Goal: Task Accomplishment & Management: Manage account settings

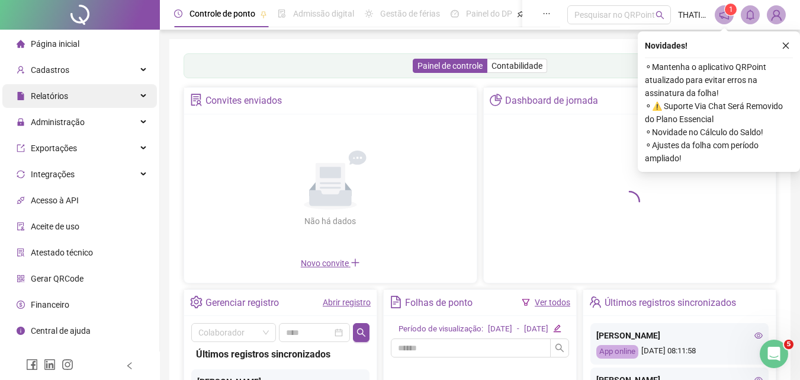
click at [55, 92] on span "Relatórios" at bounding box center [49, 95] width 37 height 9
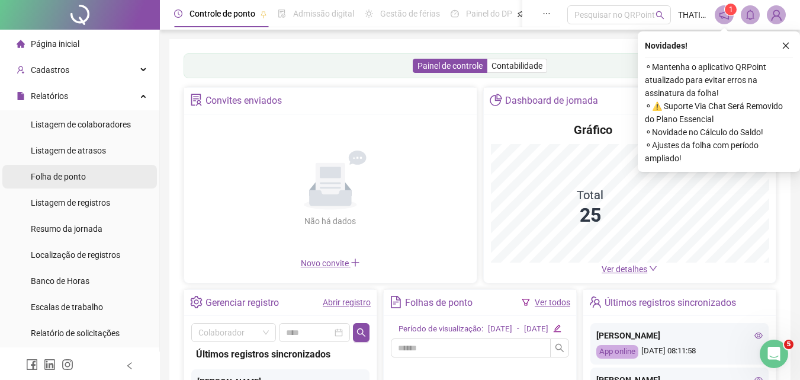
click at [65, 184] on div "Folha de ponto" at bounding box center [58, 177] width 55 height 24
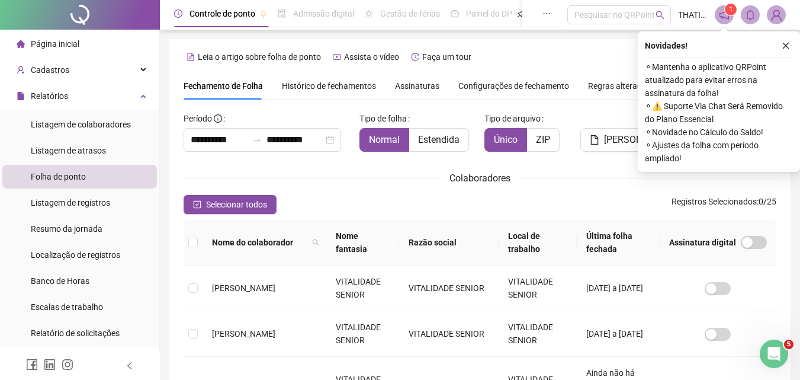
scroll to position [46, 0]
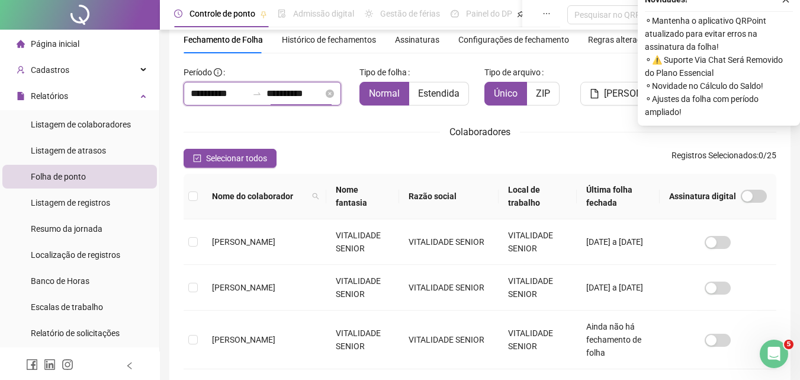
click at [323, 95] on input "**********" at bounding box center [295, 93] width 57 height 14
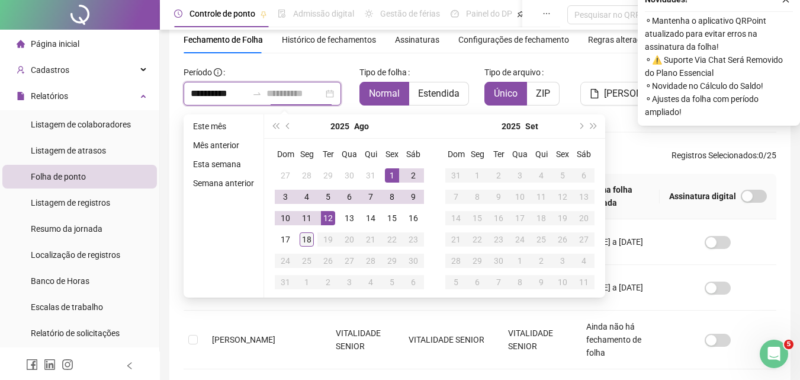
scroll to position [53, 0]
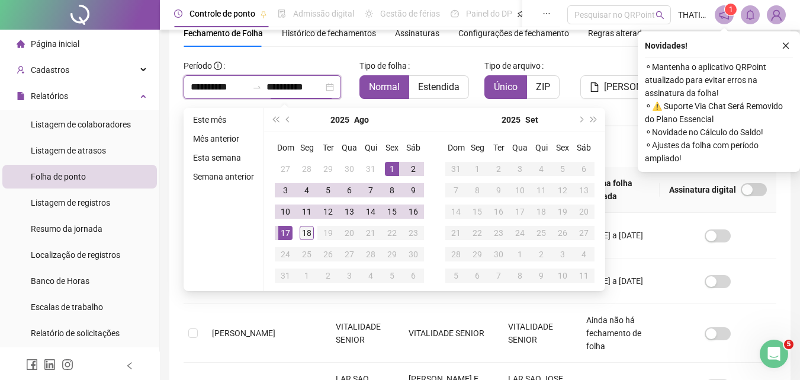
type input "**********"
click at [309, 232] on div "18" at bounding box center [307, 233] width 14 height 14
type input "**********"
click at [223, 300] on td "[PERSON_NAME]" at bounding box center [265, 281] width 124 height 46
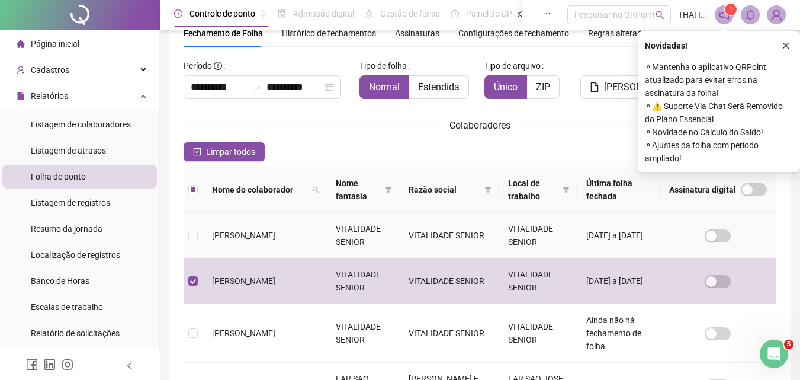
click at [214, 232] on span "[PERSON_NAME]" at bounding box center [243, 234] width 63 height 9
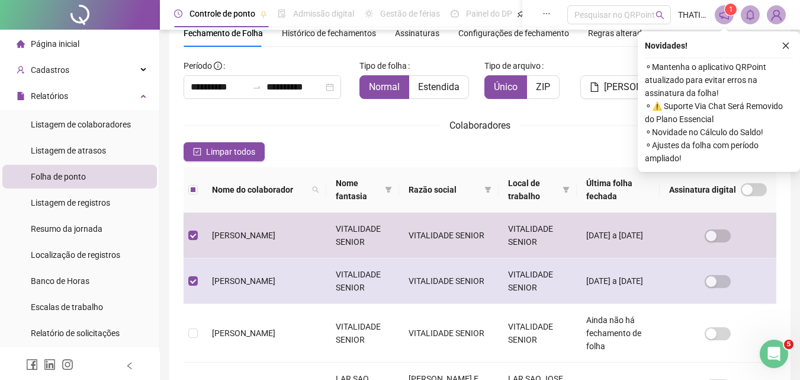
click at [216, 267] on td "[PERSON_NAME]" at bounding box center [265, 281] width 124 height 46
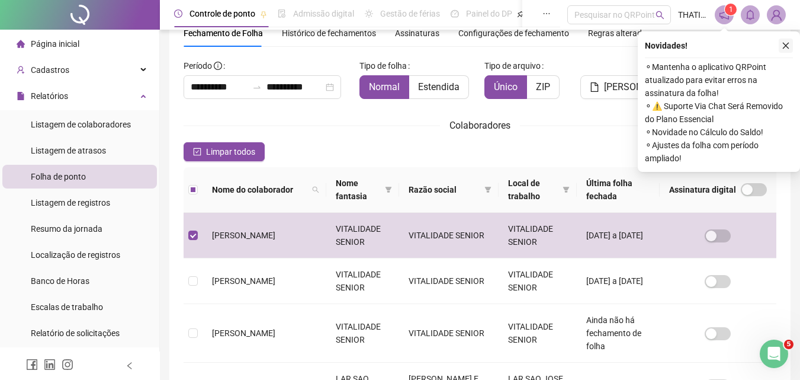
click at [783, 45] on icon "close" at bounding box center [786, 45] width 8 height 8
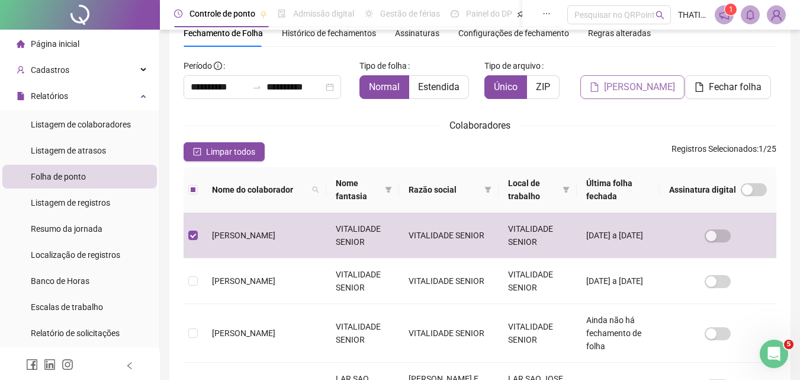
click at [627, 94] on span "[PERSON_NAME]" at bounding box center [639, 87] width 71 height 14
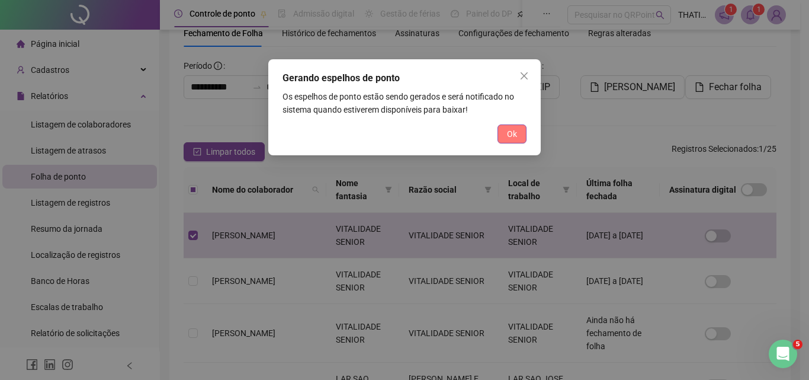
click at [509, 131] on span "Ok" at bounding box center [512, 133] width 10 height 13
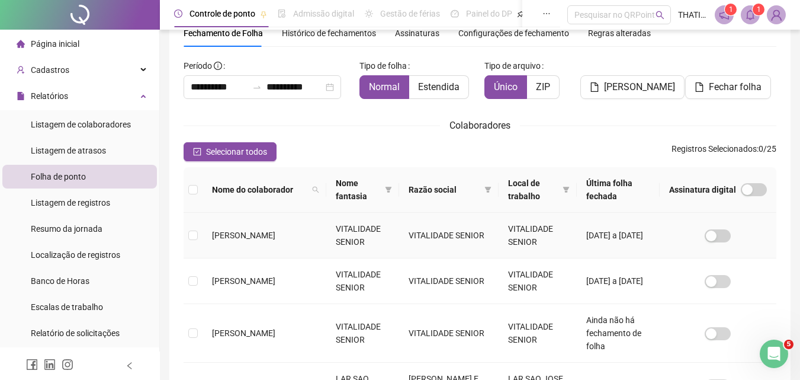
click at [248, 236] on span "[PERSON_NAME]" at bounding box center [243, 234] width 63 height 9
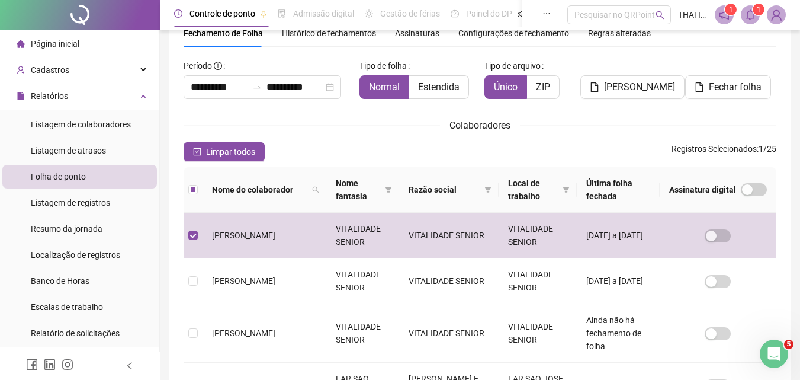
drag, startPoint x: 753, startPoint y: 11, endPoint x: 751, endPoint y: 17, distance: 6.9
click at [754, 11] on sup "1" at bounding box center [759, 10] width 12 height 12
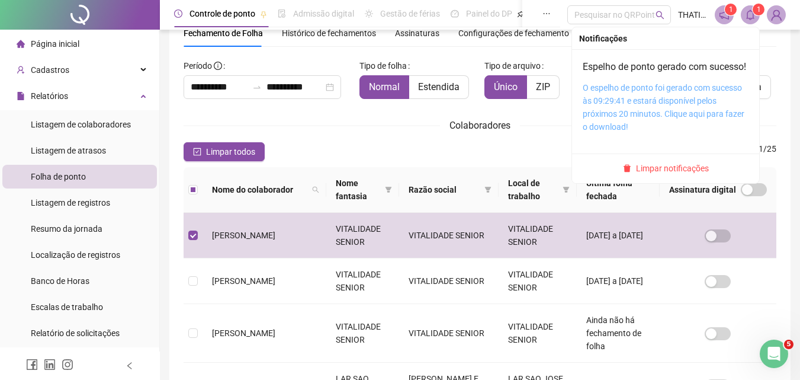
click at [697, 100] on link "O espelho de ponto foi gerado com sucesso às 09:29:41 e estará disponível pelos…" at bounding box center [664, 107] width 162 height 49
click at [677, 98] on link "O espelho de ponto foi gerado com sucesso às 09:29:41 e estará disponível pelos…" at bounding box center [664, 107] width 162 height 49
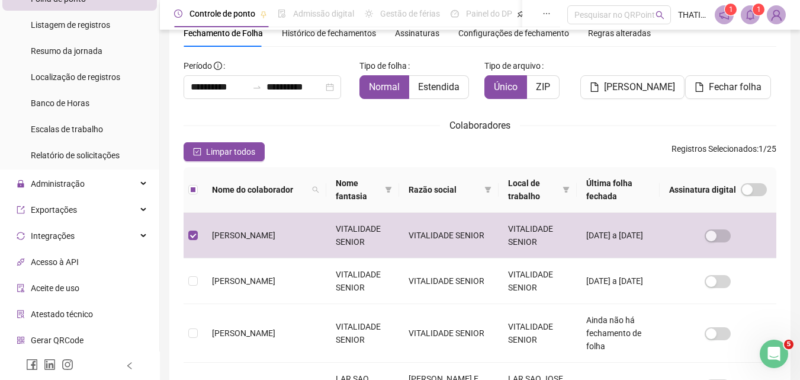
scroll to position [0, 0]
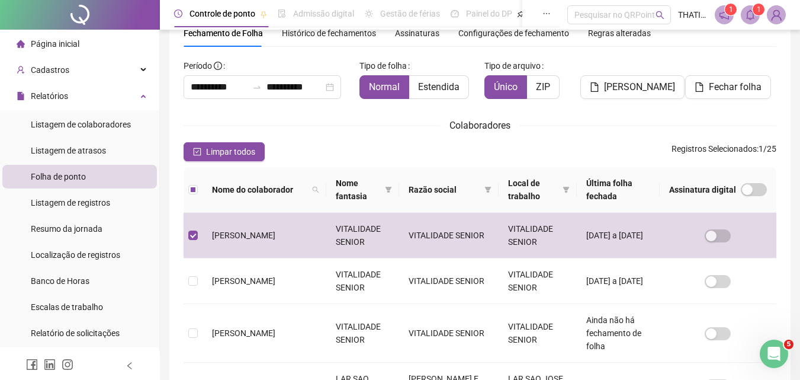
click at [59, 43] on span "Página inicial" at bounding box center [55, 43] width 49 height 9
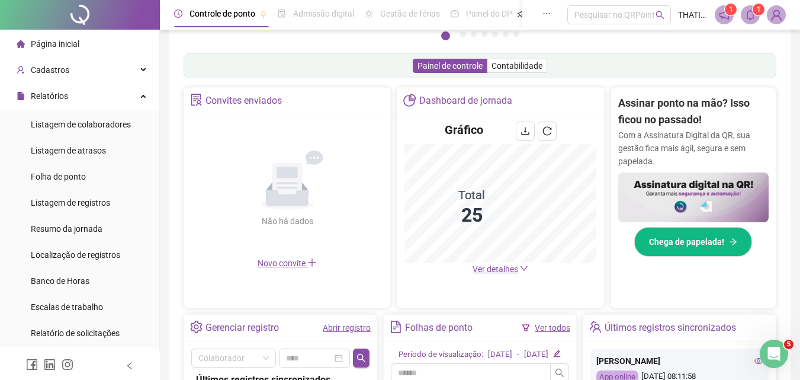
scroll to position [293, 0]
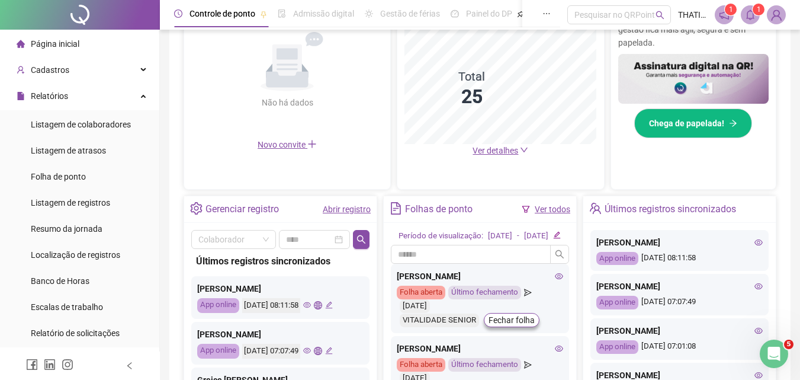
click at [354, 210] on link "Abrir registro" at bounding box center [347, 208] width 48 height 9
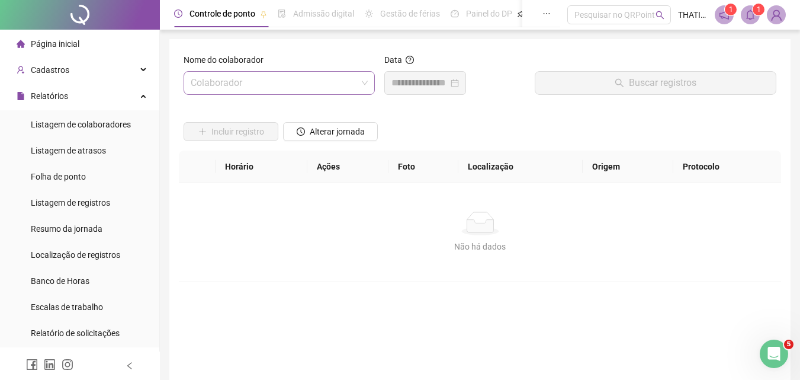
click at [349, 88] on input "search" at bounding box center [274, 83] width 166 height 23
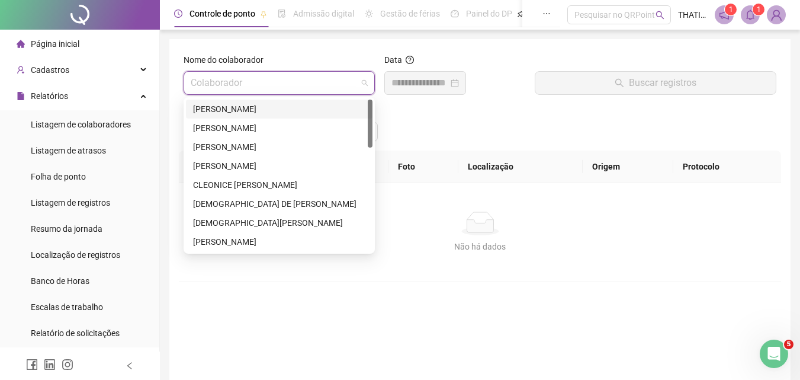
click at [272, 113] on div "[PERSON_NAME]" at bounding box center [279, 108] width 172 height 13
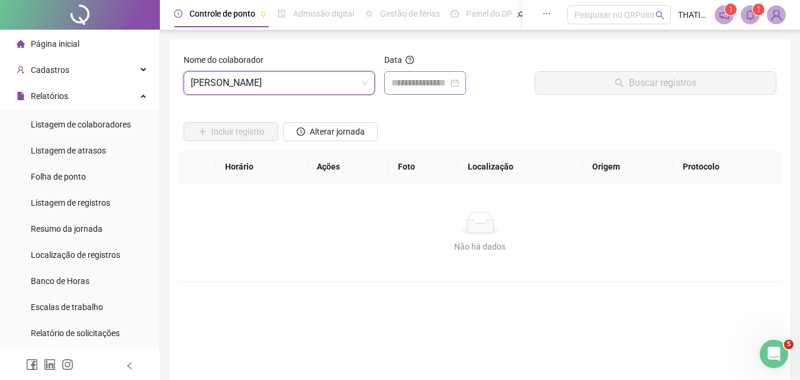
click at [459, 83] on div at bounding box center [426, 83] width 68 height 14
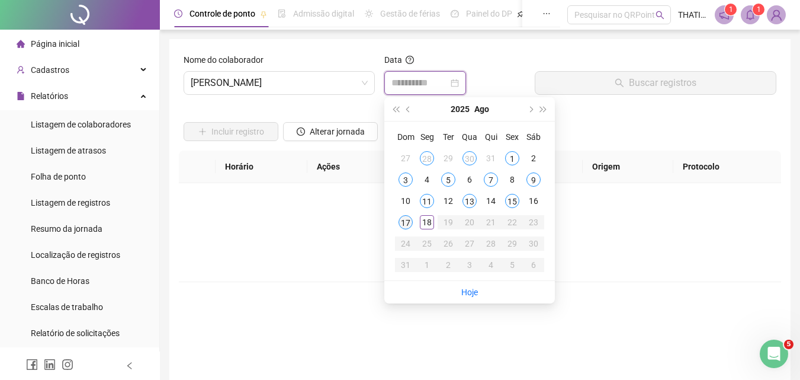
type input "**********"
click at [408, 217] on div "17" at bounding box center [406, 222] width 14 height 14
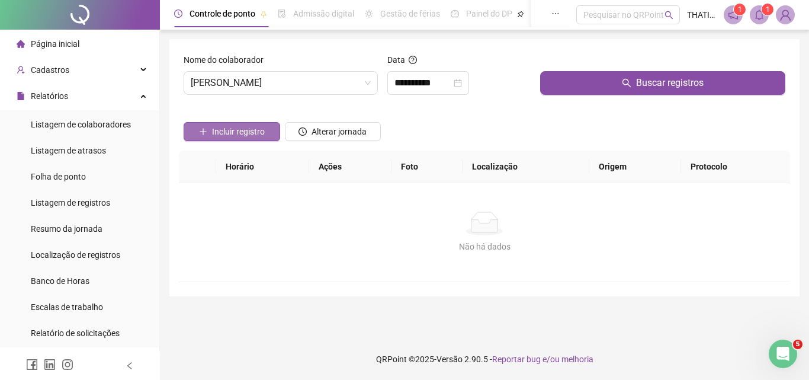
click at [233, 132] on span "Incluir registro" at bounding box center [238, 131] width 53 height 13
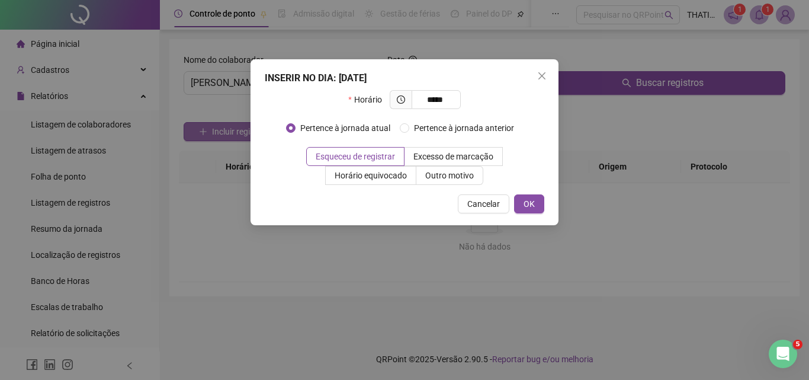
type input "*****"
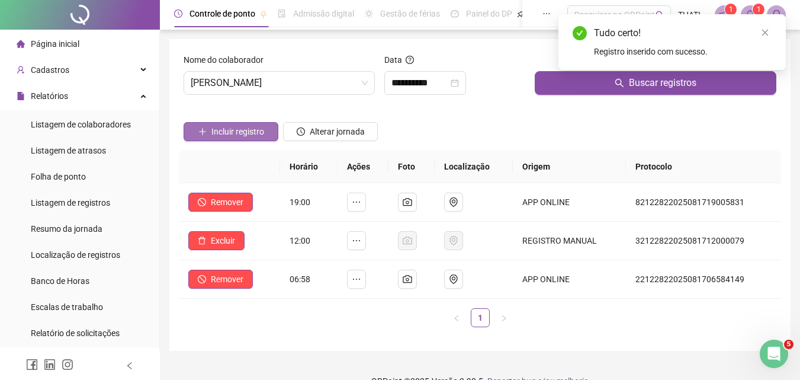
click at [222, 136] on span "Incluir registro" at bounding box center [237, 131] width 53 height 13
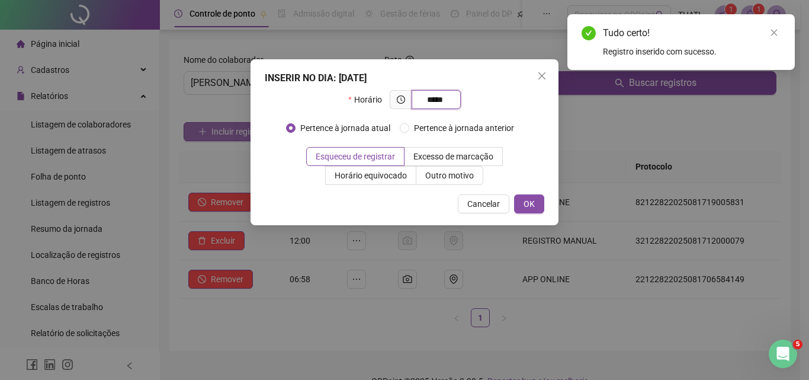
type input "*****"
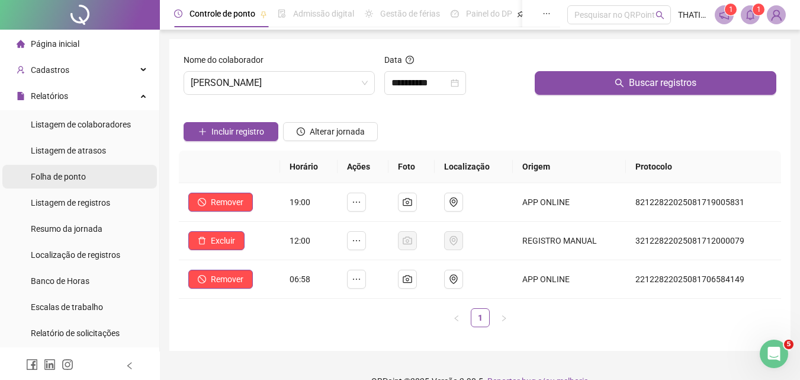
click at [98, 181] on li "Folha de ponto" at bounding box center [79, 177] width 155 height 24
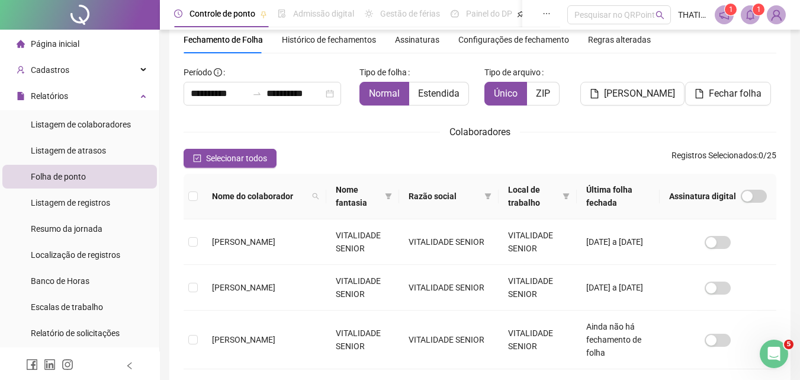
scroll to position [53, 0]
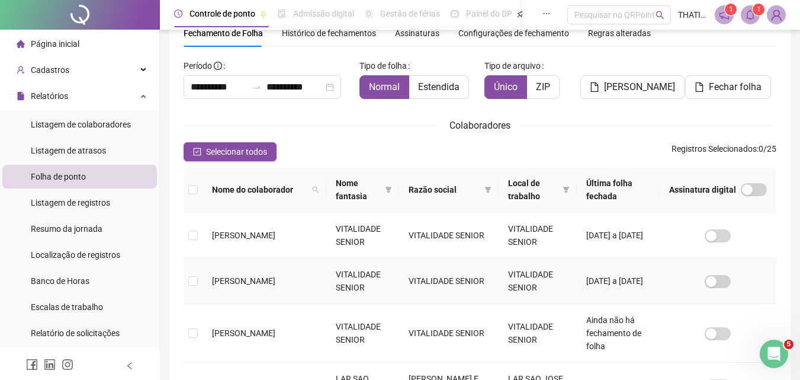
click at [243, 268] on td "[PERSON_NAME]" at bounding box center [265, 281] width 124 height 46
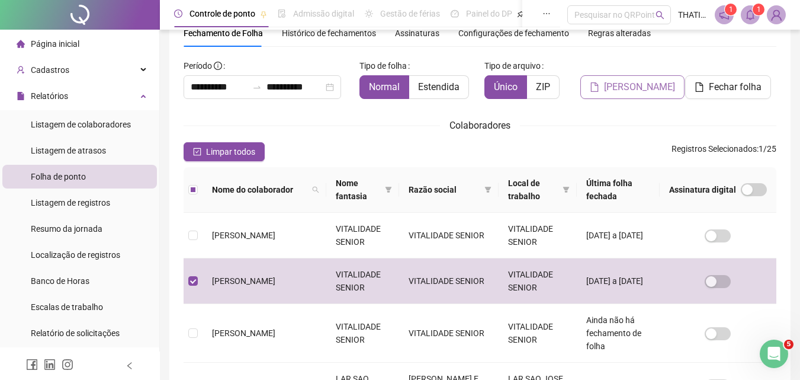
click at [645, 85] on span "[PERSON_NAME]" at bounding box center [639, 87] width 71 height 14
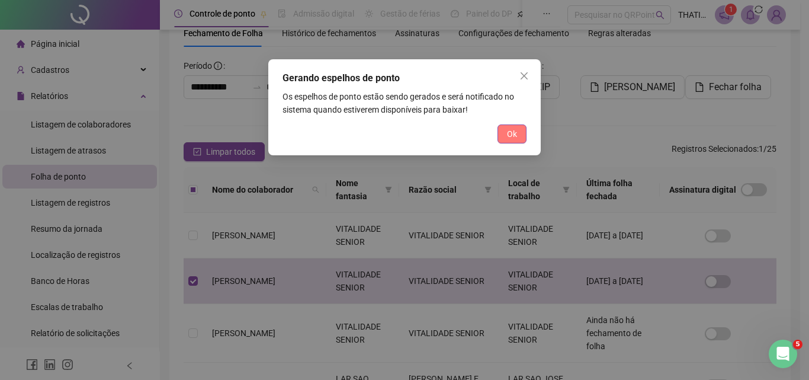
click at [517, 134] on span "Ok" at bounding box center [512, 133] width 10 height 13
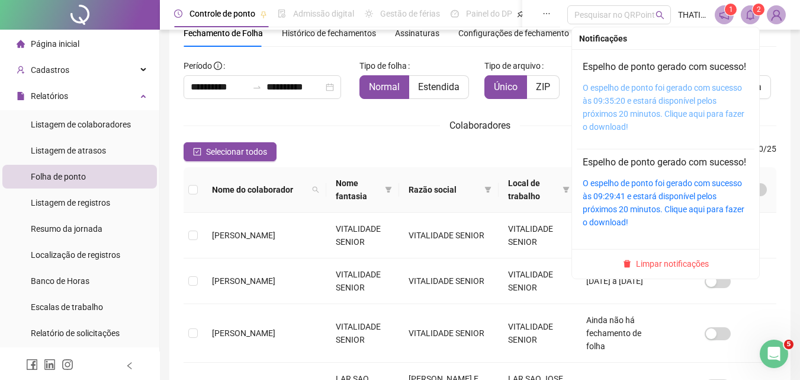
click at [618, 123] on link "O espelho de ponto foi gerado com sucesso às 09:35:20 e estará disponível pelos…" at bounding box center [664, 107] width 162 height 49
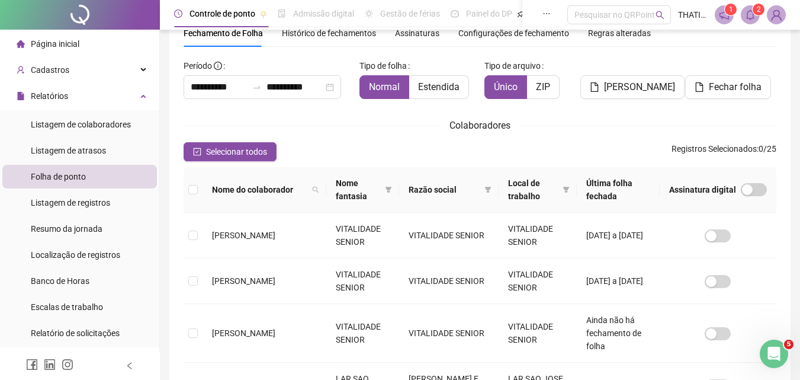
click at [88, 40] on li "Página inicial" at bounding box center [79, 44] width 155 height 24
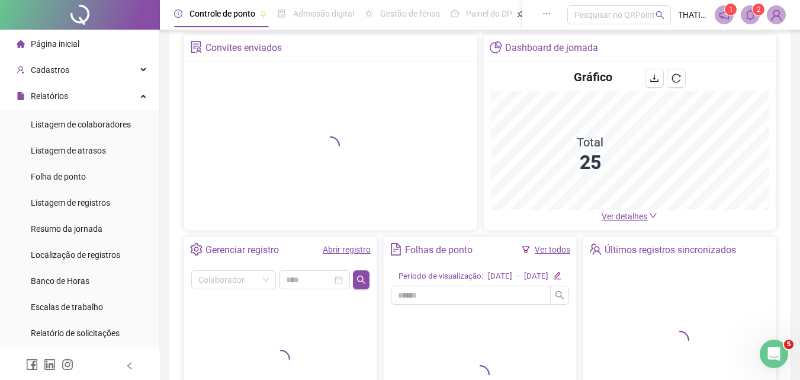
click at [328, 245] on link "Abrir registro" at bounding box center [347, 249] width 48 height 9
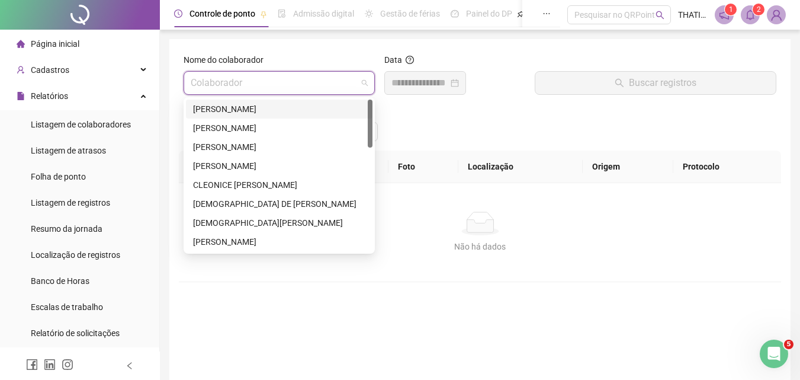
click at [298, 89] on input "search" at bounding box center [274, 83] width 166 height 23
type input "***"
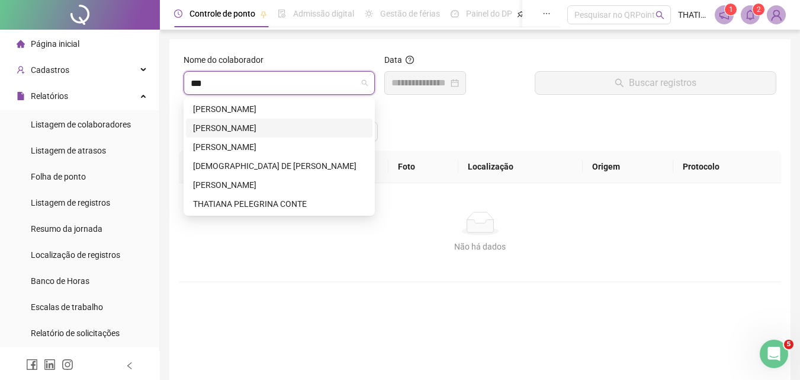
click at [303, 126] on div "[PERSON_NAME]" at bounding box center [279, 127] width 172 height 13
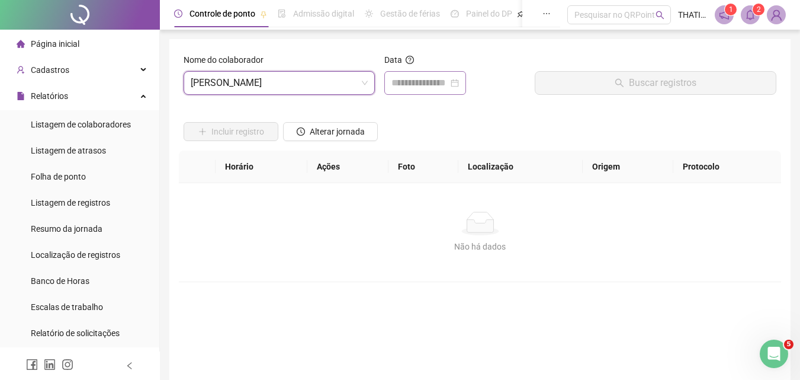
click at [459, 83] on div at bounding box center [426, 83] width 68 height 14
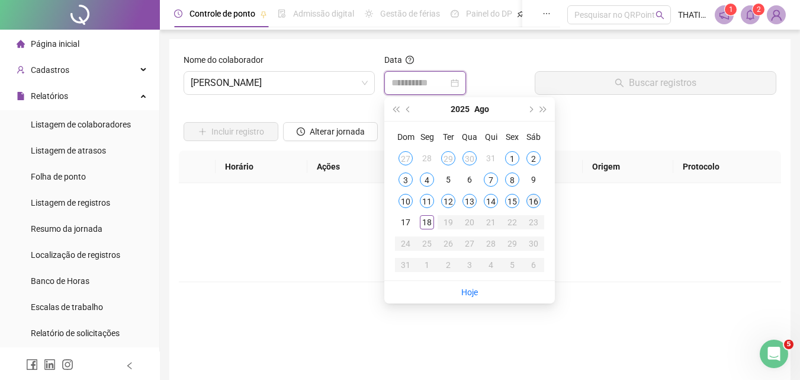
type input "**********"
click at [532, 200] on div "16" at bounding box center [534, 201] width 14 height 14
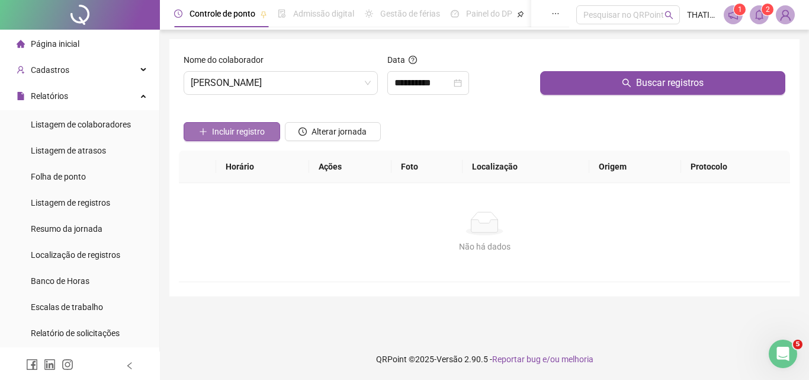
click at [221, 133] on span "Incluir registro" at bounding box center [238, 131] width 53 height 13
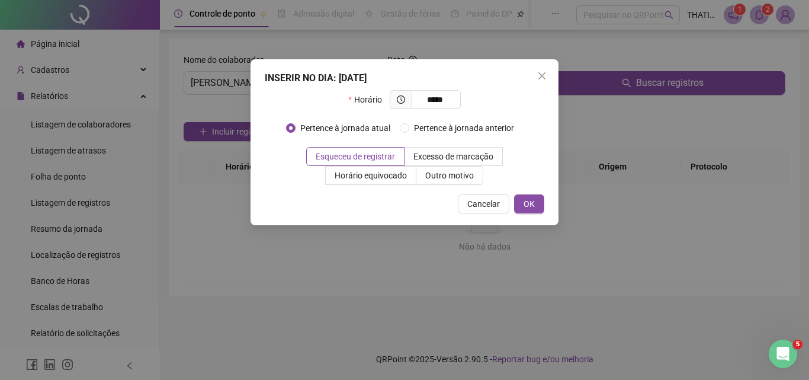
type input "*****"
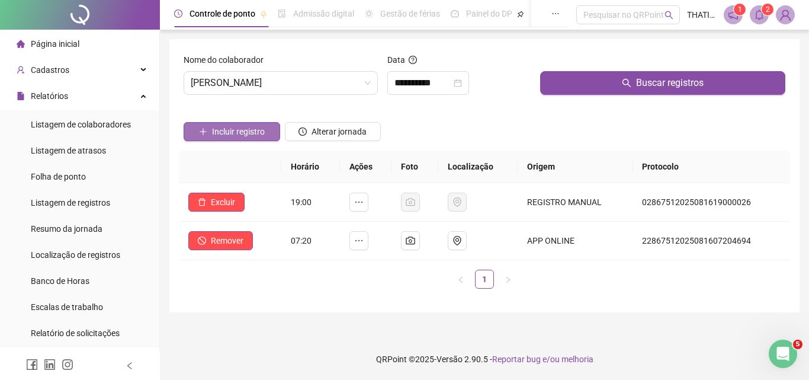
click at [263, 135] on span "Incluir registro" at bounding box center [238, 131] width 53 height 13
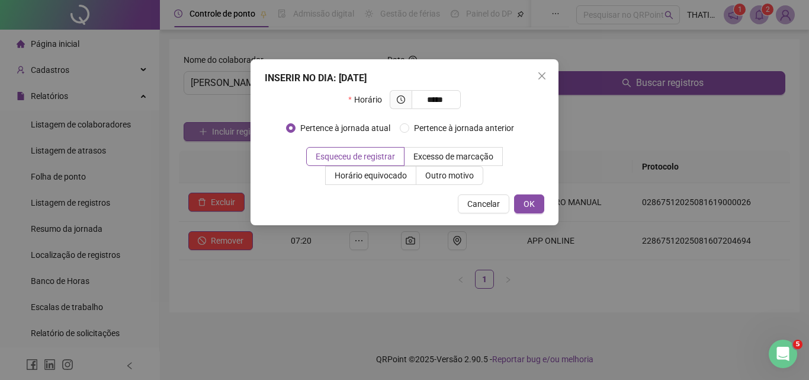
type input "*****"
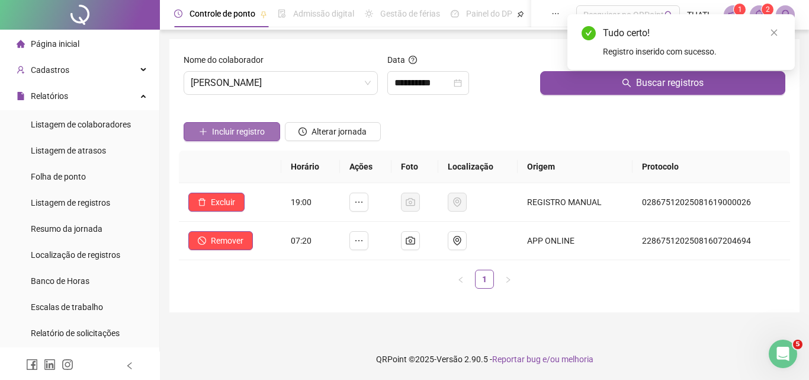
click at [263, 134] on span "Incluir registro" at bounding box center [238, 131] width 53 height 13
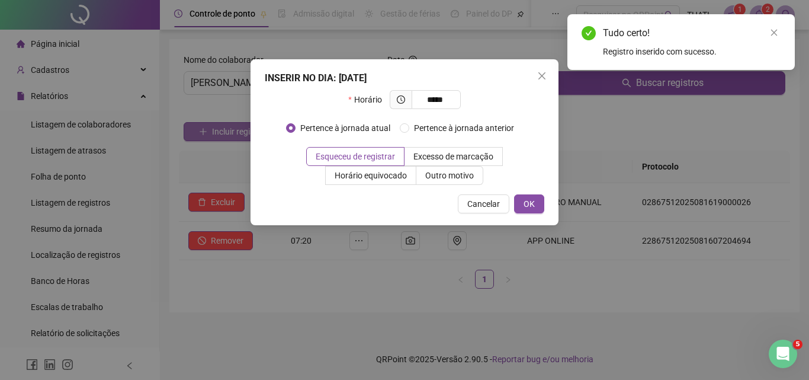
type input "*****"
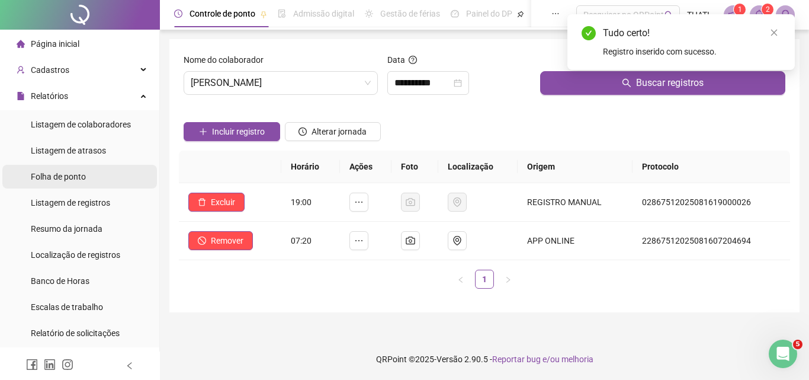
click at [39, 178] on span "Folha de ponto" at bounding box center [58, 176] width 55 height 9
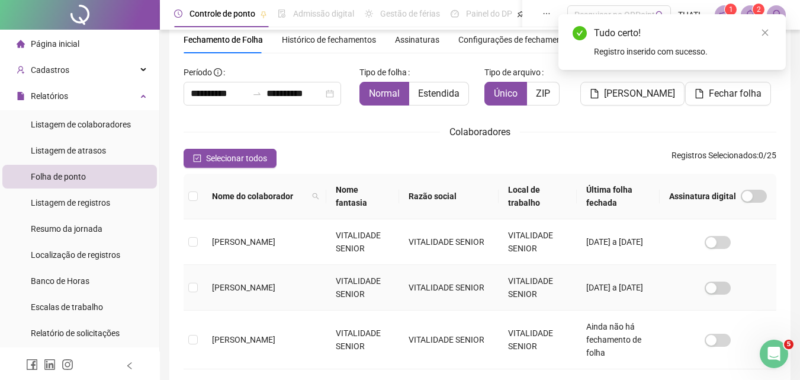
scroll to position [283, 0]
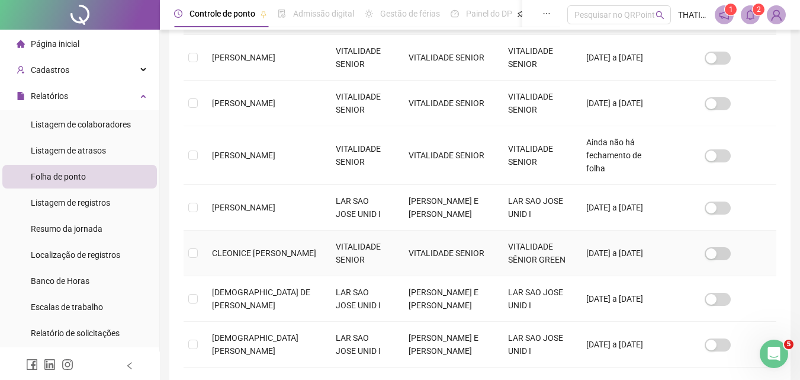
click at [236, 248] on span "CLEONICE [PERSON_NAME]" at bounding box center [264, 252] width 104 height 9
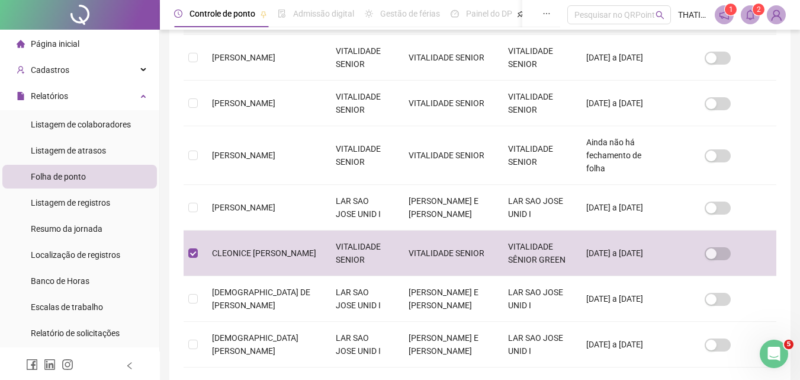
scroll to position [53, 0]
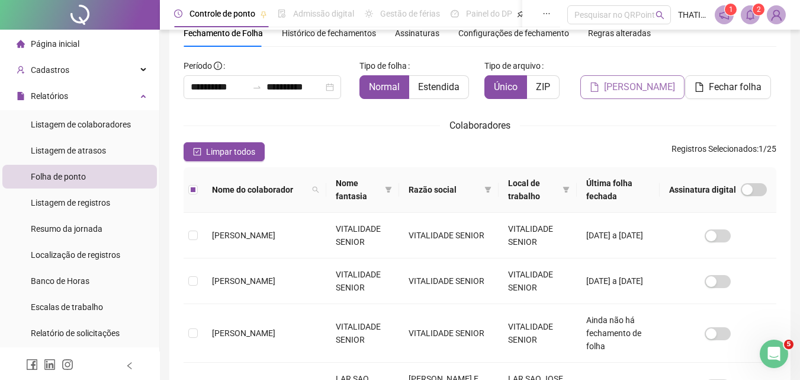
click at [623, 91] on span "[PERSON_NAME]" at bounding box center [639, 87] width 71 height 14
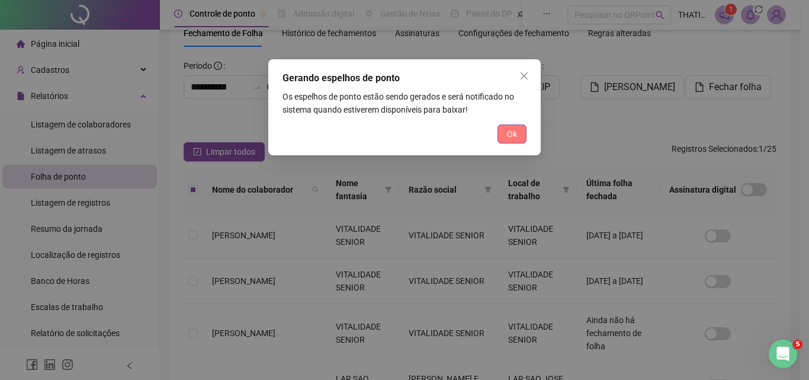
click at [507, 133] on span "Ok" at bounding box center [512, 133] width 10 height 13
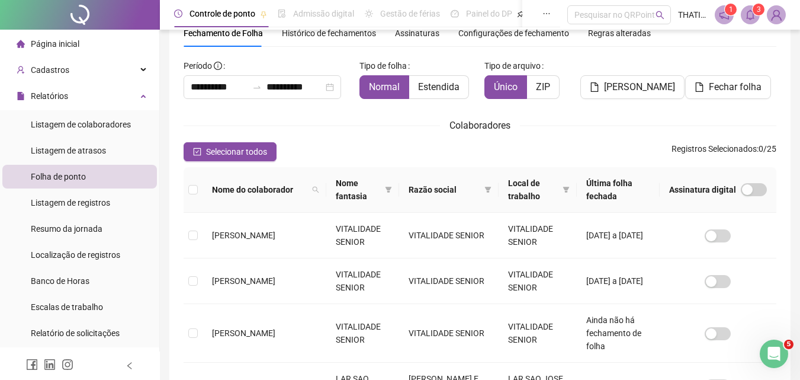
drag, startPoint x: 754, startPoint y: 8, endPoint x: 728, endPoint y: 25, distance: 30.9
click at [755, 8] on sup "3" at bounding box center [759, 10] width 12 height 12
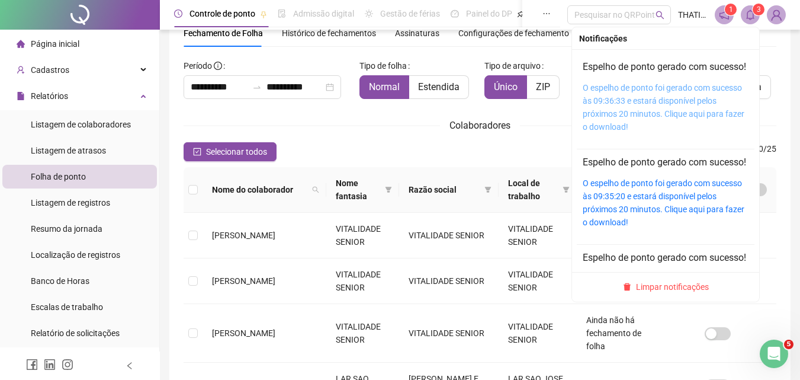
click at [645, 110] on link "O espelho de ponto foi gerado com sucesso às 09:36:33 e estará disponível pelos…" at bounding box center [664, 107] width 162 height 49
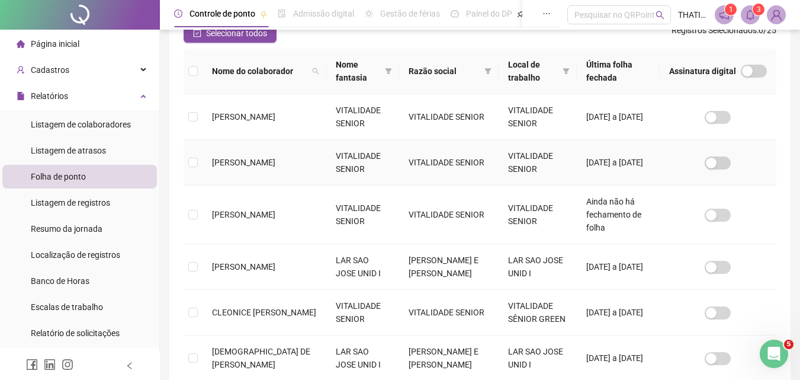
scroll to position [230, 0]
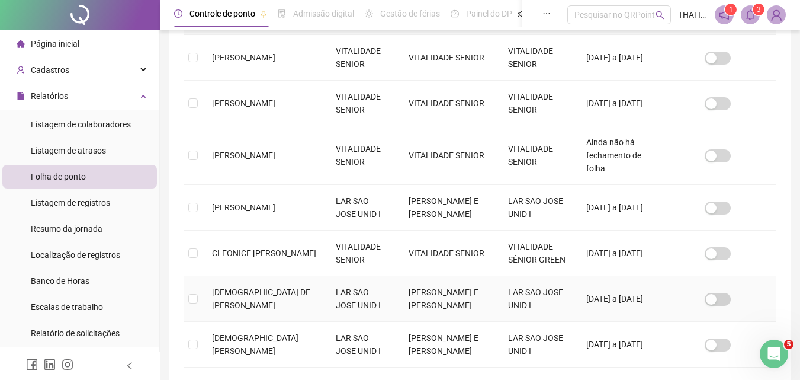
click at [245, 287] on span "[DEMOGRAPHIC_DATA] DE [PERSON_NAME]" at bounding box center [261, 298] width 98 height 23
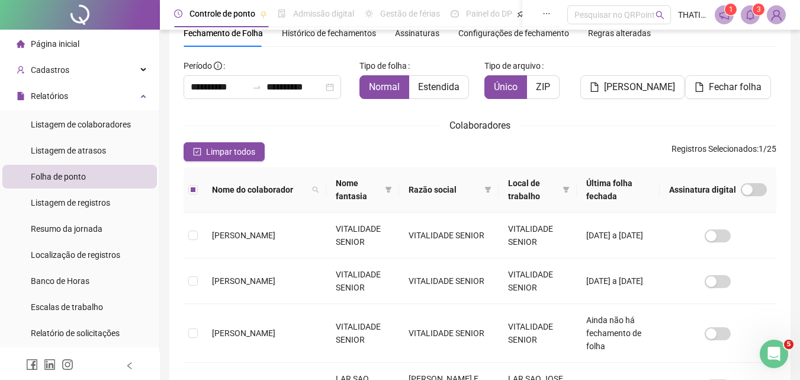
click at [640, 99] on div "[PERSON_NAME]" at bounding box center [631, 82] width 101 height 52
click at [631, 87] on span "[PERSON_NAME]" at bounding box center [639, 87] width 71 height 14
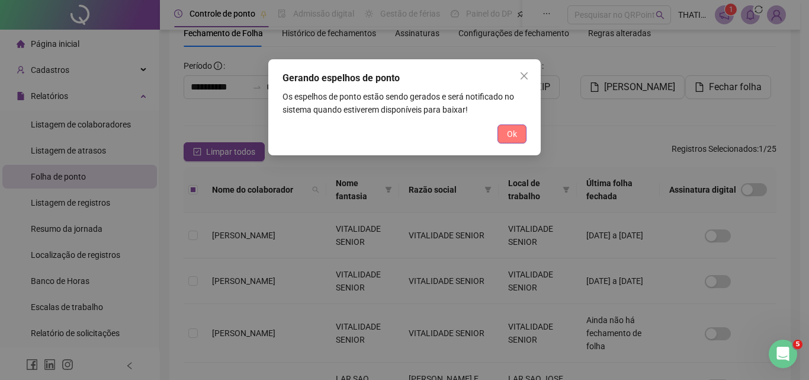
click at [515, 132] on span "Ok" at bounding box center [512, 133] width 10 height 13
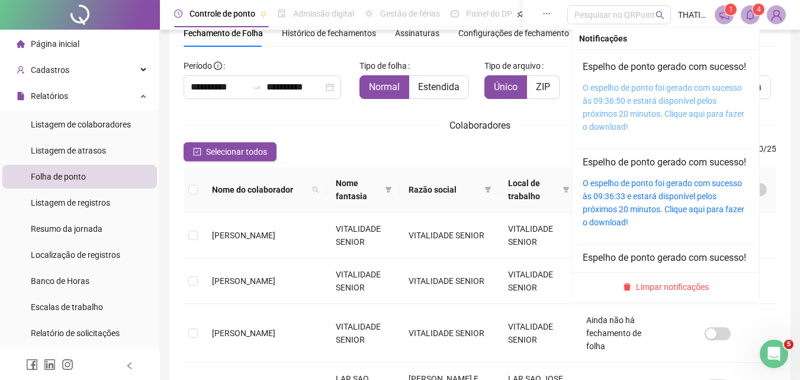
click at [669, 103] on link "O espelho de ponto foi gerado com sucesso às 09:36:50 e estará disponível pelos…" at bounding box center [664, 107] width 162 height 49
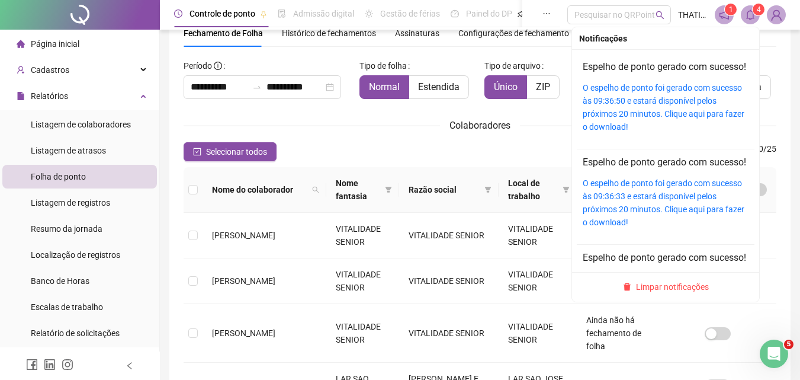
click at [628, 121] on div "O espelho de ponto foi gerado com sucesso às 09:36:50 e estará disponível pelos…" at bounding box center [666, 107] width 166 height 52
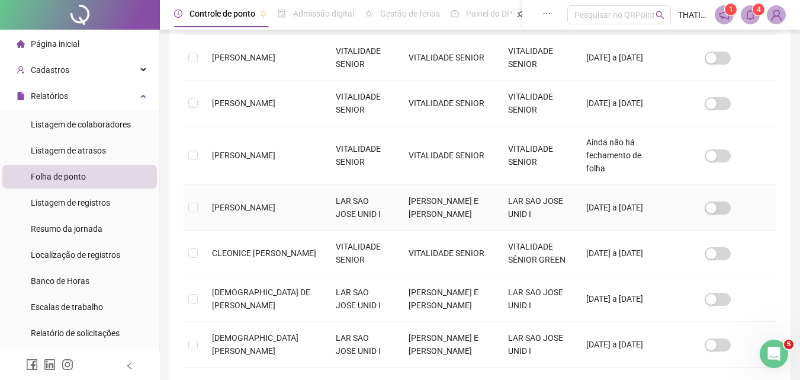
scroll to position [290, 0]
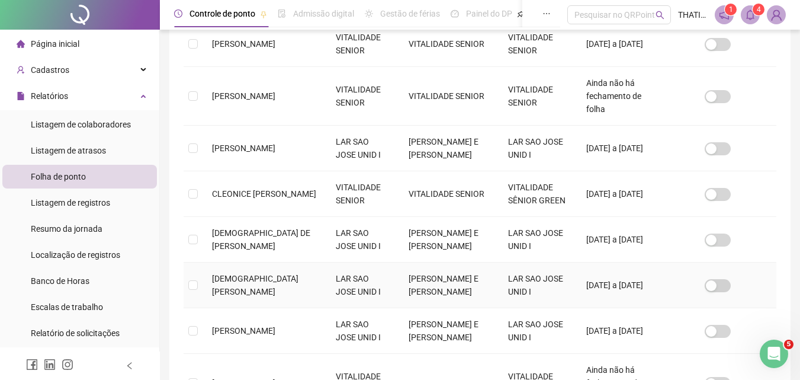
drag, startPoint x: 243, startPoint y: 271, endPoint x: 265, endPoint y: 261, distance: 24.1
click at [243, 272] on td "[DEMOGRAPHIC_DATA][PERSON_NAME]" at bounding box center [265, 285] width 124 height 46
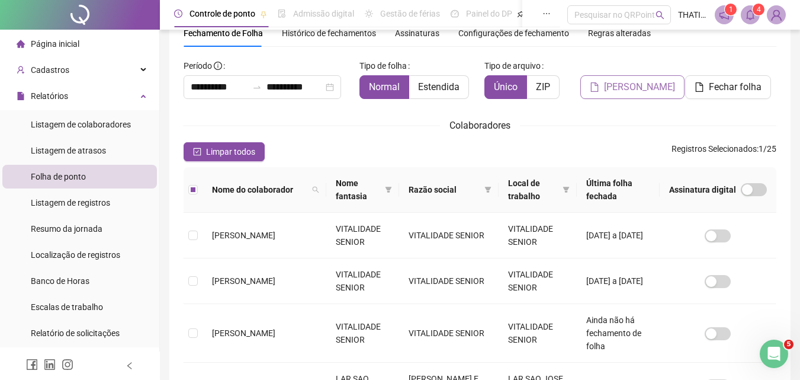
click at [640, 85] on span "[PERSON_NAME]" at bounding box center [639, 87] width 71 height 14
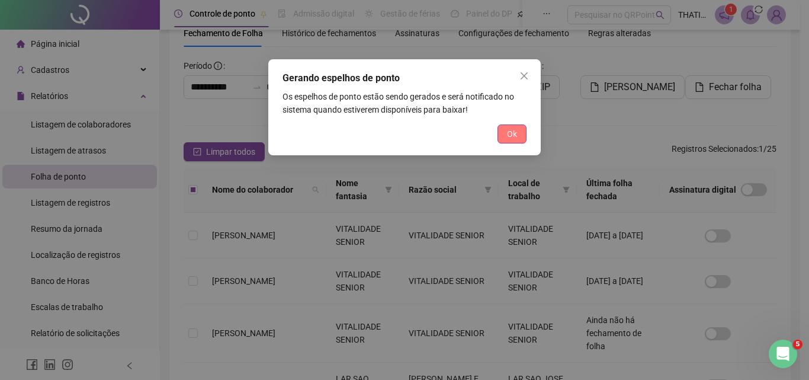
click at [517, 141] on button "Ok" at bounding box center [512, 133] width 29 height 19
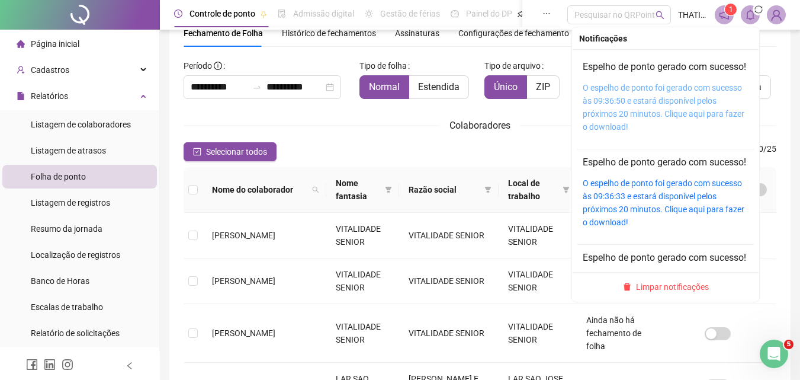
click at [614, 127] on link "O espelho de ponto foi gerado com sucesso às 09:36:50 e estará disponível pelos…" at bounding box center [664, 107] width 162 height 49
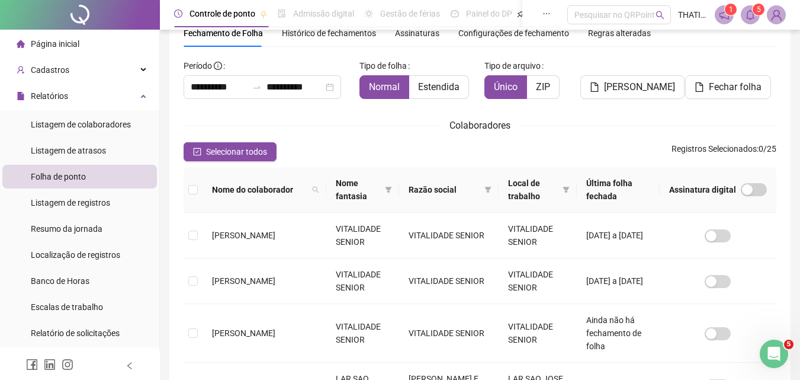
scroll to position [290, 0]
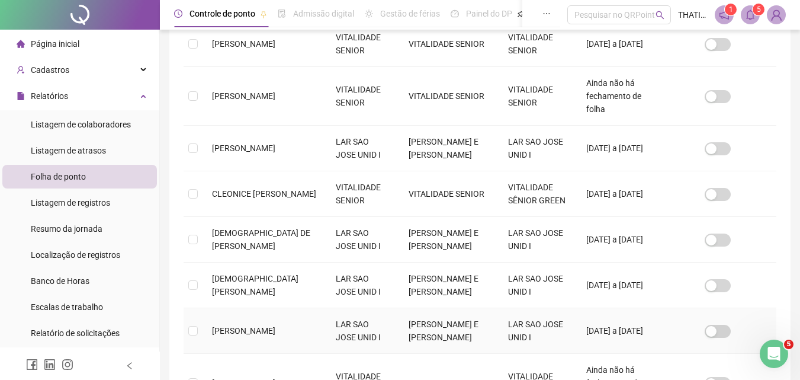
click at [235, 326] on span "[PERSON_NAME]" at bounding box center [243, 330] width 63 height 9
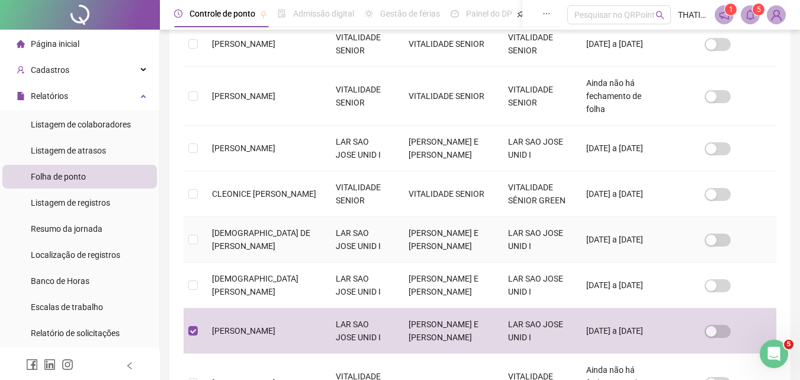
scroll to position [0, 0]
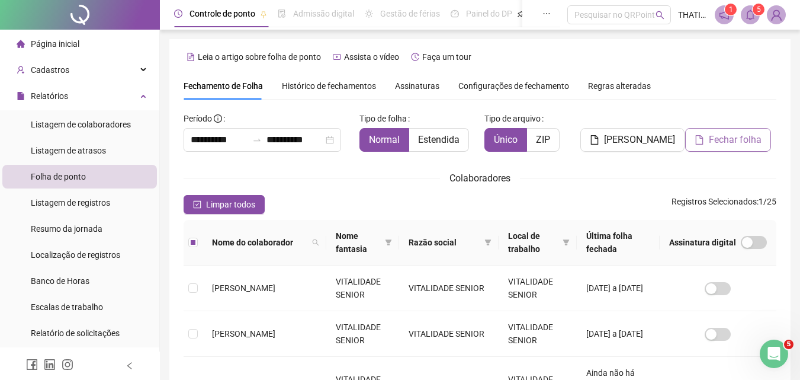
click at [710, 140] on span "Fechar folha" at bounding box center [735, 140] width 53 height 14
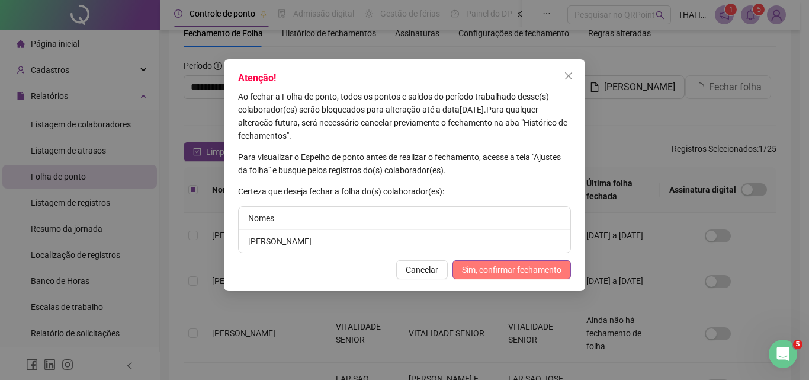
click at [495, 274] on span "Sim, confirmar fechamento" at bounding box center [512, 269] width 100 height 13
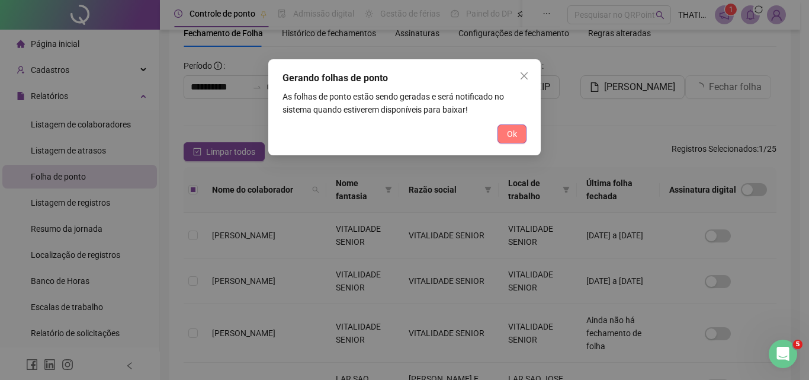
click at [521, 130] on button "Ok" at bounding box center [512, 133] width 29 height 19
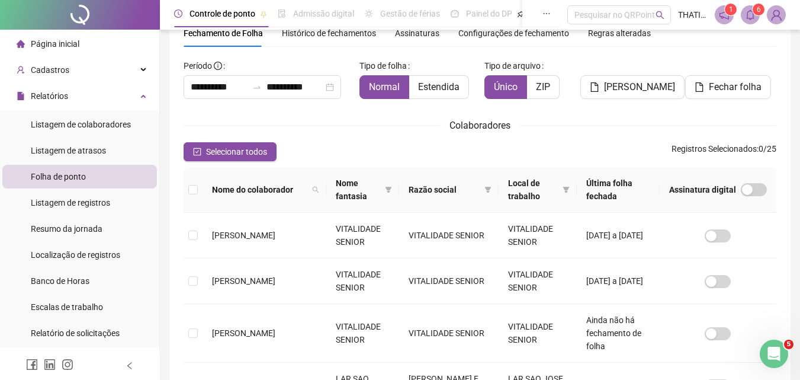
scroll to position [408, 0]
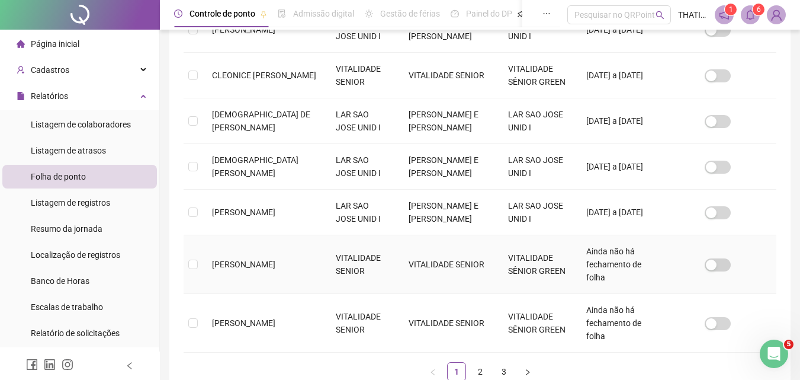
click at [264, 249] on td "[PERSON_NAME]" at bounding box center [265, 264] width 124 height 59
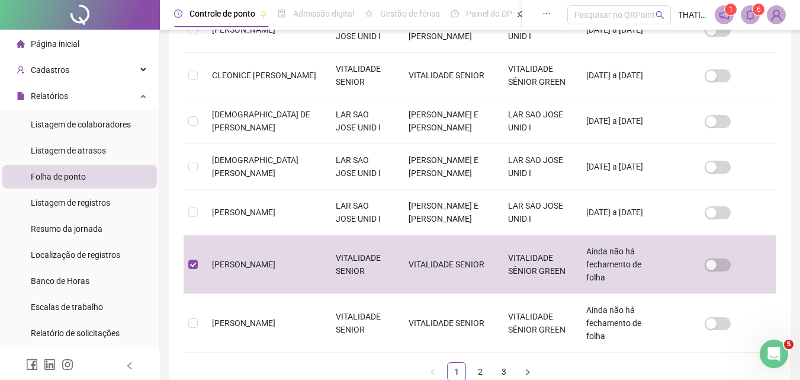
scroll to position [53, 0]
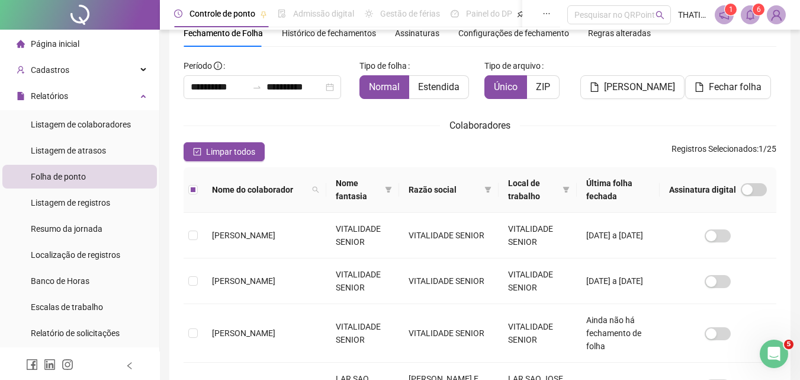
drag, startPoint x: 624, startPoint y: 90, endPoint x: 615, endPoint y: 88, distance: 9.8
click at [624, 85] on span "[PERSON_NAME]" at bounding box center [639, 87] width 71 height 14
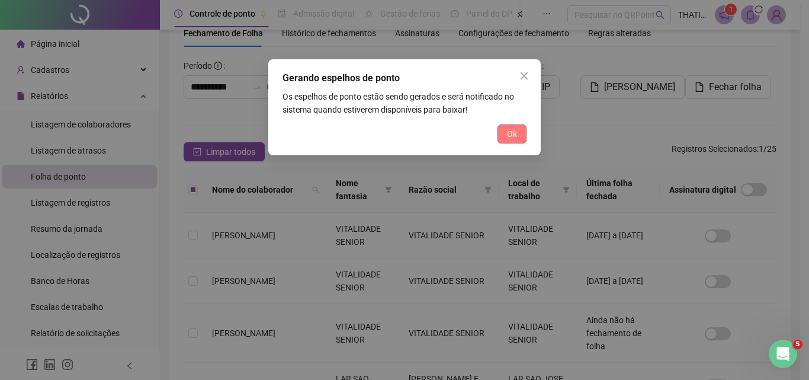
click at [502, 139] on button "Ok" at bounding box center [512, 133] width 29 height 19
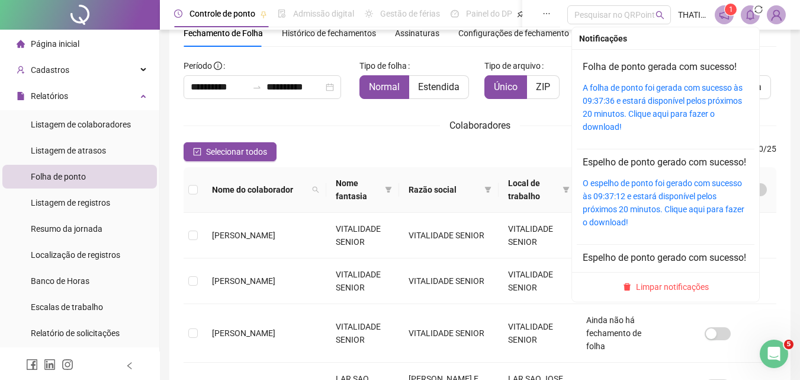
click at [654, 89] on div "Folha de ponto gerada com sucesso! A folha de ponto foi gerada com sucesso às 0…" at bounding box center [666, 96] width 166 height 73
click at [748, 14] on icon "bell" at bounding box center [750, 14] width 8 height 11
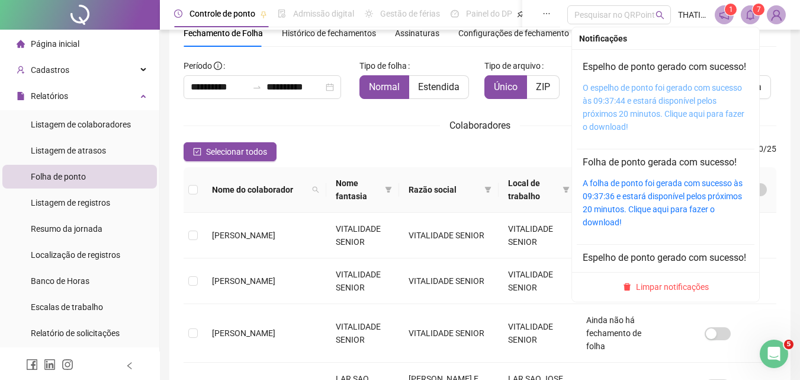
click at [616, 111] on link "O espelho de ponto foi gerado com sucesso às 09:37:44 e estará disponível pelos…" at bounding box center [664, 107] width 162 height 49
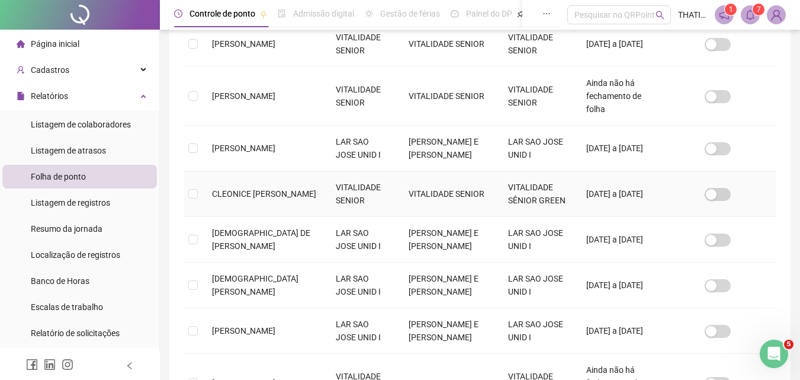
scroll to position [445, 0]
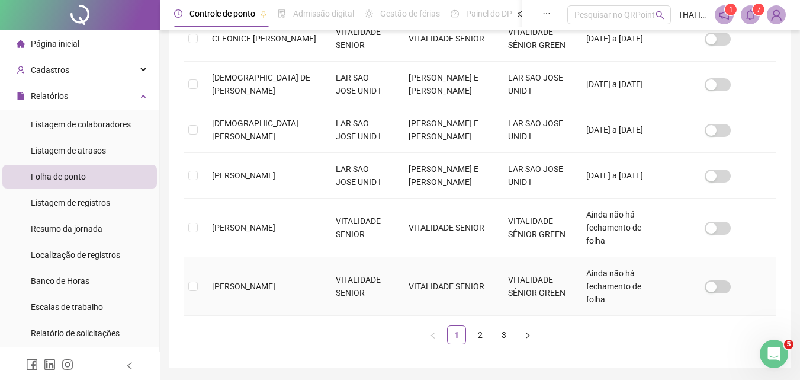
click at [262, 281] on span "[PERSON_NAME]" at bounding box center [243, 285] width 63 height 9
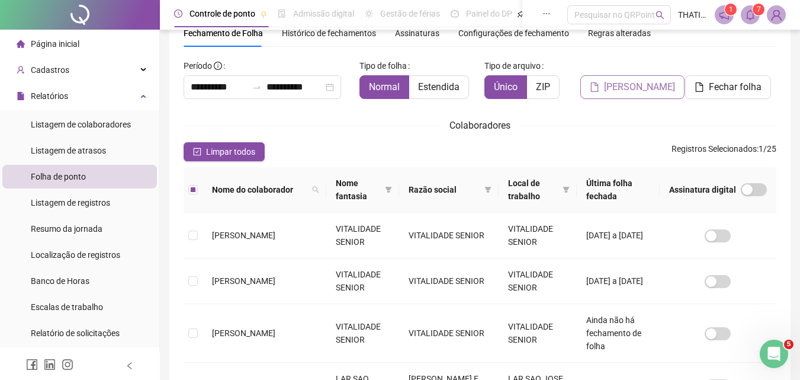
click at [610, 84] on span "[PERSON_NAME]" at bounding box center [639, 87] width 71 height 14
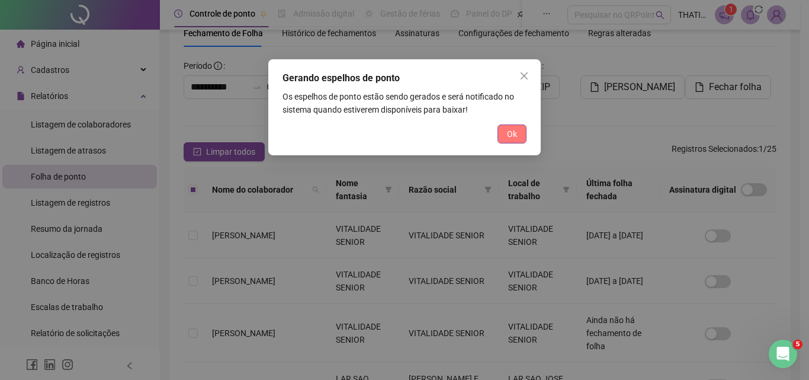
click at [522, 131] on button "Ok" at bounding box center [512, 133] width 29 height 19
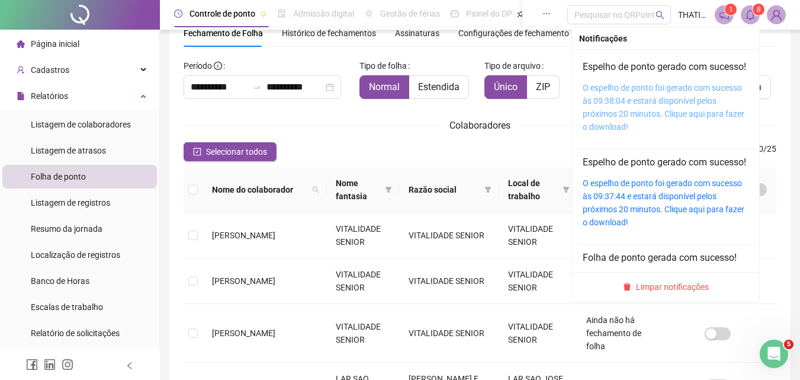
click at [651, 98] on link "O espelho de ponto foi gerado com sucesso às 09:38:04 e estará disponível pelos…" at bounding box center [664, 107] width 162 height 49
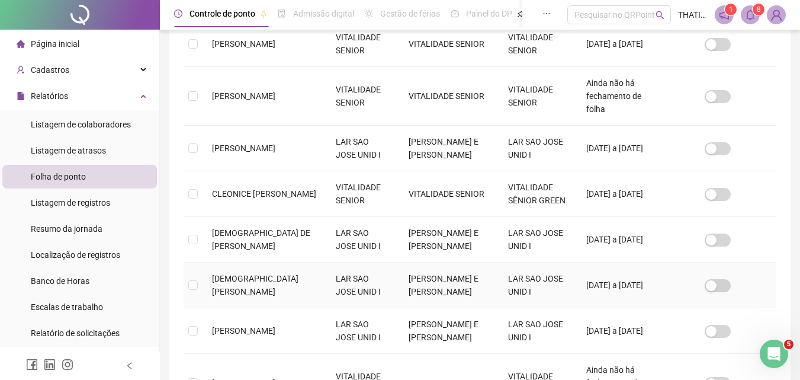
scroll to position [445, 0]
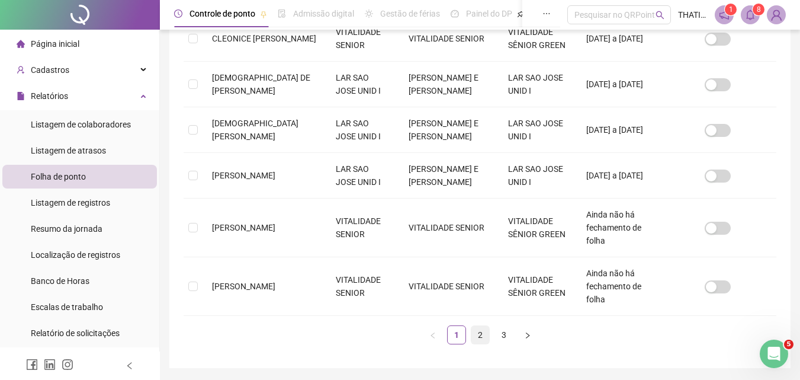
click at [488, 326] on link "2" at bounding box center [481, 335] width 18 height 18
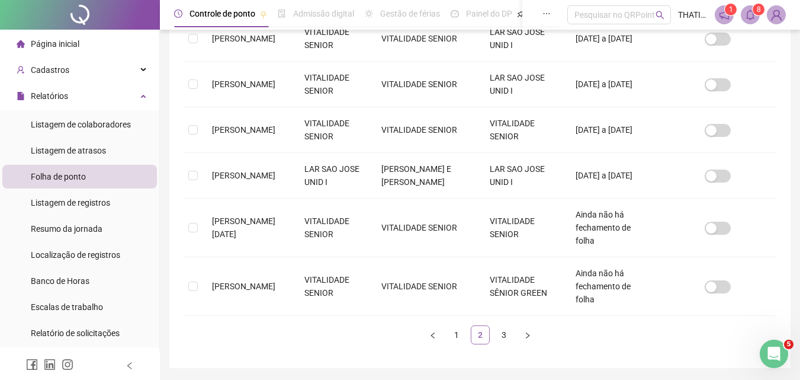
scroll to position [53, 0]
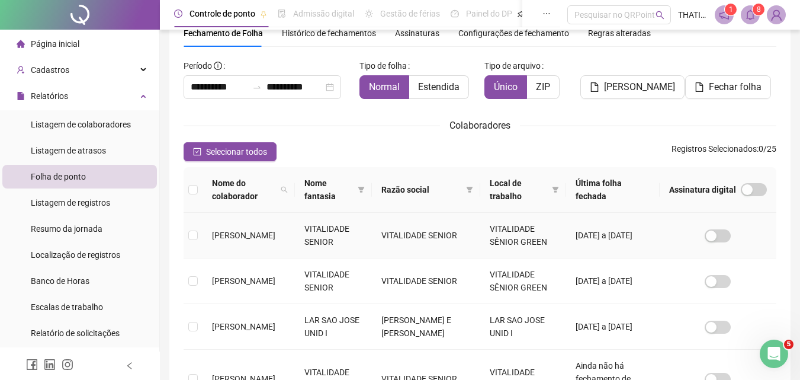
click at [205, 243] on td "[PERSON_NAME]" at bounding box center [249, 236] width 92 height 46
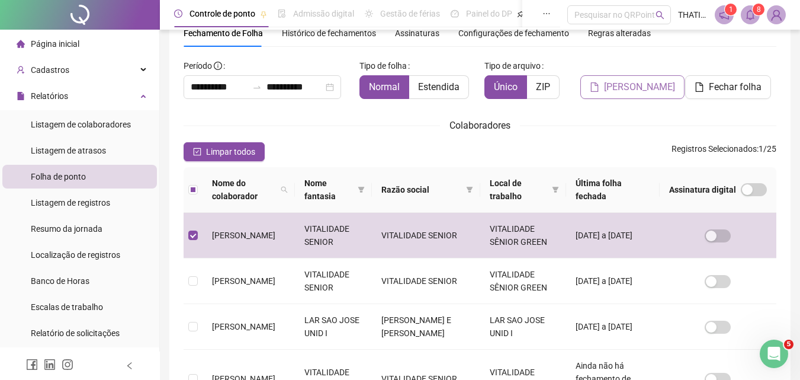
click at [633, 75] on button "[PERSON_NAME]" at bounding box center [633, 87] width 104 height 24
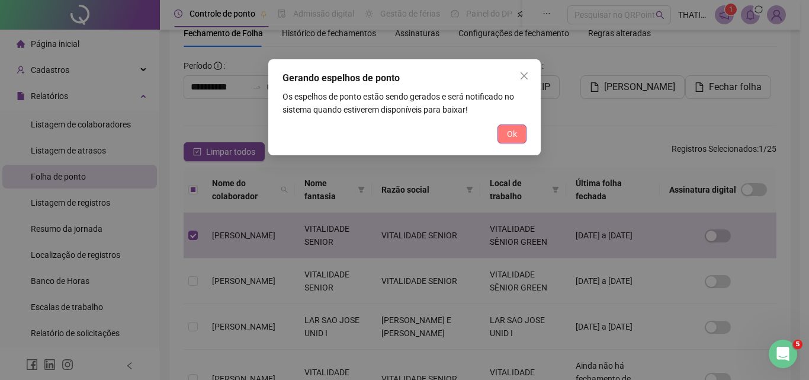
click at [525, 137] on button "Ok" at bounding box center [512, 133] width 29 height 19
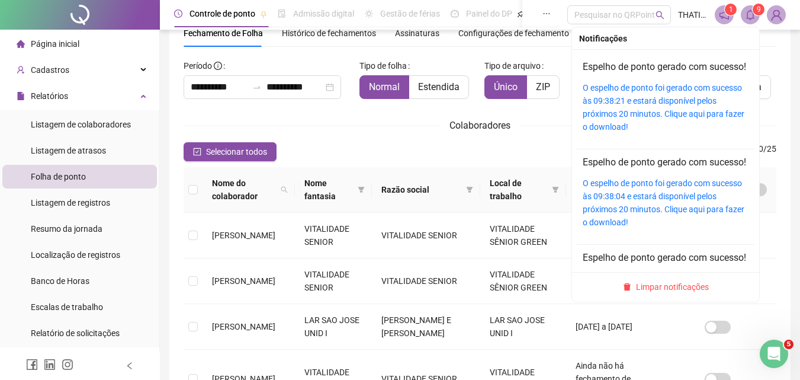
click at [745, 14] on span at bounding box center [750, 14] width 19 height 19
click at [639, 105] on div "O espelho de ponto foi gerado com sucesso às 09:38:21 e estará disponível pelos…" at bounding box center [666, 107] width 166 height 52
click at [639, 104] on link "O espelho de ponto foi gerado com sucesso às 09:38:21 e estará disponível pelos…" at bounding box center [664, 107] width 162 height 49
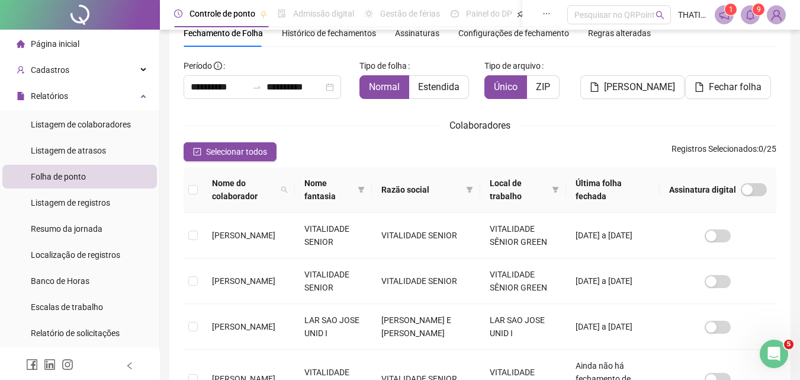
click at [105, 49] on li "Página inicial" at bounding box center [79, 44] width 155 height 24
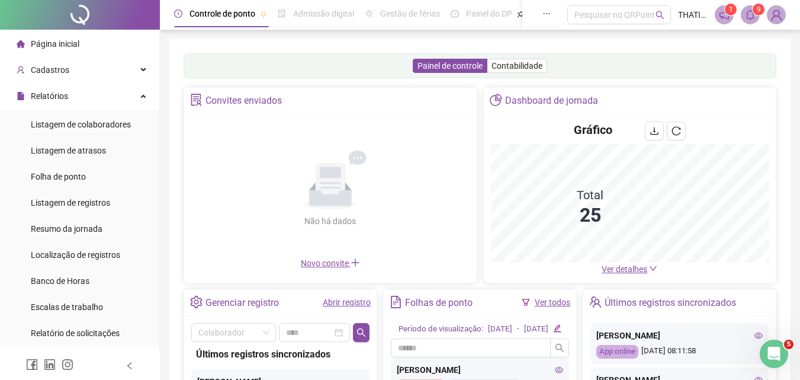
click at [358, 300] on link "Abrir registro" at bounding box center [347, 301] width 48 height 9
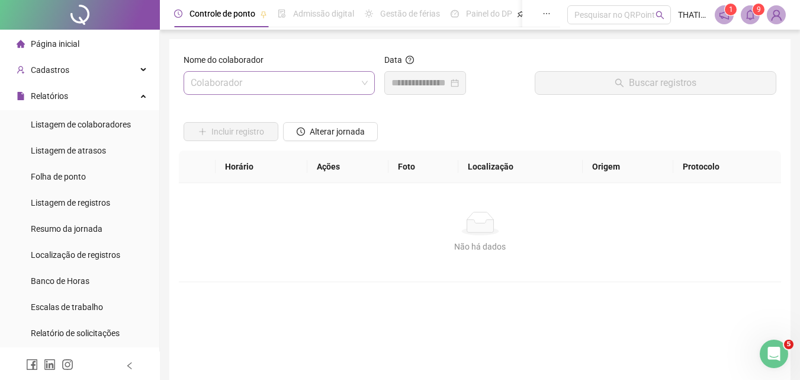
click at [320, 82] on input "search" at bounding box center [274, 83] width 166 height 23
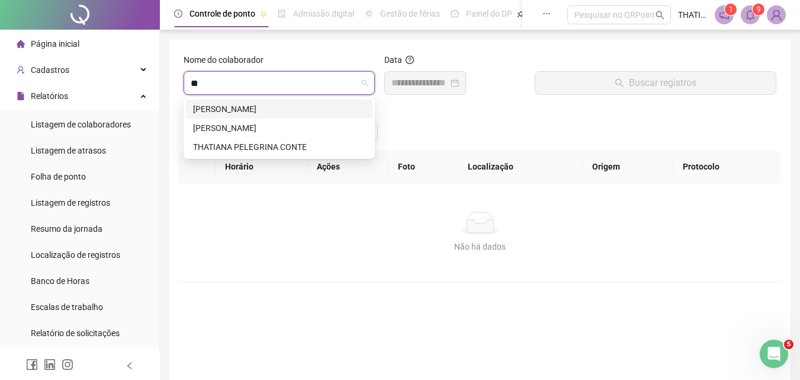
type input "***"
click at [245, 107] on div "[PERSON_NAME]" at bounding box center [279, 108] width 172 height 13
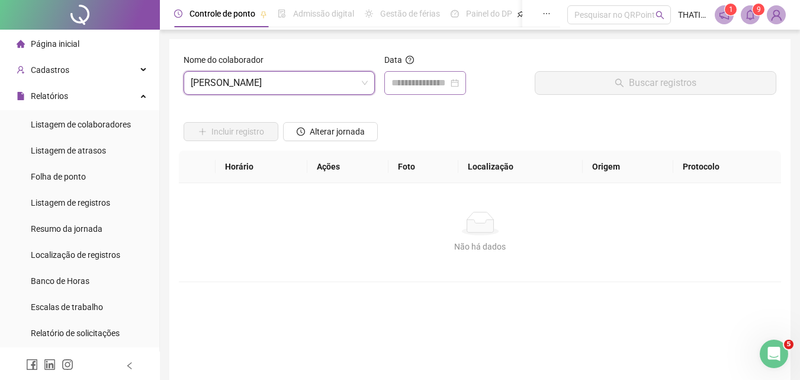
click at [459, 79] on div at bounding box center [426, 83] width 68 height 14
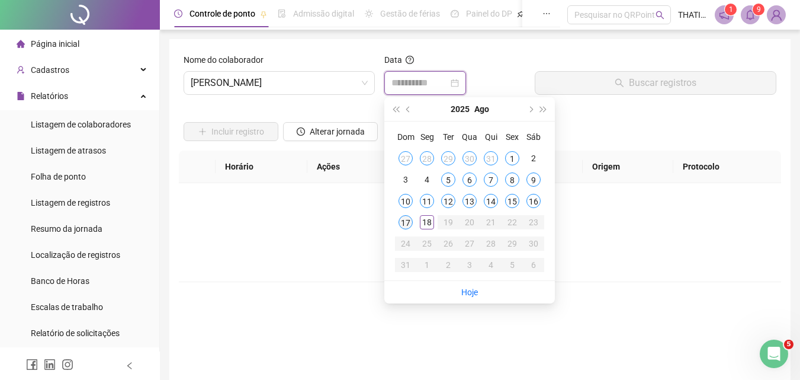
type input "**********"
click at [405, 219] on div "17" at bounding box center [406, 222] width 14 height 14
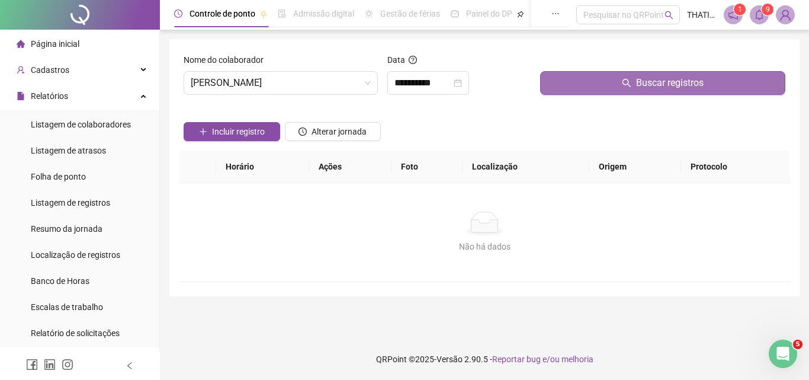
click at [653, 76] on span "Buscar registros" at bounding box center [670, 83] width 68 height 14
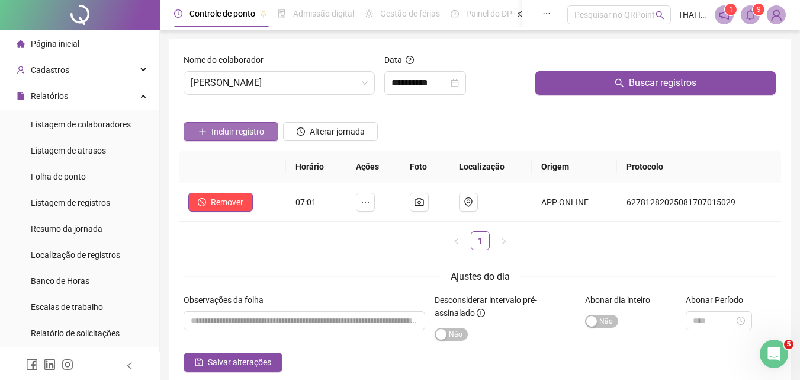
click at [229, 137] on span "Incluir registro" at bounding box center [237, 131] width 53 height 13
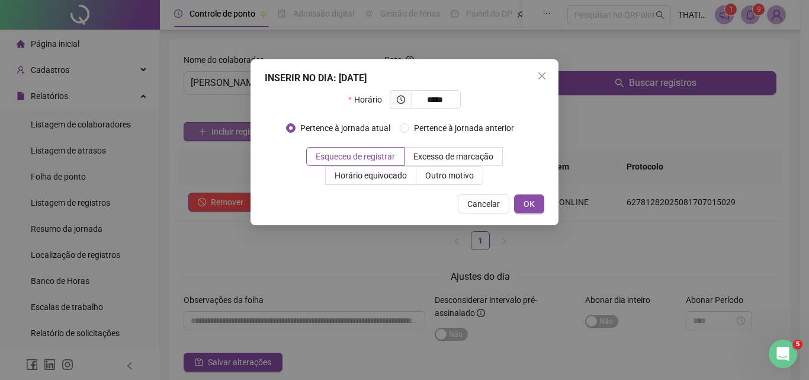
type input "*****"
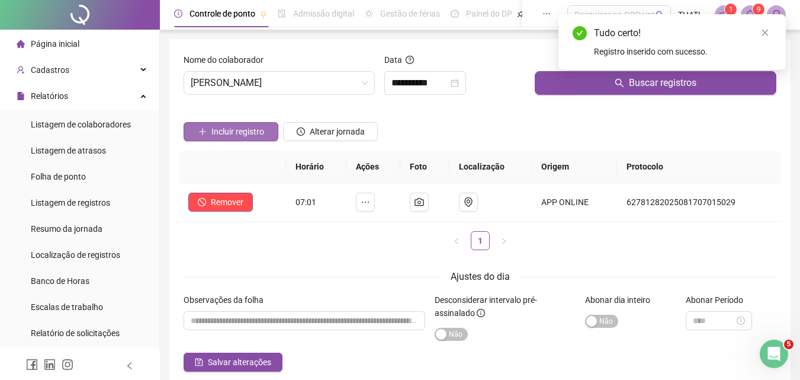
click at [229, 137] on span "Incluir registro" at bounding box center [237, 131] width 53 height 13
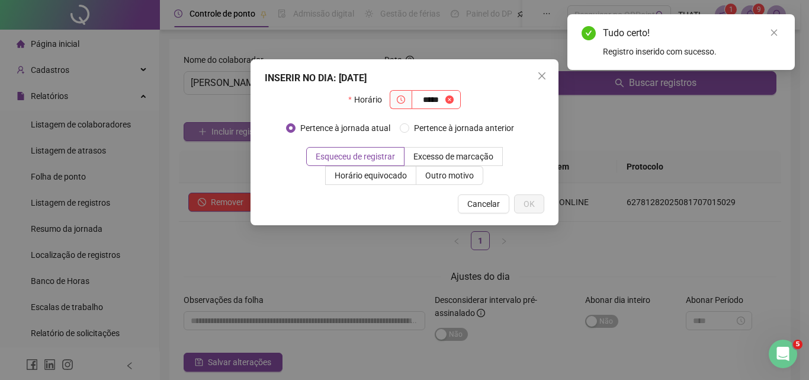
type input "*****"
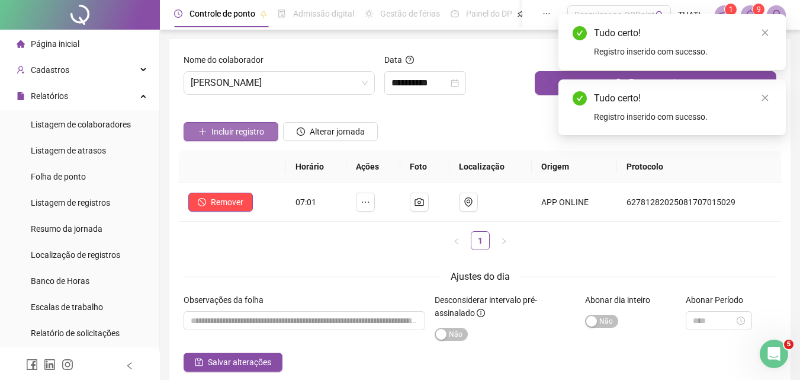
click at [229, 137] on span "Incluir registro" at bounding box center [237, 131] width 53 height 13
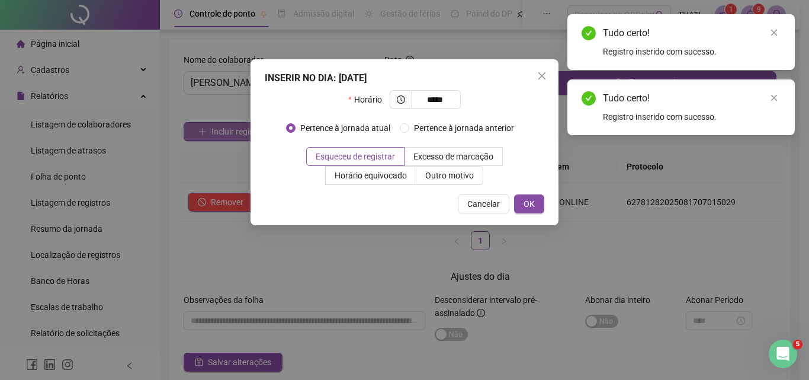
type input "*****"
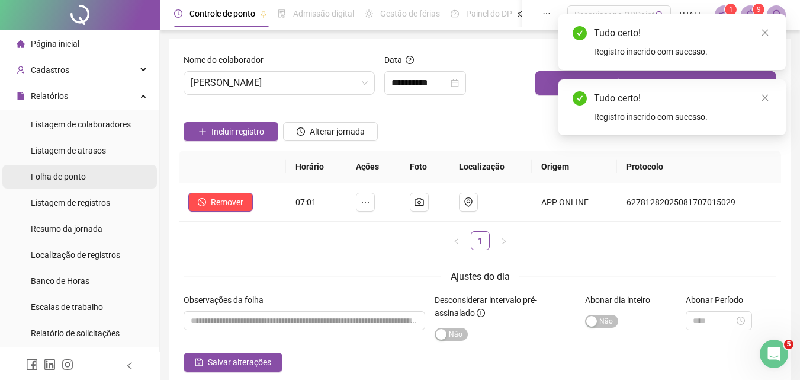
click at [76, 180] on span "Folha de ponto" at bounding box center [58, 176] width 55 height 9
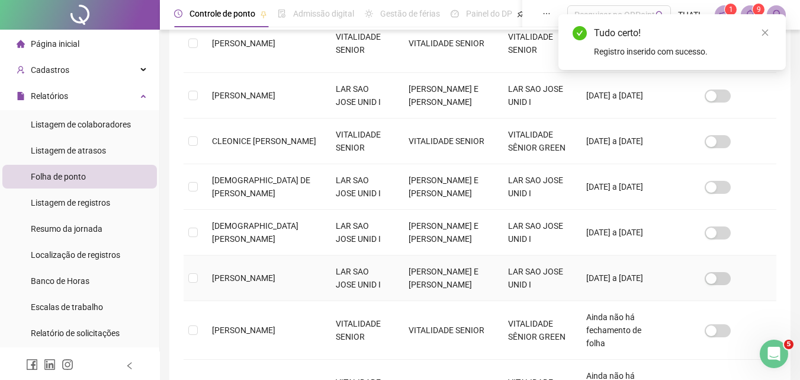
scroll to position [432, 0]
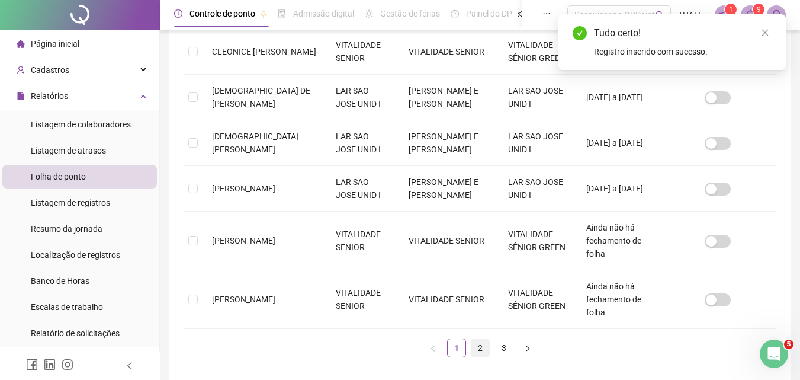
click at [473, 339] on link "2" at bounding box center [481, 348] width 18 height 18
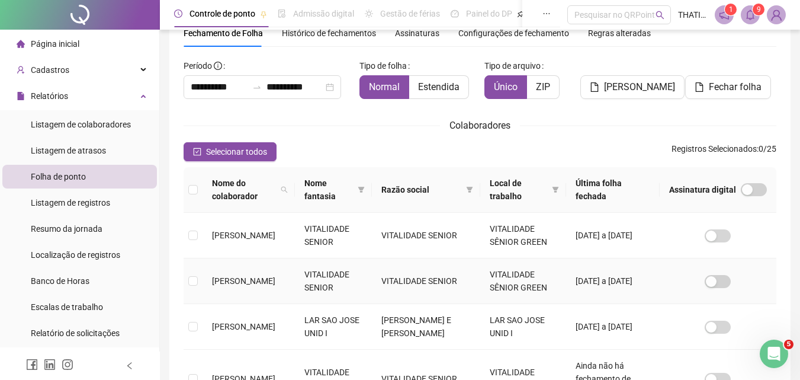
click at [238, 285] on td "[PERSON_NAME]" at bounding box center [249, 281] width 92 height 46
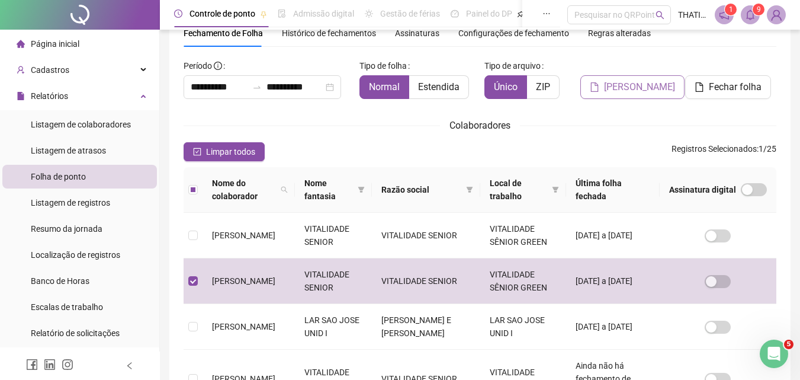
click at [624, 93] on span "[PERSON_NAME]" at bounding box center [639, 87] width 71 height 14
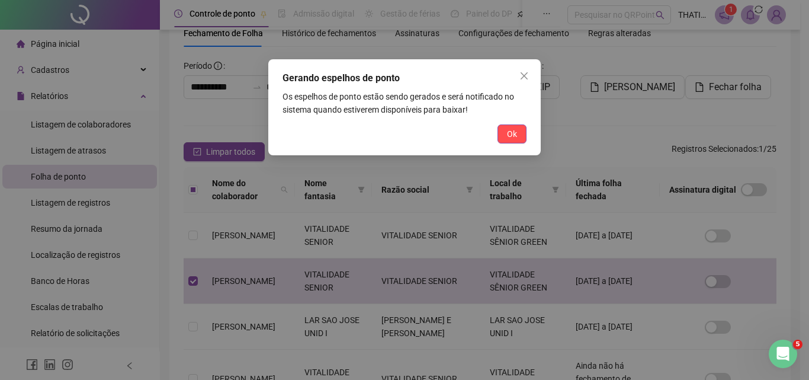
drag, startPoint x: 512, startPoint y: 130, endPoint x: 651, endPoint y: 81, distance: 147.8
click at [518, 128] on button "Ok" at bounding box center [512, 133] width 29 height 19
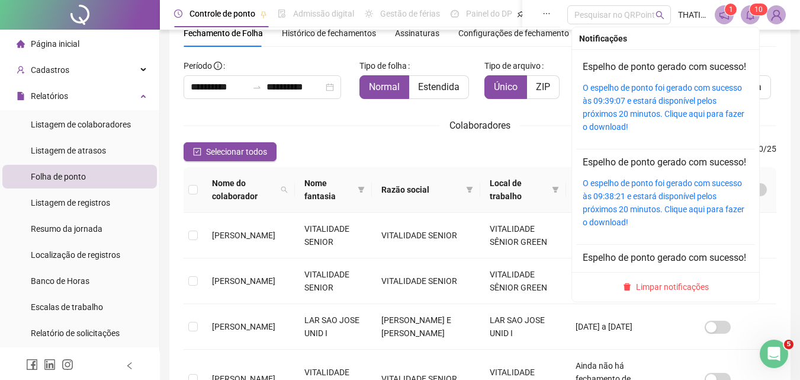
click at [752, 12] on sup "1 0" at bounding box center [759, 10] width 18 height 12
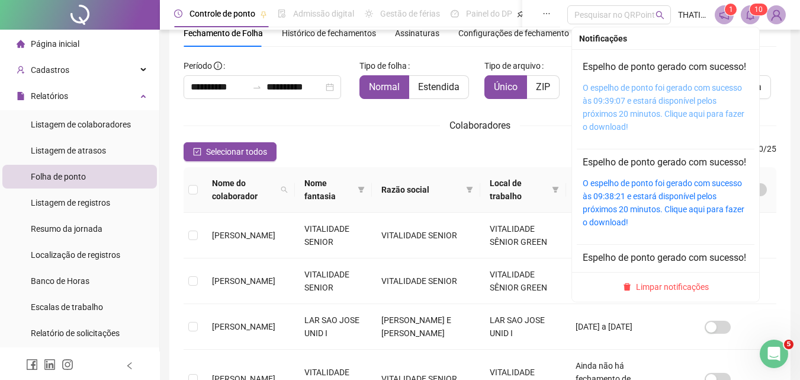
click at [650, 113] on link "O espelho de ponto foi gerado com sucesso às 09:39:07 e estará disponível pelos…" at bounding box center [664, 107] width 162 height 49
click at [649, 112] on link "O espelho de ponto foi gerado com sucesso às 09:39:07 e estará disponível pelos…" at bounding box center [664, 107] width 162 height 49
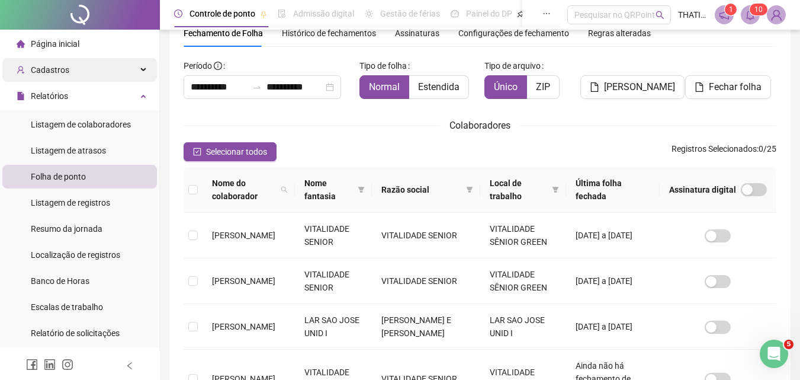
click at [30, 50] on div "Página inicial" at bounding box center [48, 44] width 63 height 24
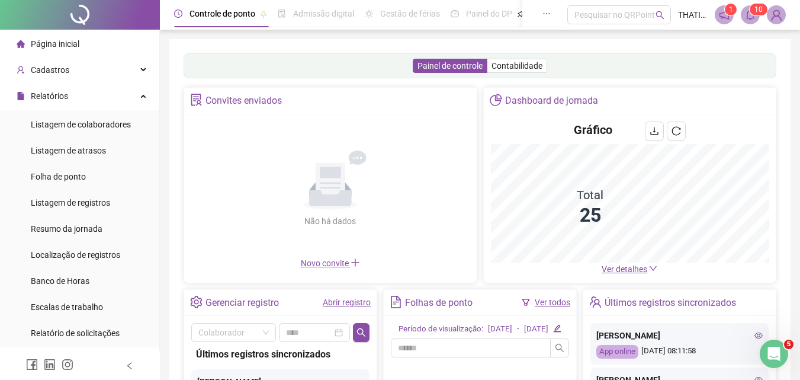
click at [355, 299] on link "Abrir registro" at bounding box center [347, 301] width 48 height 9
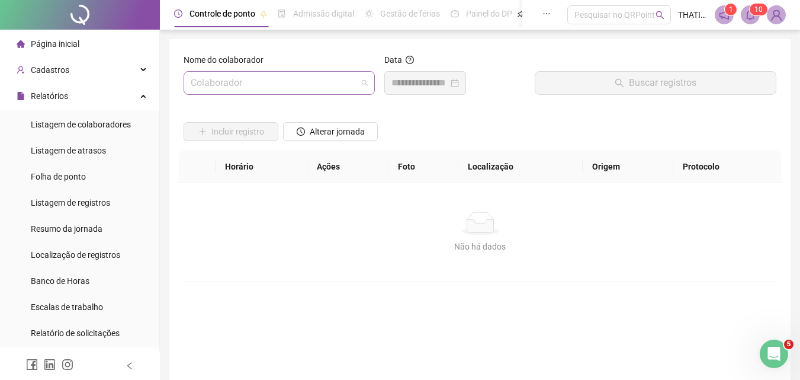
click at [258, 79] on input "search" at bounding box center [274, 83] width 166 height 23
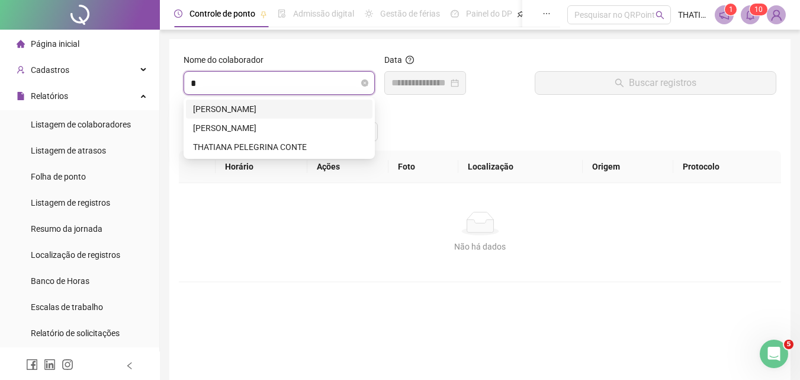
type input "**"
drag, startPoint x: 227, startPoint y: 124, endPoint x: 243, endPoint y: 123, distance: 15.4
click at [228, 124] on div "[PERSON_NAME]" at bounding box center [279, 127] width 172 height 13
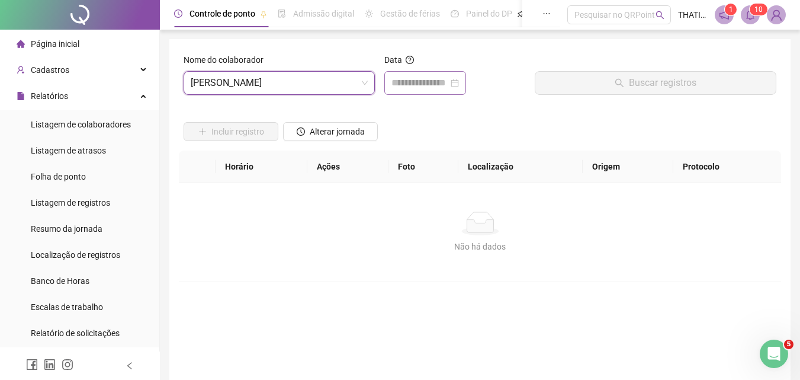
click at [466, 86] on div at bounding box center [425, 83] width 82 height 24
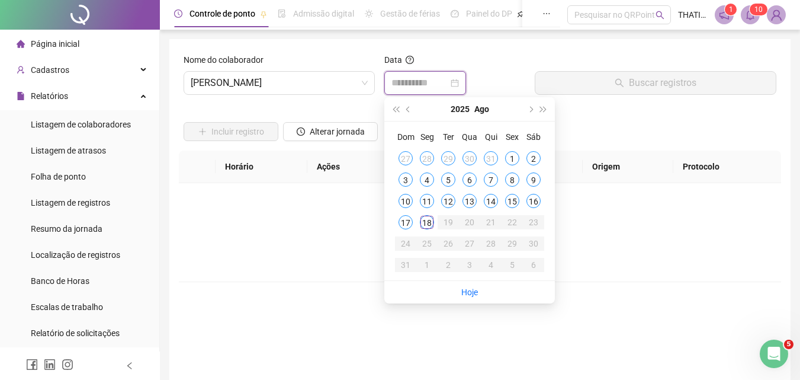
type input "**********"
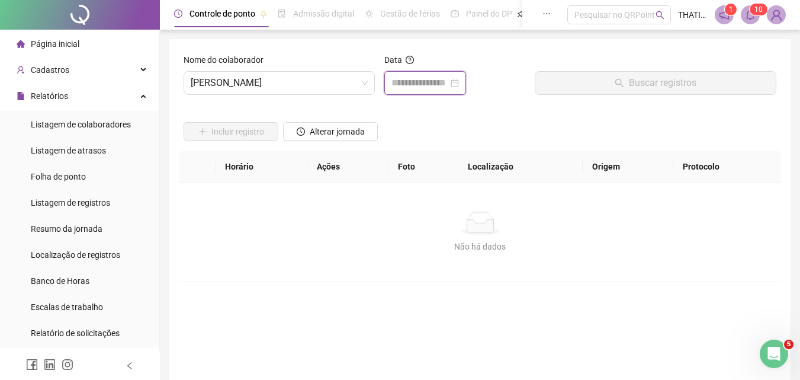
click at [466, 75] on div at bounding box center [425, 83] width 82 height 24
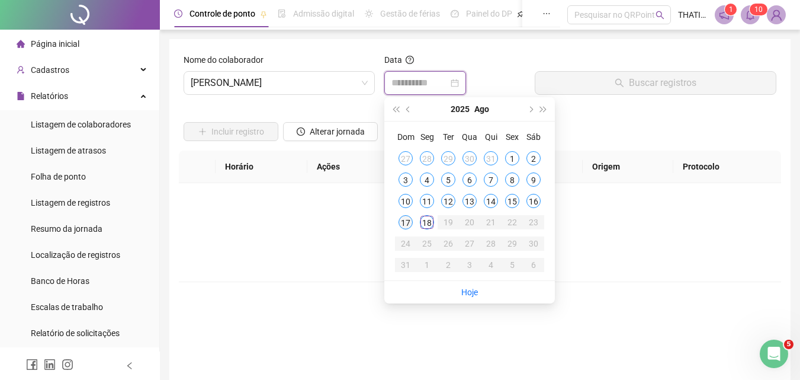
type input "**********"
click at [401, 229] on td "17" at bounding box center [405, 221] width 21 height 21
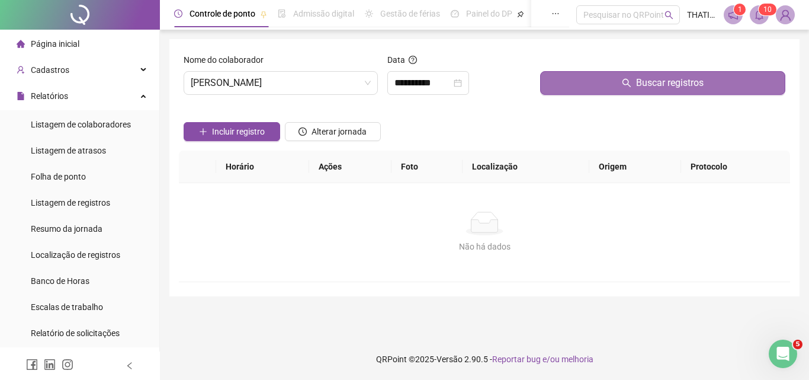
click at [643, 85] on span "Buscar registros" at bounding box center [670, 83] width 68 height 14
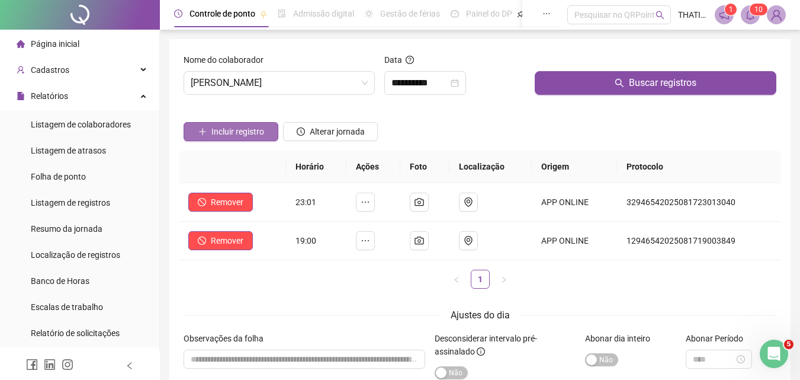
click at [235, 134] on span "Incluir registro" at bounding box center [237, 131] width 53 height 13
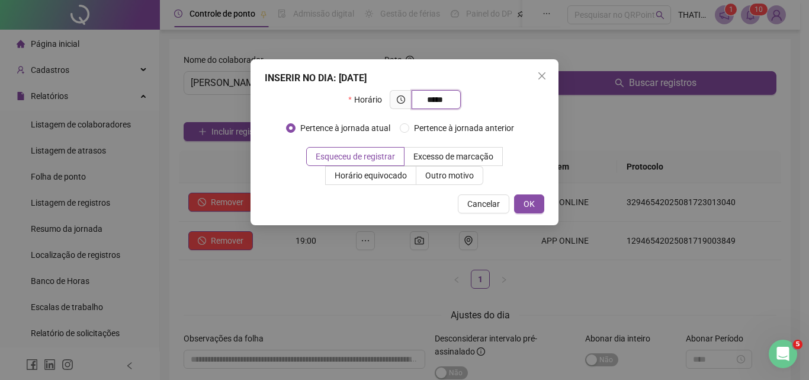
type input "*****"
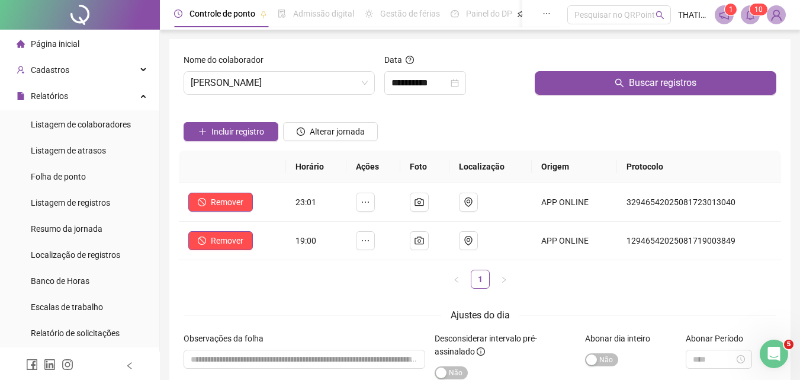
click at [480, 76] on div "**********" at bounding box center [454, 83] width 141 height 24
click at [459, 84] on icon "close-circle" at bounding box center [455, 83] width 8 height 8
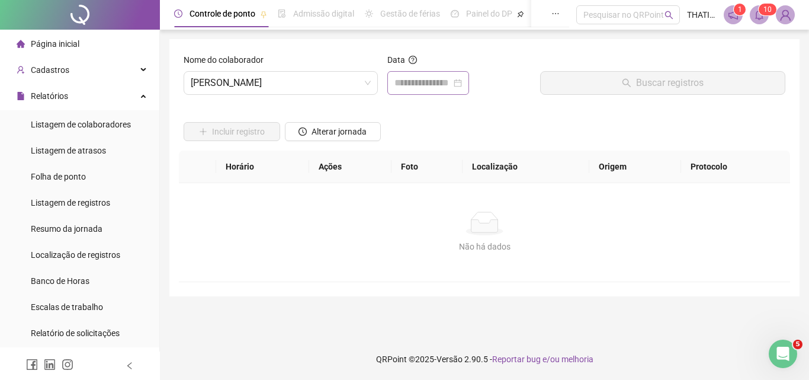
click at [462, 84] on div at bounding box center [429, 83] width 68 height 14
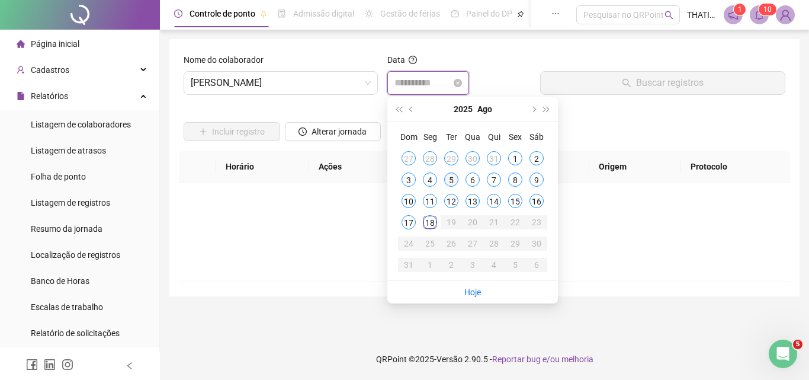
type input "**********"
click at [451, 178] on div "5" at bounding box center [451, 179] width 14 height 14
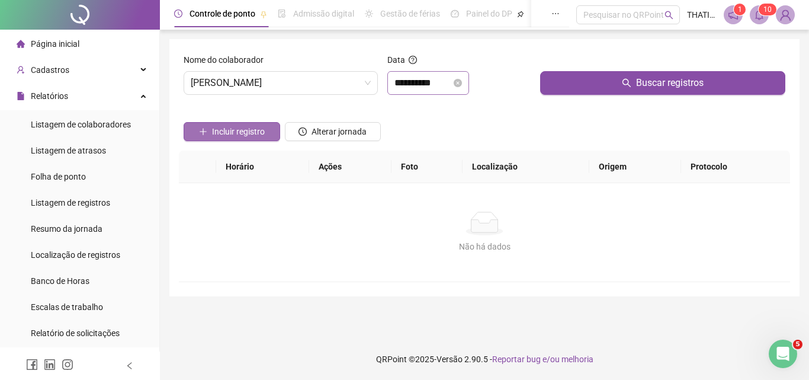
click at [220, 126] on span "Incluir registro" at bounding box center [238, 131] width 53 height 13
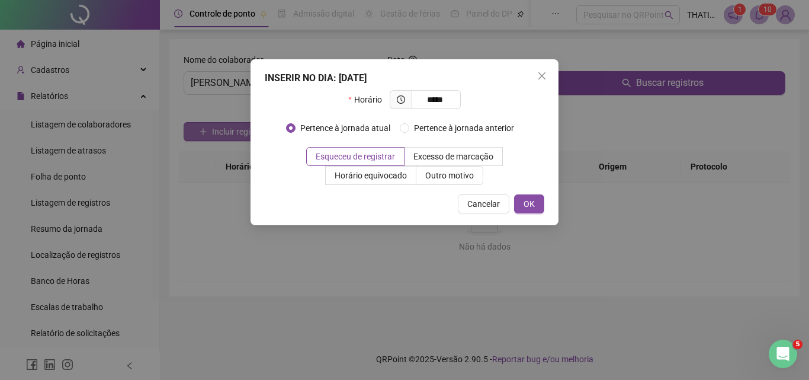
type input "*****"
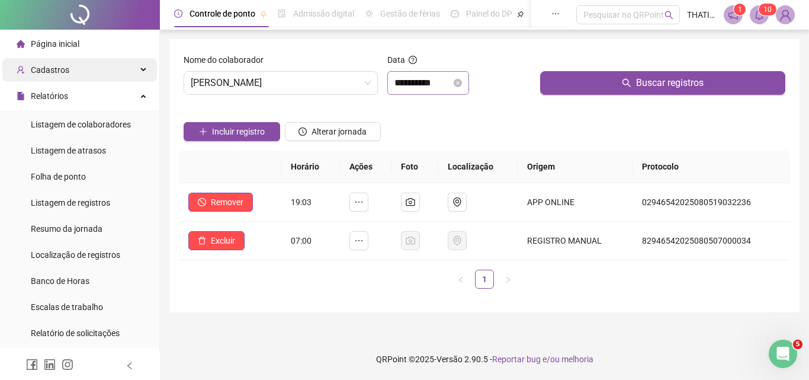
click at [55, 65] on span "Cadastros" at bounding box center [50, 69] width 39 height 9
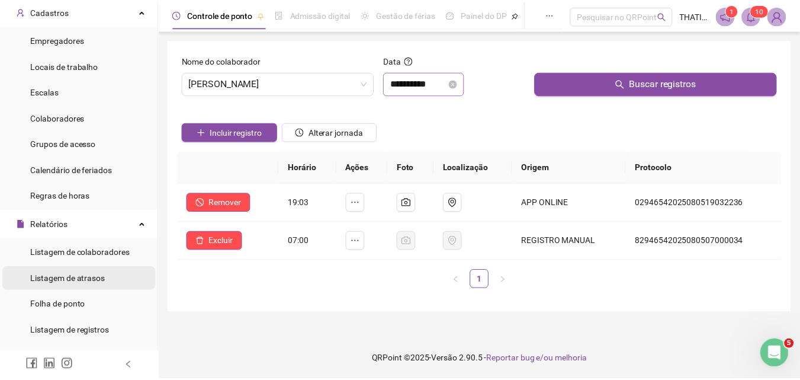
scroll to position [118, 0]
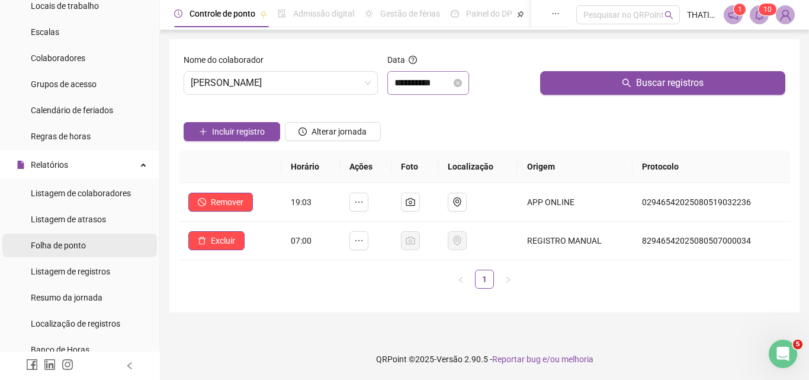
click at [69, 252] on div "Folha de ponto" at bounding box center [58, 245] width 55 height 24
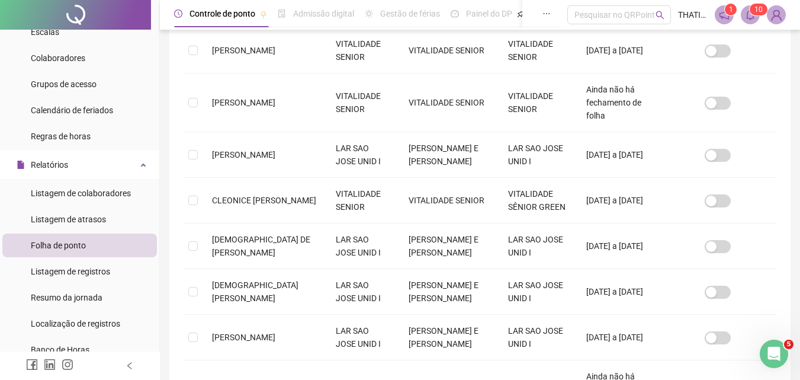
scroll to position [432, 0]
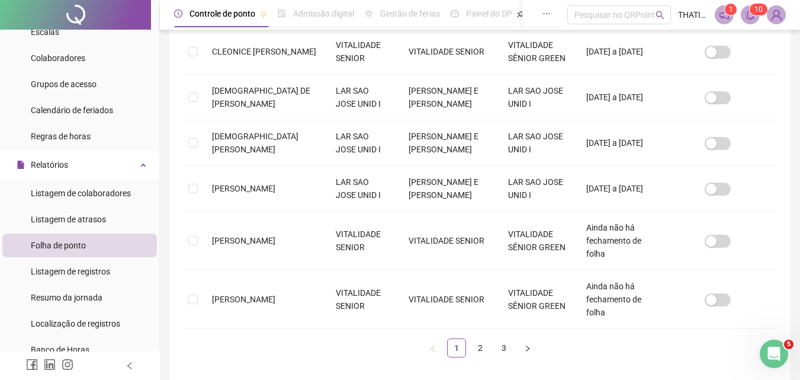
click at [470, 338] on ul "1 2 3" at bounding box center [480, 347] width 593 height 19
click at [486, 299] on div "Nome do colaborador Nome fantasia Razão social Local de trabalho Última folha f…" at bounding box center [480, 72] width 593 height 569
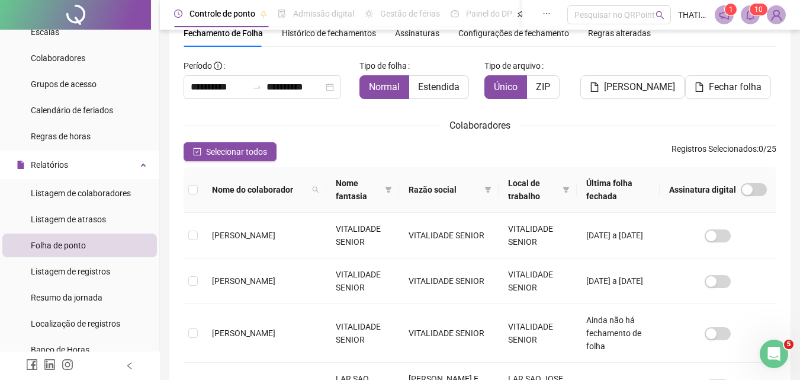
scroll to position [290, 0]
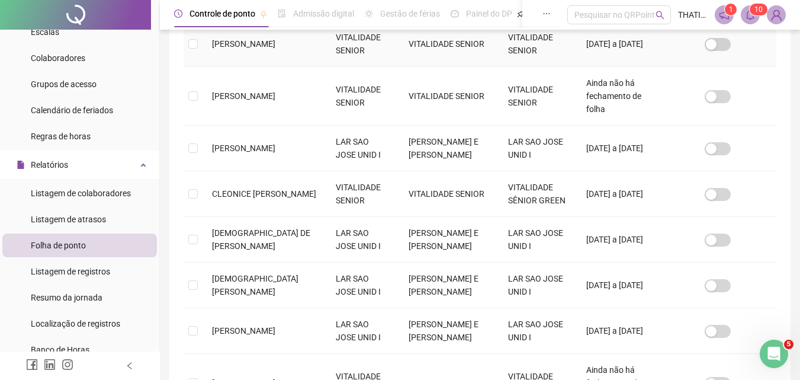
click at [270, 47] on td "[PERSON_NAME]" at bounding box center [265, 44] width 124 height 46
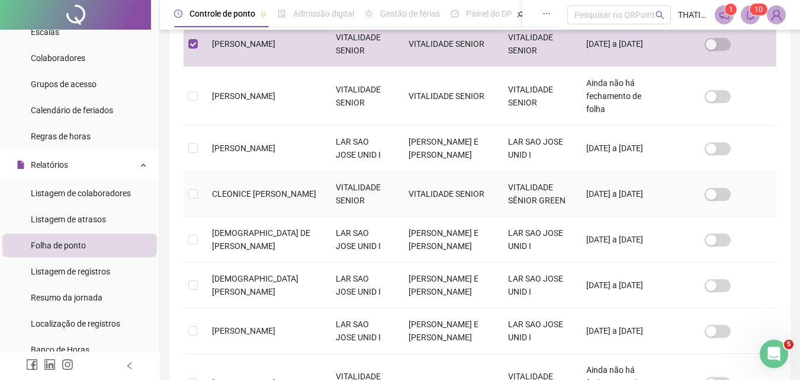
scroll to position [445, 0]
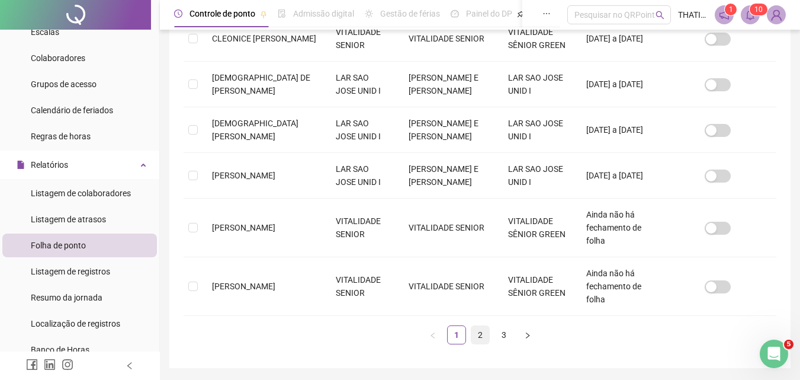
click at [486, 326] on link "2" at bounding box center [481, 335] width 18 height 18
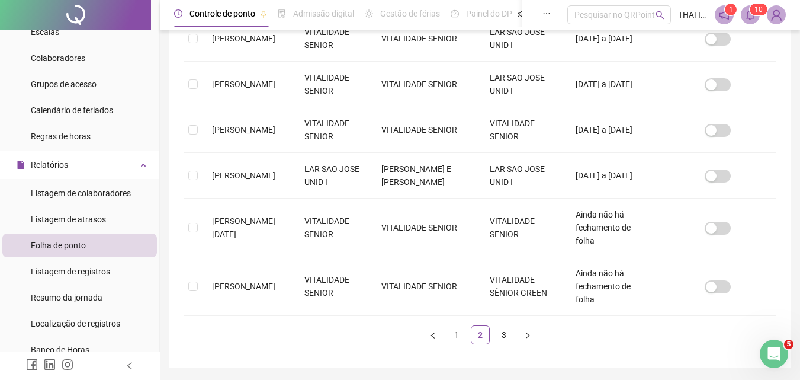
scroll to position [53, 0]
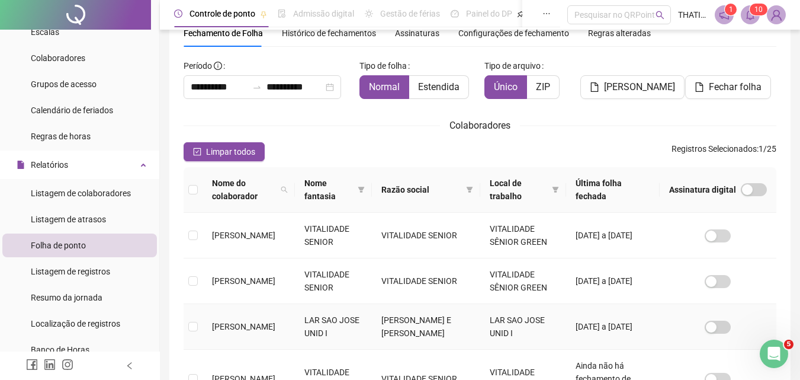
click at [260, 309] on td "[PERSON_NAME]" at bounding box center [249, 327] width 92 height 46
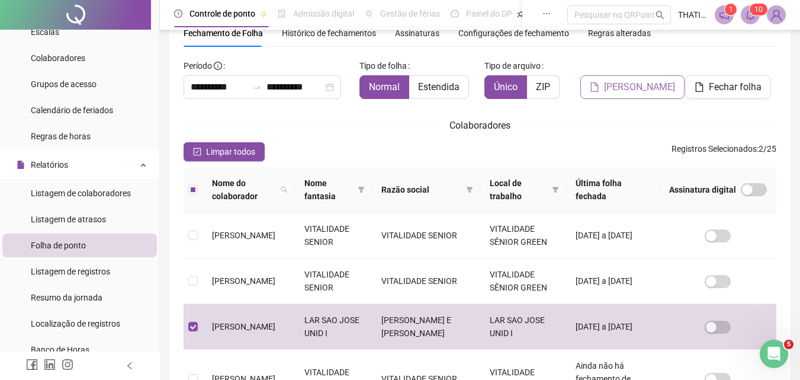
click at [615, 89] on span "[PERSON_NAME]" at bounding box center [639, 87] width 71 height 14
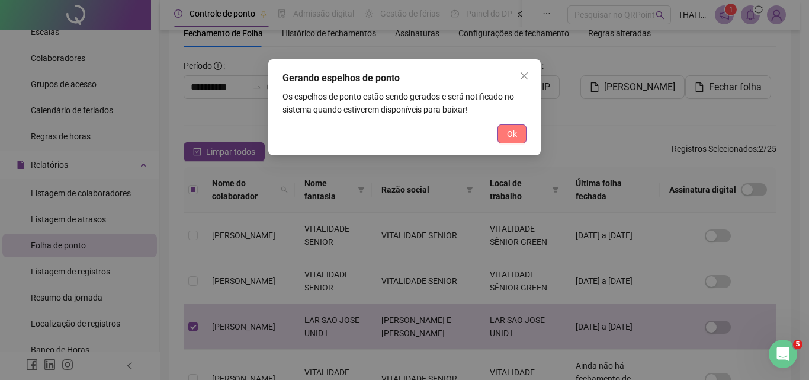
click at [510, 131] on span "Ok" at bounding box center [512, 133] width 10 height 13
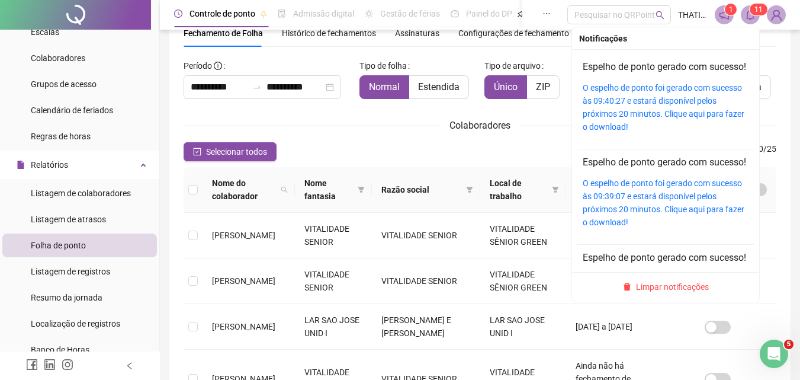
click at [754, 14] on sup "1 1" at bounding box center [759, 10] width 18 height 12
click at [674, 111] on link "O espelho de ponto foi gerado com sucesso às 09:40:27 e estará disponível pelos…" at bounding box center [664, 107] width 162 height 49
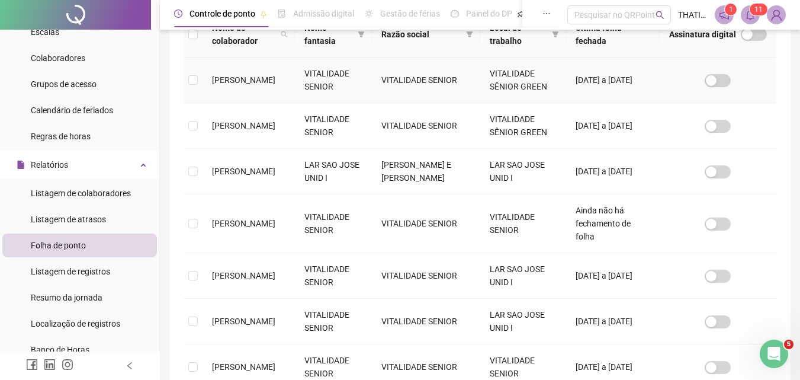
scroll to position [267, 0]
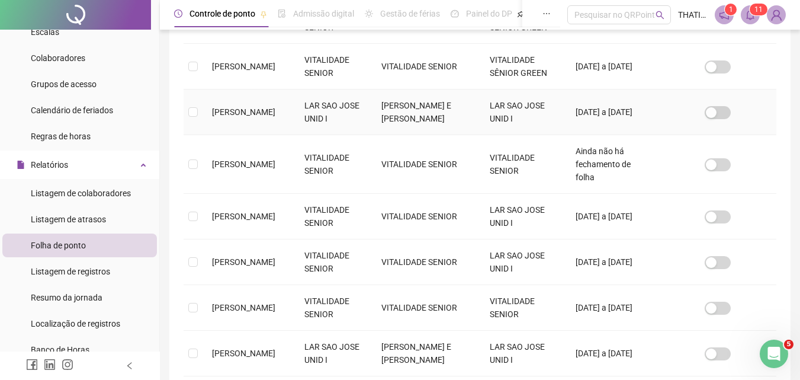
click at [268, 113] on td "[PERSON_NAME]" at bounding box center [249, 112] width 92 height 46
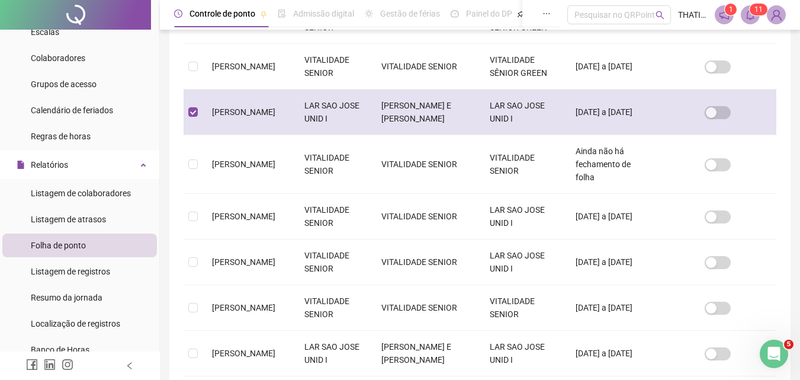
scroll to position [53, 0]
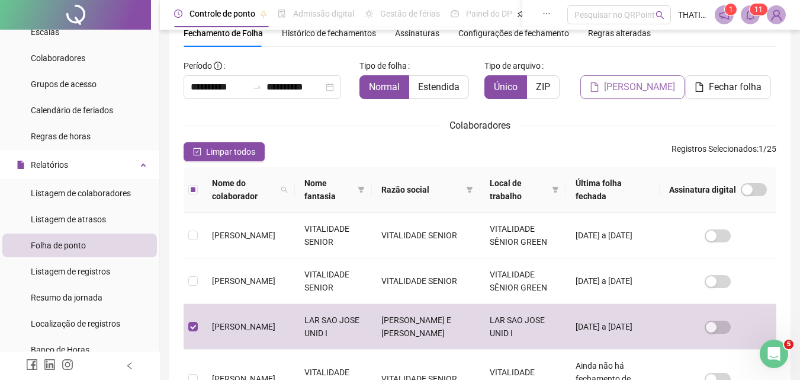
click at [627, 84] on span "[PERSON_NAME]" at bounding box center [639, 87] width 71 height 14
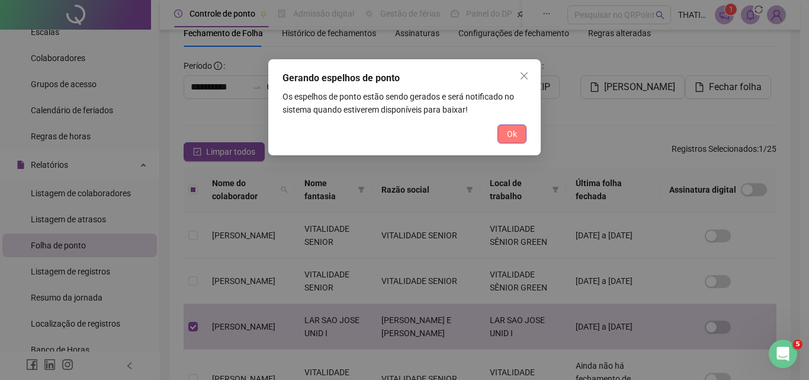
click at [519, 142] on button "Ok" at bounding box center [512, 133] width 29 height 19
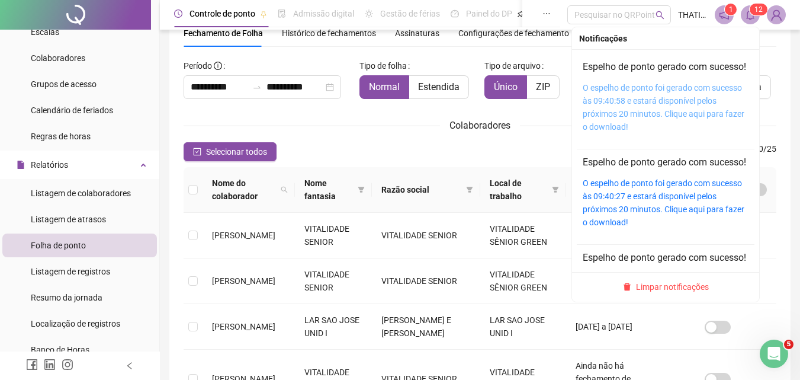
click at [649, 112] on link "O espelho de ponto foi gerado com sucesso às 09:40:58 e estará disponível pelos…" at bounding box center [664, 107] width 162 height 49
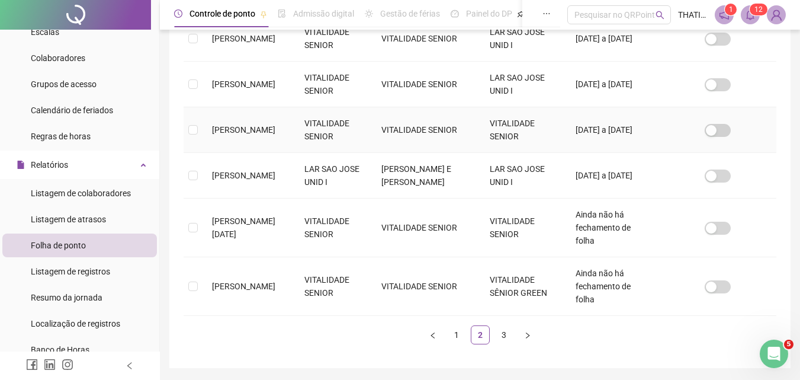
scroll to position [208, 0]
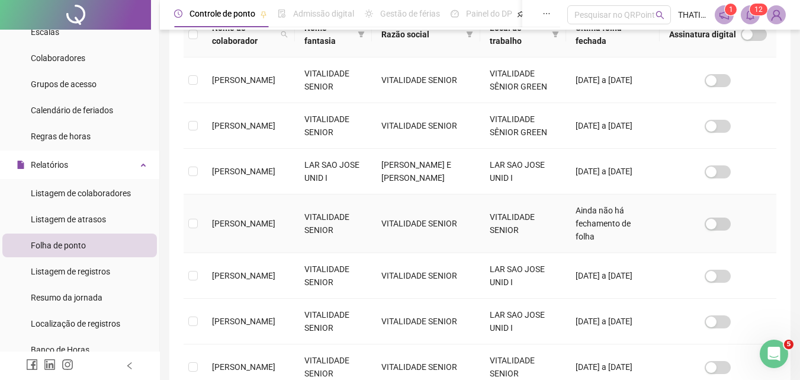
click at [239, 219] on span "[PERSON_NAME]" at bounding box center [243, 223] width 63 height 9
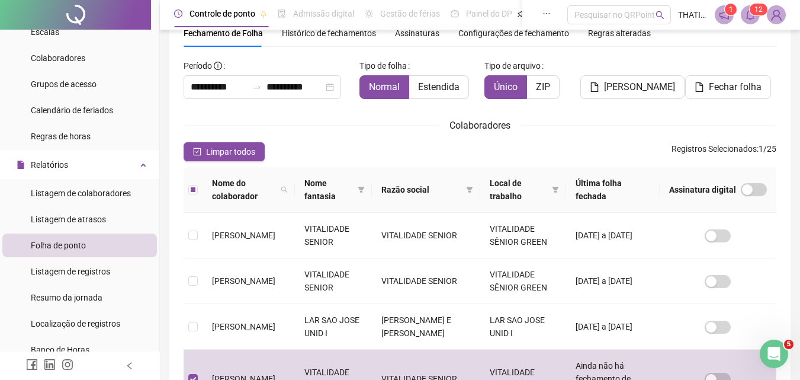
drag, startPoint x: 628, startPoint y: 90, endPoint x: 608, endPoint y: 100, distance: 22.8
click at [628, 89] on span "[PERSON_NAME]" at bounding box center [639, 87] width 71 height 14
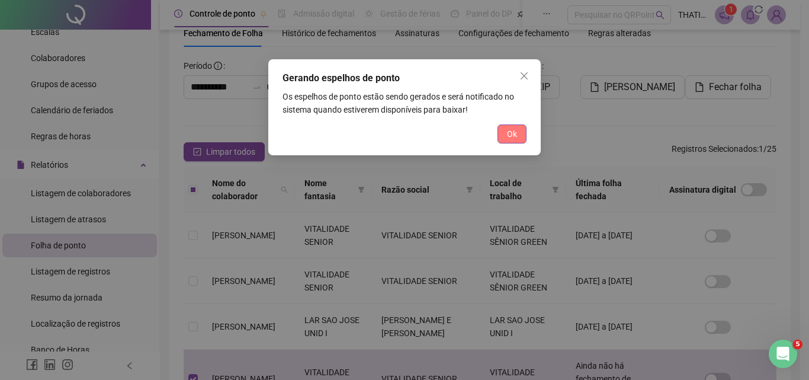
click at [514, 136] on span "Ok" at bounding box center [512, 133] width 10 height 13
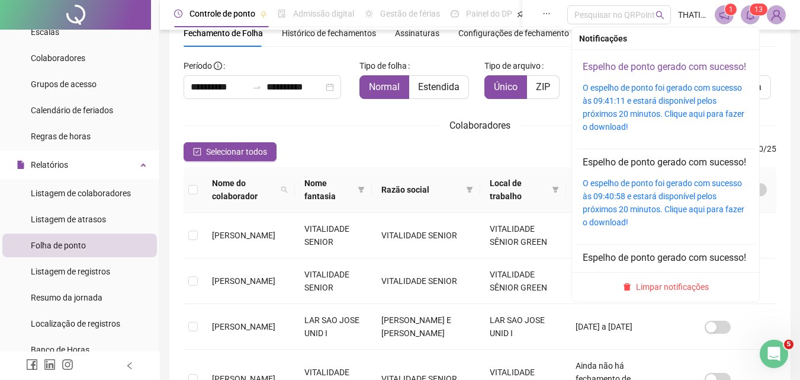
drag, startPoint x: 749, startPoint y: 12, endPoint x: 674, endPoint y: 64, distance: 91.2
click at [736, 22] on div "1 1 3" at bounding box center [750, 14] width 71 height 19
click at [646, 107] on div "O espelho de ponto foi gerado com sucesso às 09:41:11 e estará disponível pelos…" at bounding box center [666, 107] width 166 height 52
click at [645, 120] on div "O espelho de ponto foi gerado com sucesso às 09:41:11 e estará disponível pelos…" at bounding box center [666, 107] width 166 height 52
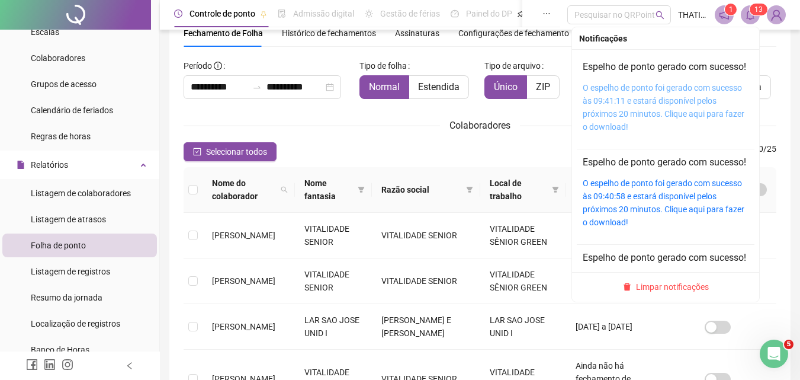
click at [632, 116] on link "O espelho de ponto foi gerado com sucesso às 09:41:11 e estará disponível pelos…" at bounding box center [664, 107] width 162 height 49
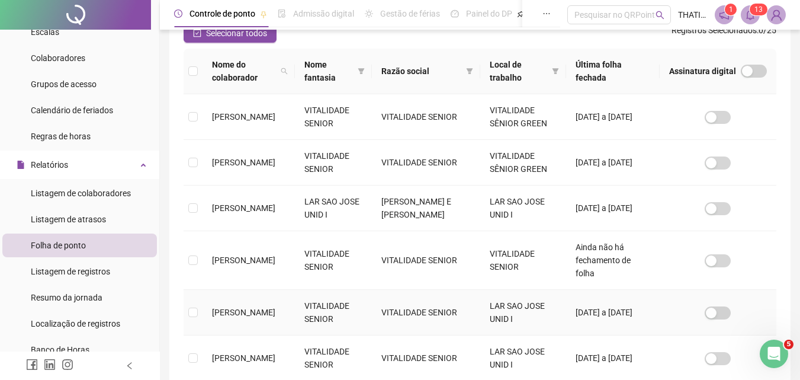
click at [242, 307] on span "[PERSON_NAME]" at bounding box center [243, 311] width 63 height 9
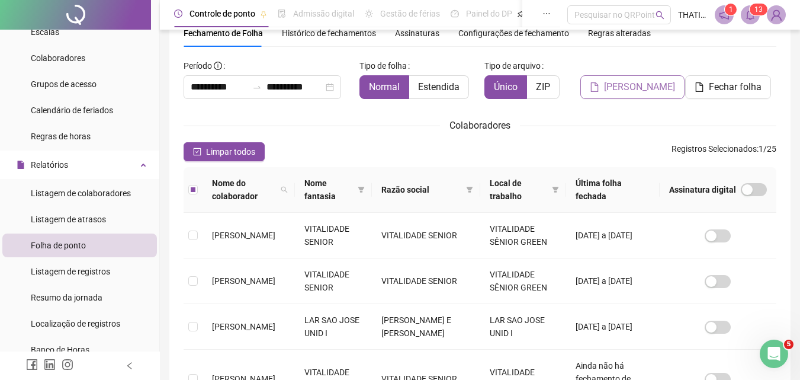
click at [624, 84] on span "[PERSON_NAME]" at bounding box center [639, 87] width 71 height 14
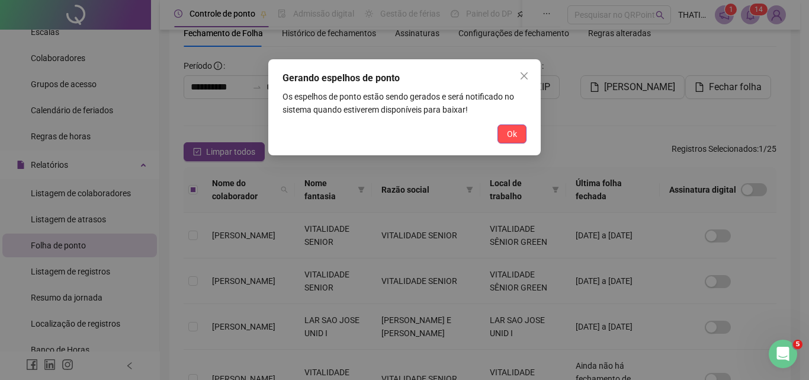
click at [509, 135] on span "Ok" at bounding box center [512, 133] width 10 height 13
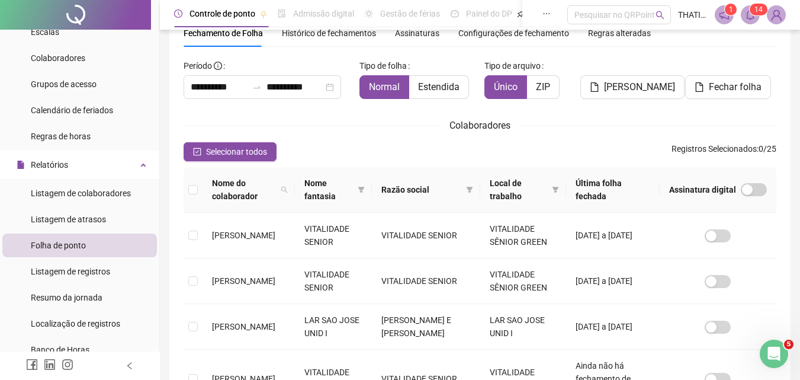
drag, startPoint x: 747, startPoint y: 12, endPoint x: 712, endPoint y: 36, distance: 41.9
click at [745, 14] on span at bounding box center [750, 14] width 19 height 19
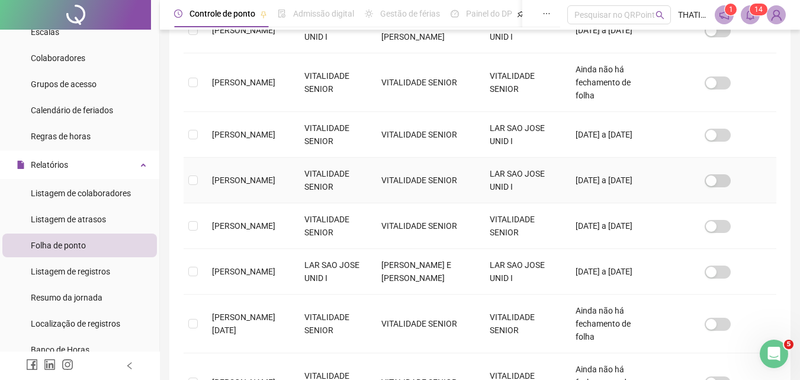
click at [229, 167] on td "[PERSON_NAME]" at bounding box center [249, 181] width 92 height 46
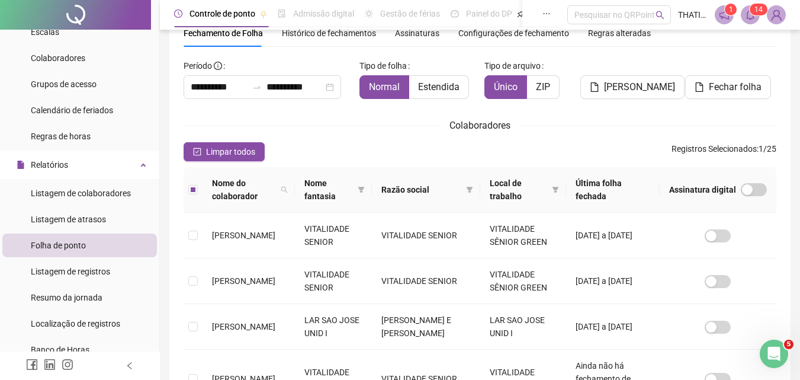
scroll to position [408, 0]
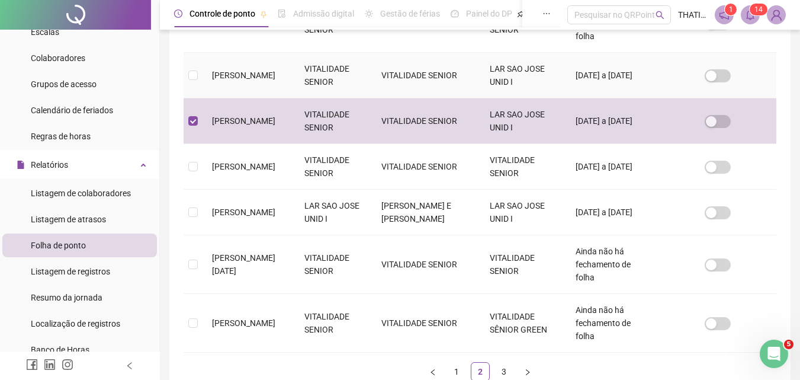
click at [219, 70] on span "[PERSON_NAME]" at bounding box center [243, 74] width 63 height 9
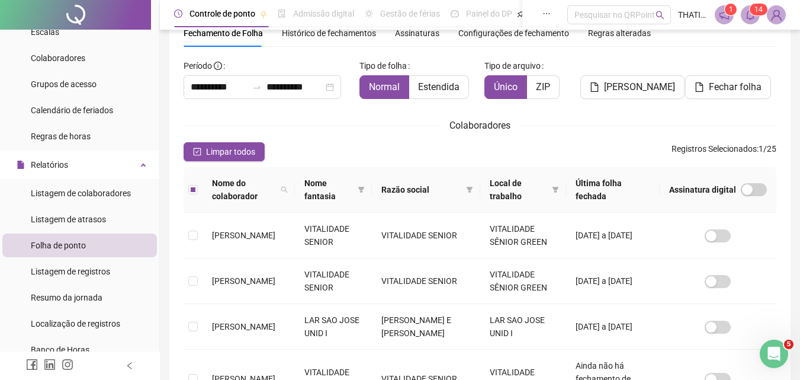
scroll to position [0, 0]
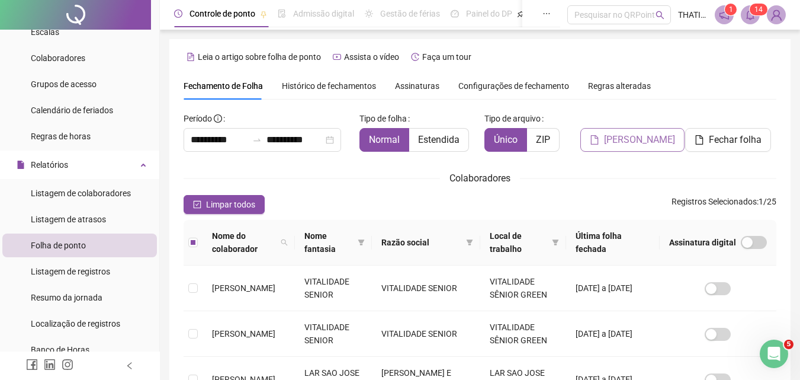
click at [631, 140] on span "[PERSON_NAME]" at bounding box center [639, 140] width 71 height 14
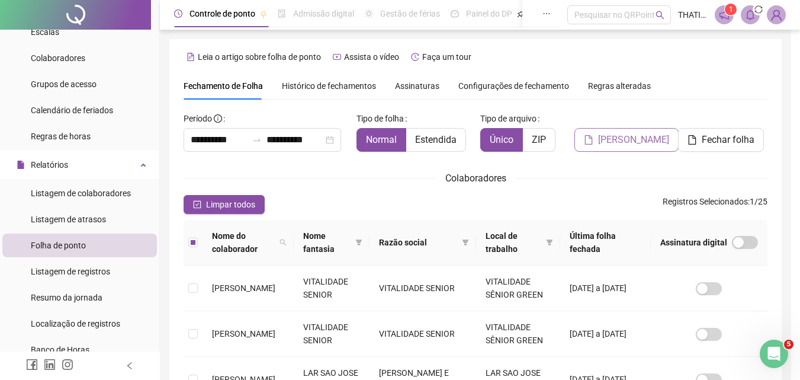
scroll to position [53, 0]
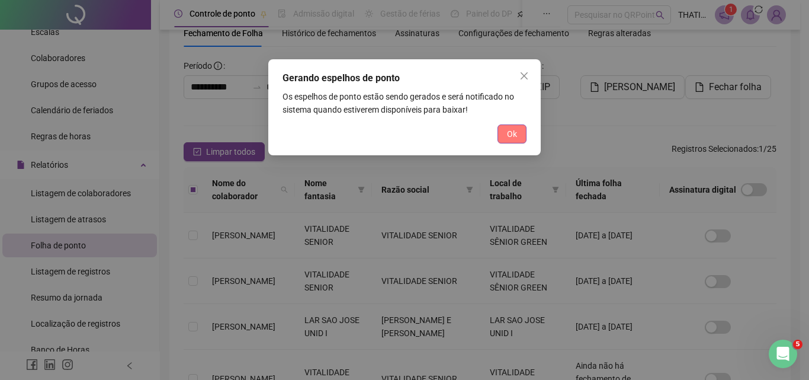
click at [511, 137] on span "Ok" at bounding box center [512, 133] width 10 height 13
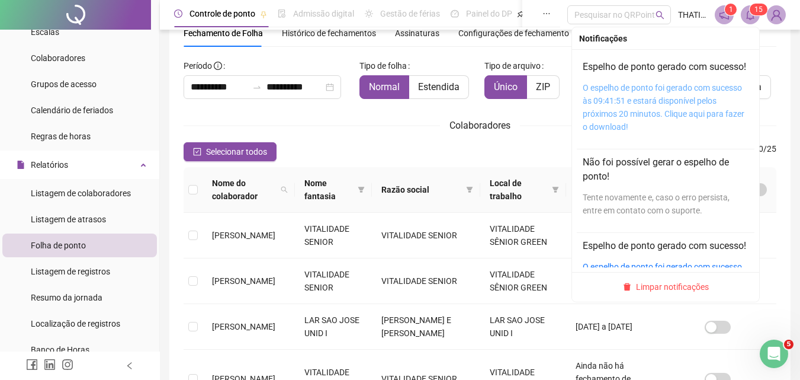
click at [665, 112] on link "O espelho de ponto foi gerado com sucesso às 09:41:51 e estará disponível pelos…" at bounding box center [664, 107] width 162 height 49
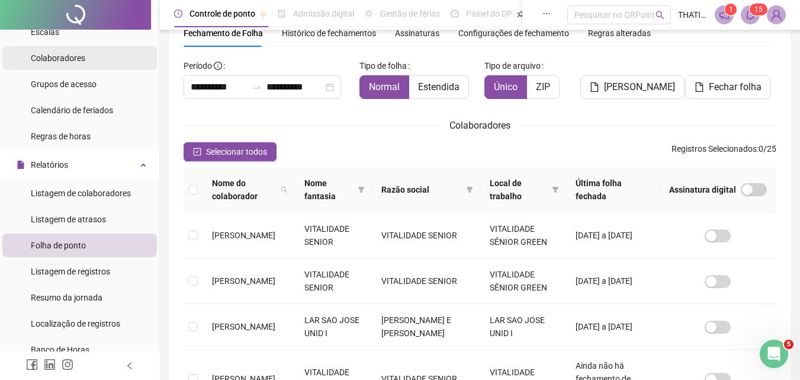
scroll to position [0, 0]
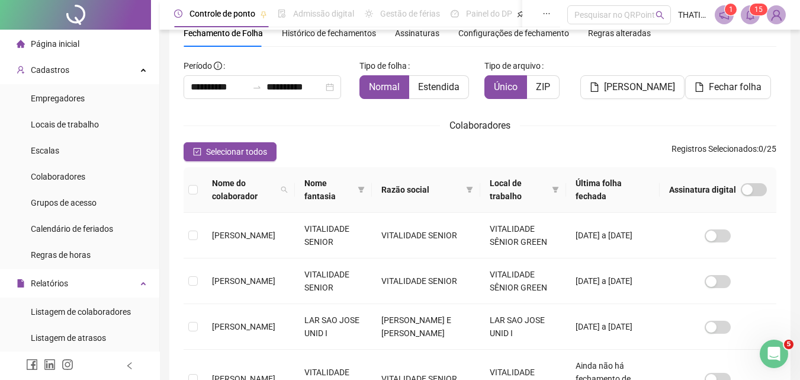
click at [82, 44] on li "Página inicial" at bounding box center [79, 44] width 155 height 24
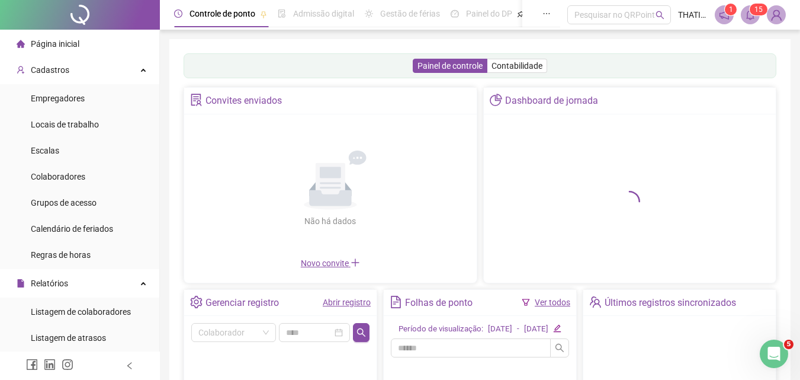
click at [344, 303] on link "Abrir registro" at bounding box center [347, 301] width 48 height 9
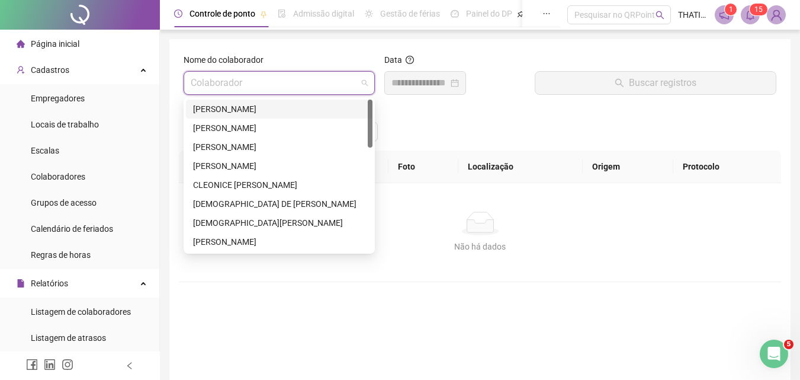
click at [339, 82] on input "search" at bounding box center [274, 83] width 166 height 23
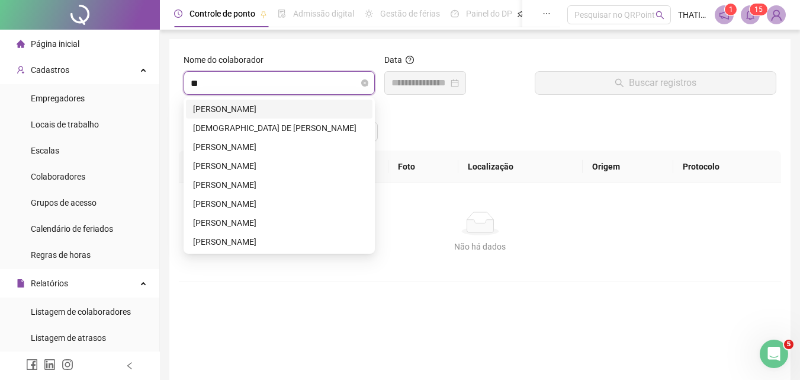
type input "***"
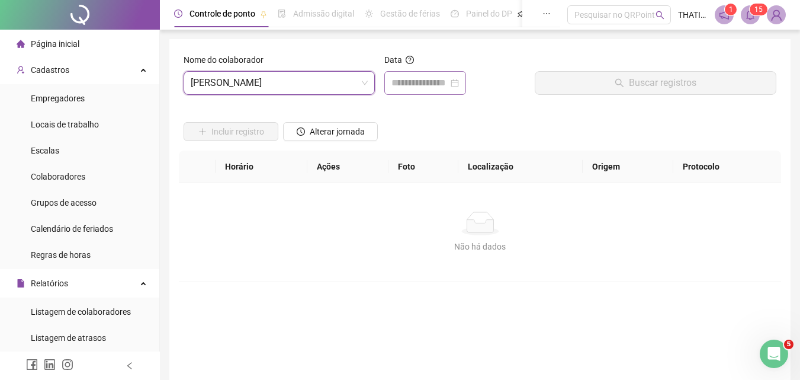
click at [459, 83] on div at bounding box center [426, 83] width 68 height 14
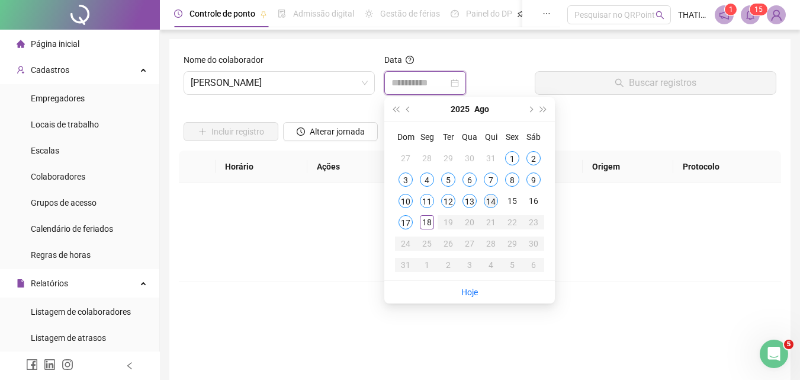
type input "**********"
drag, startPoint x: 496, startPoint y: 199, endPoint x: 482, endPoint y: 187, distance: 18.1
click at [496, 198] on div "14" at bounding box center [491, 201] width 14 height 14
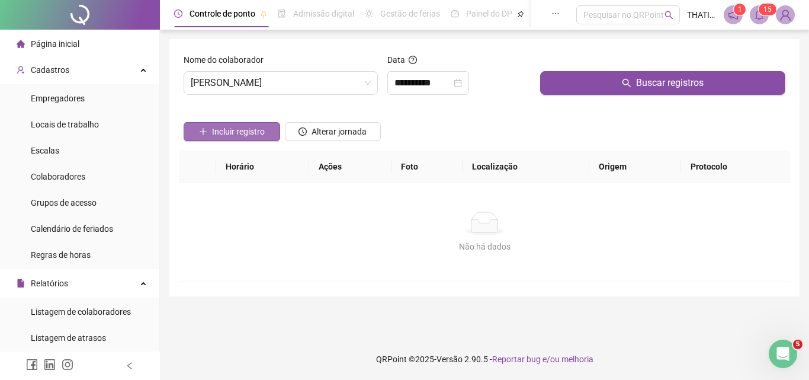
click at [245, 124] on button "Incluir registro" at bounding box center [232, 131] width 97 height 19
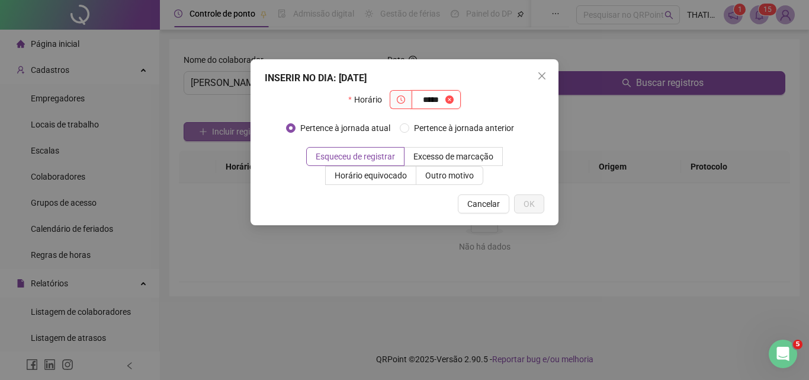
type input "*****"
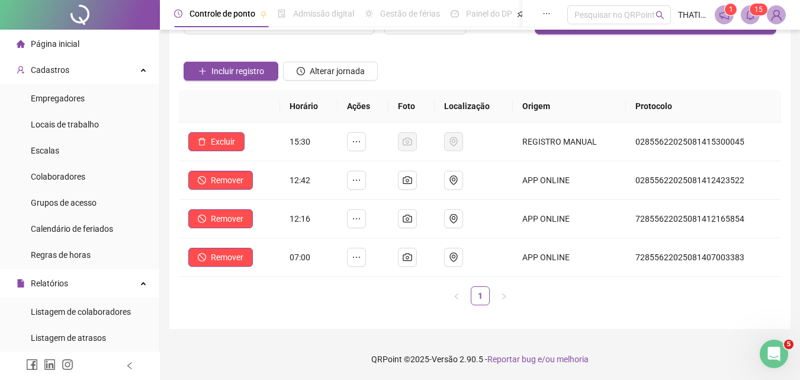
scroll to position [178, 0]
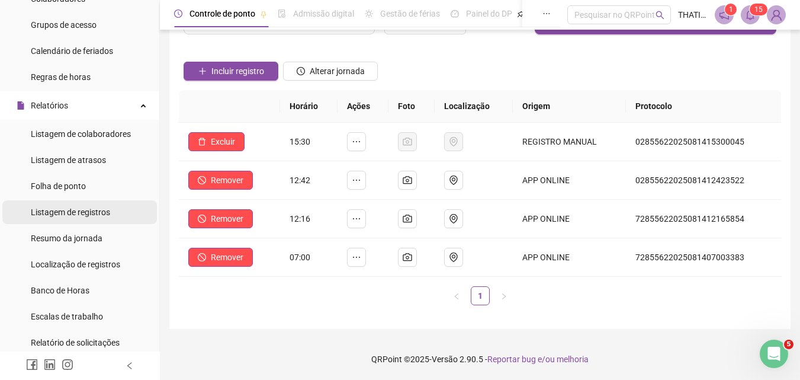
drag, startPoint x: 113, startPoint y: 190, endPoint x: 67, endPoint y: 207, distance: 49.0
click at [113, 189] on li "Folha de ponto" at bounding box center [79, 186] width 155 height 24
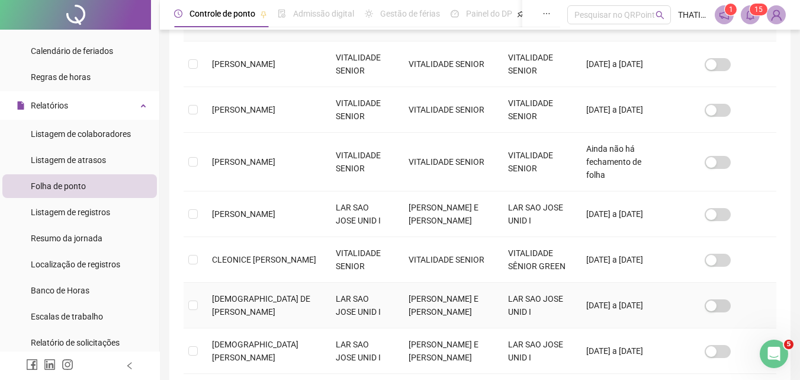
scroll to position [432, 0]
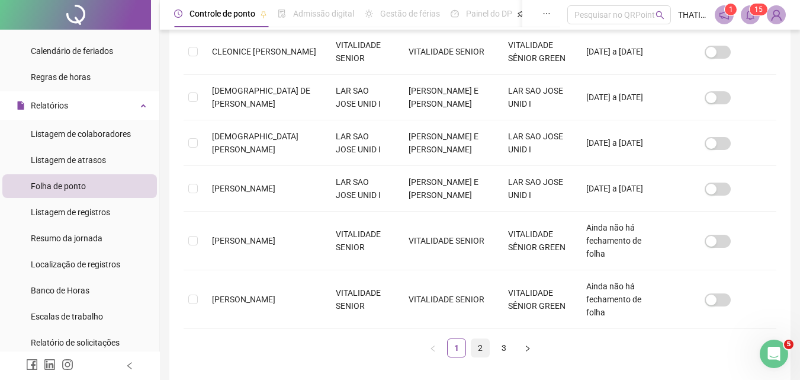
click at [483, 339] on link "2" at bounding box center [481, 348] width 18 height 18
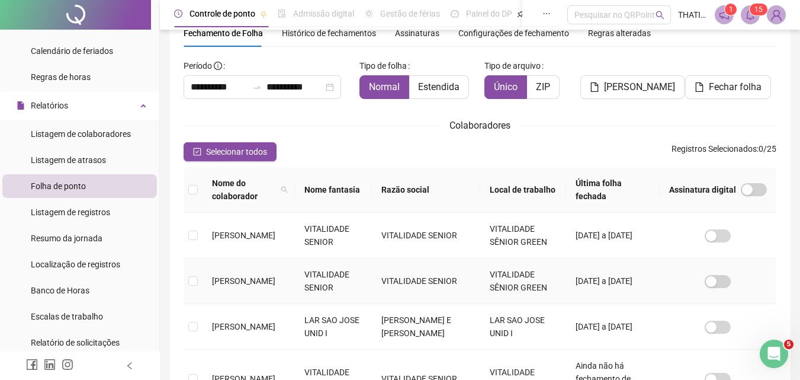
scroll to position [408, 0]
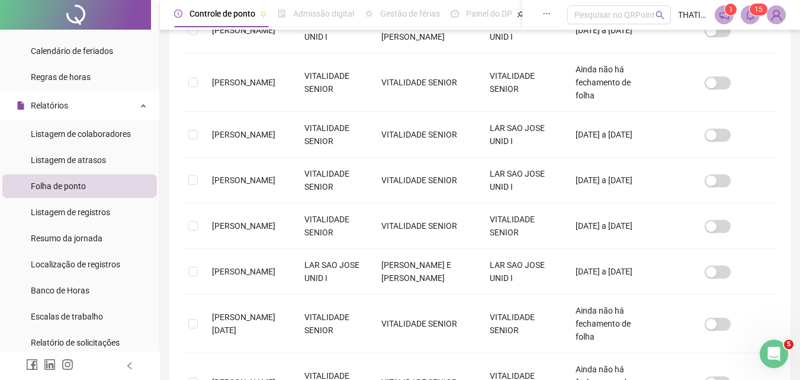
scroll to position [445, 0]
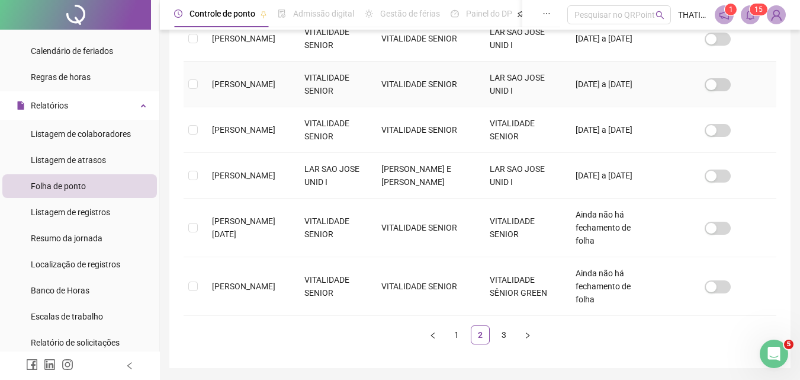
click at [191, 82] on td at bounding box center [193, 85] width 19 height 46
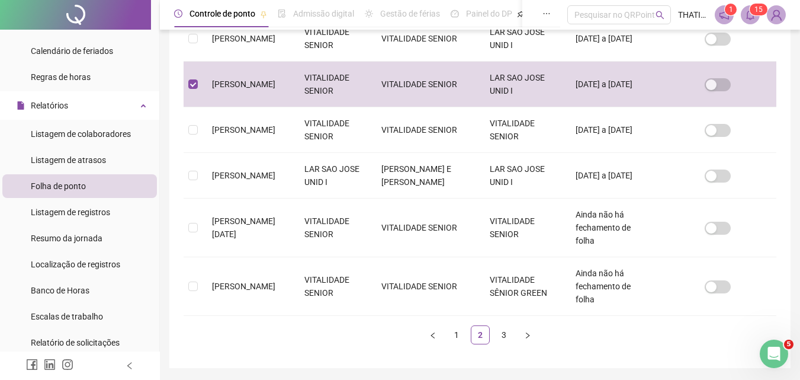
scroll to position [53, 0]
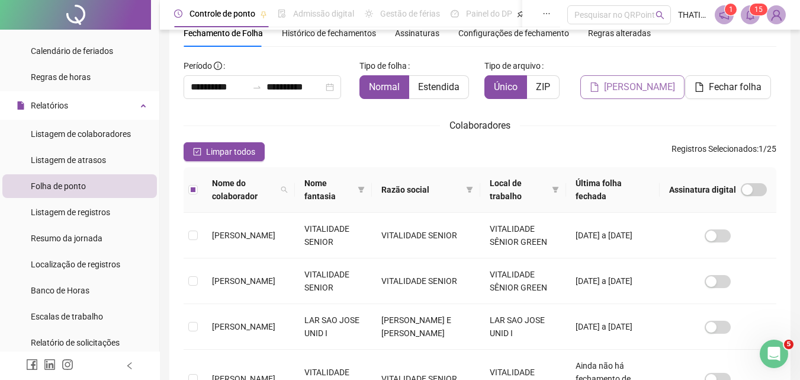
click at [635, 90] on span "[PERSON_NAME]" at bounding box center [639, 87] width 71 height 14
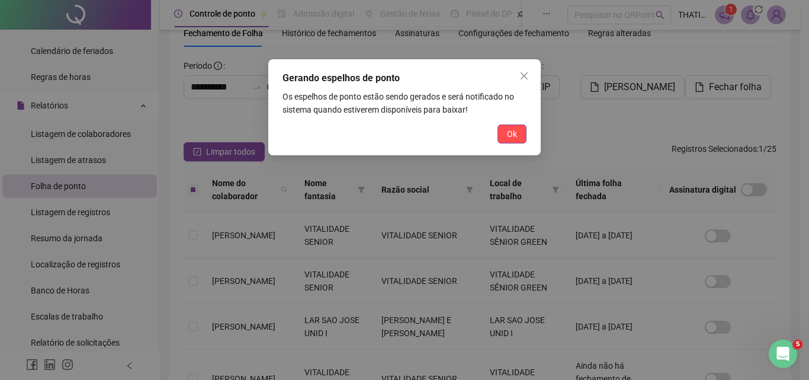
drag, startPoint x: 508, startPoint y: 129, endPoint x: 508, endPoint y: 136, distance: 7.7
click at [508, 137] on span "Ok" at bounding box center [512, 133] width 10 height 13
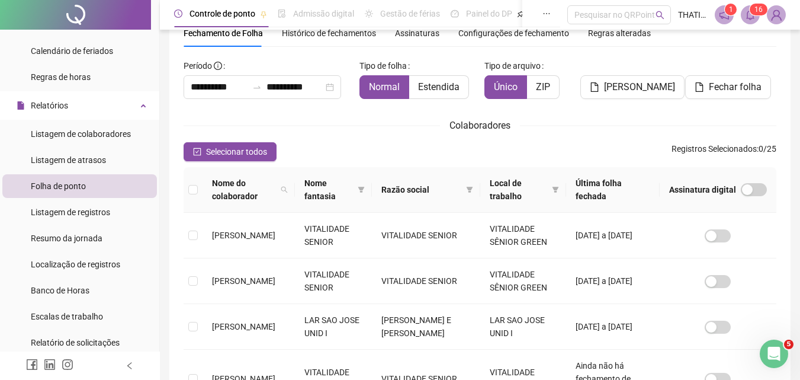
click at [745, 12] on span at bounding box center [750, 14] width 19 height 19
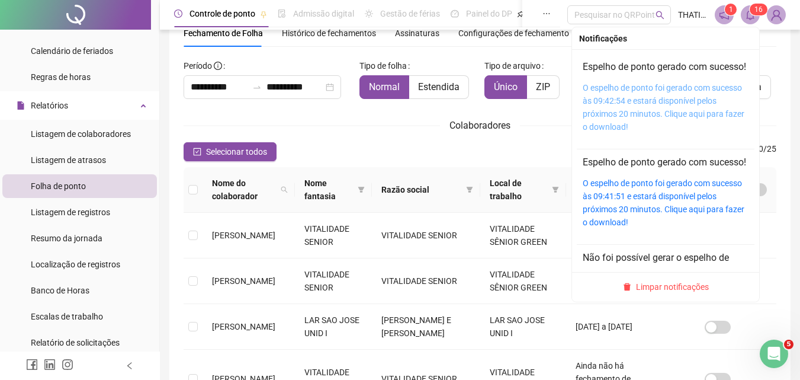
click at [644, 129] on link "O espelho de ponto foi gerado com sucesso às 09:42:54 e estará disponível pelos…" at bounding box center [664, 107] width 162 height 49
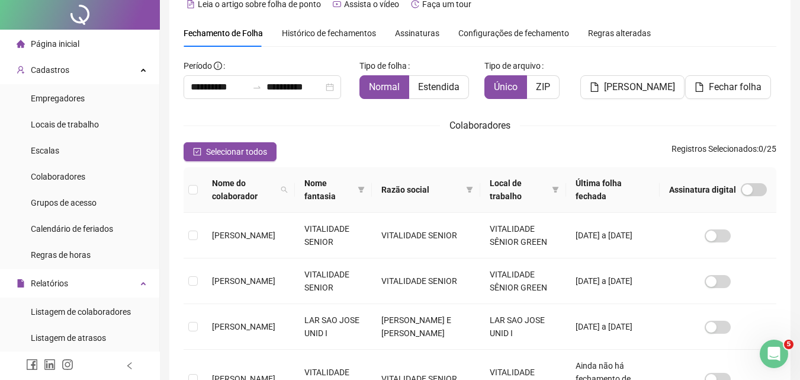
scroll to position [0, 0]
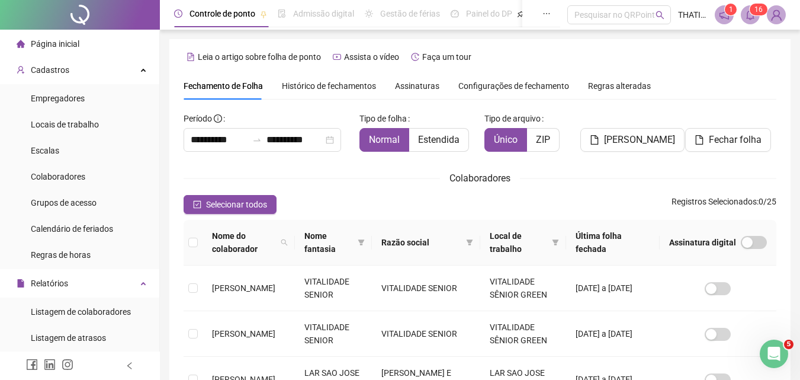
click at [66, 45] on span "Página inicial" at bounding box center [55, 43] width 49 height 9
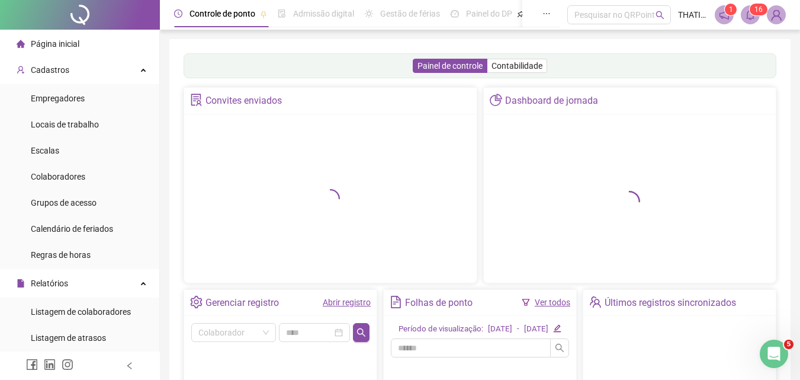
click at [338, 300] on link "Abrir registro" at bounding box center [347, 301] width 48 height 9
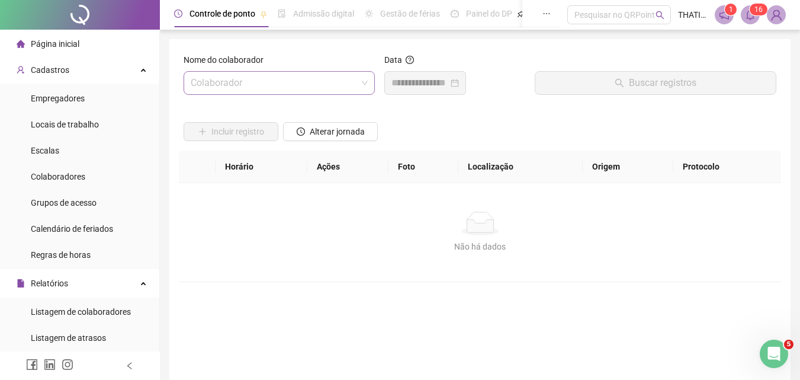
click at [358, 89] on span at bounding box center [279, 83] width 177 height 23
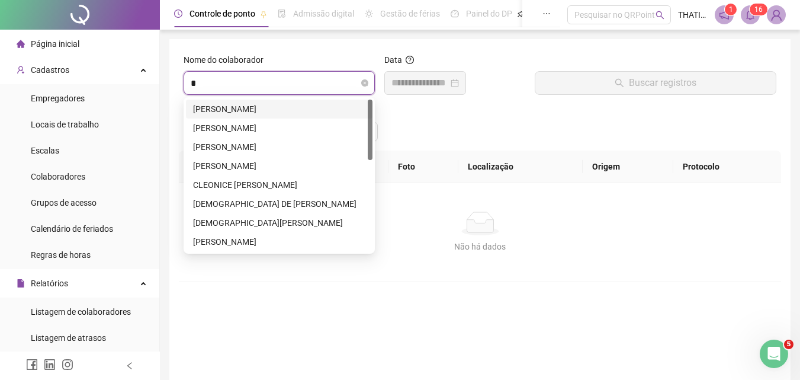
type input "**"
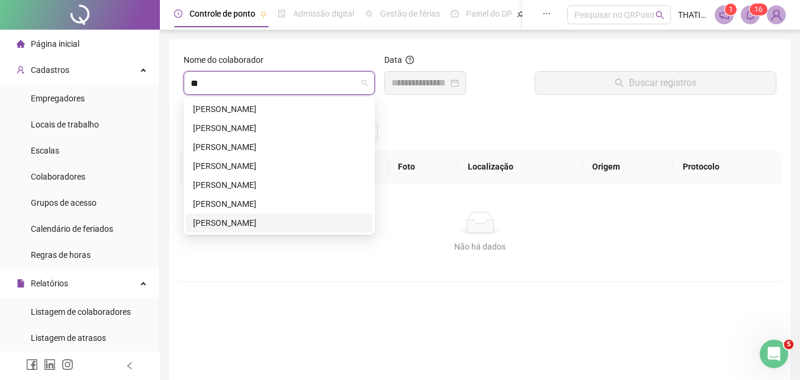
drag, startPoint x: 232, startPoint y: 225, endPoint x: 262, endPoint y: 200, distance: 38.3
click at [243, 217] on div "[PERSON_NAME]" at bounding box center [279, 222] width 172 height 13
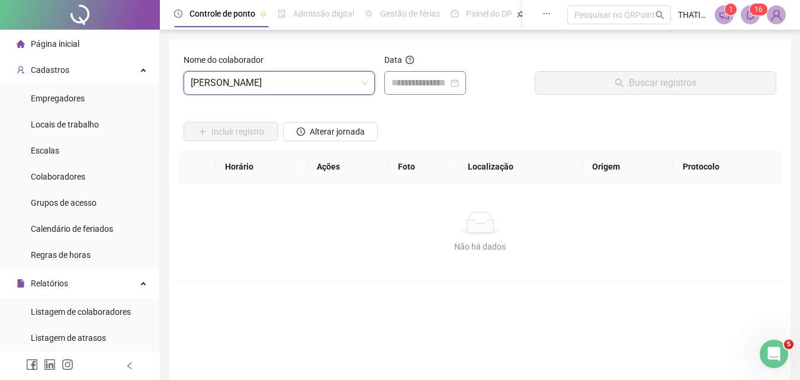
click at [466, 78] on div at bounding box center [425, 83] width 82 height 24
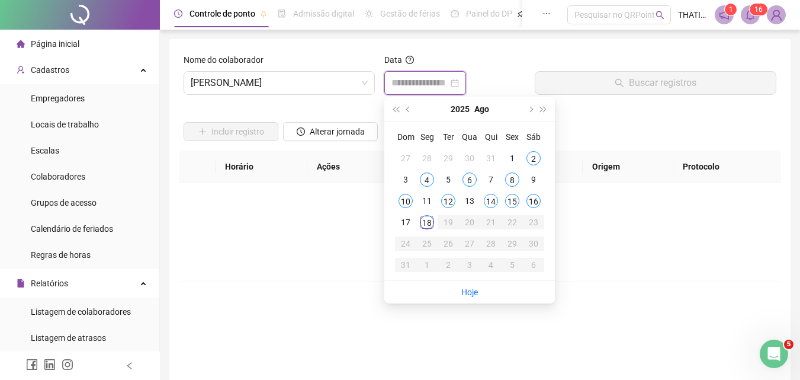
click at [459, 82] on div at bounding box center [426, 83] width 68 height 14
type input "**********"
click at [531, 203] on div "16" at bounding box center [534, 201] width 14 height 14
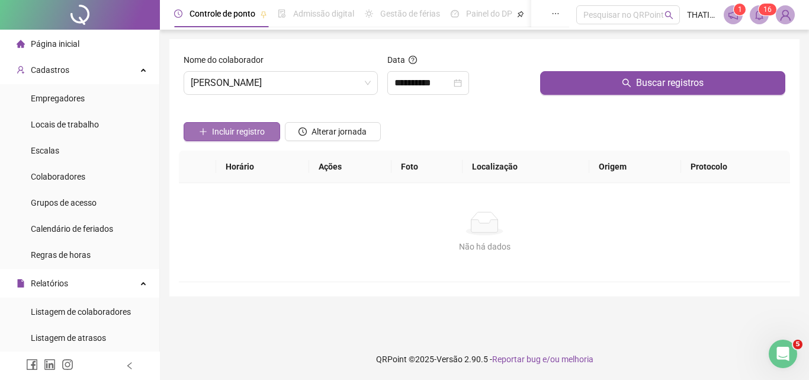
click at [265, 128] on button "Incluir registro" at bounding box center [232, 131] width 97 height 19
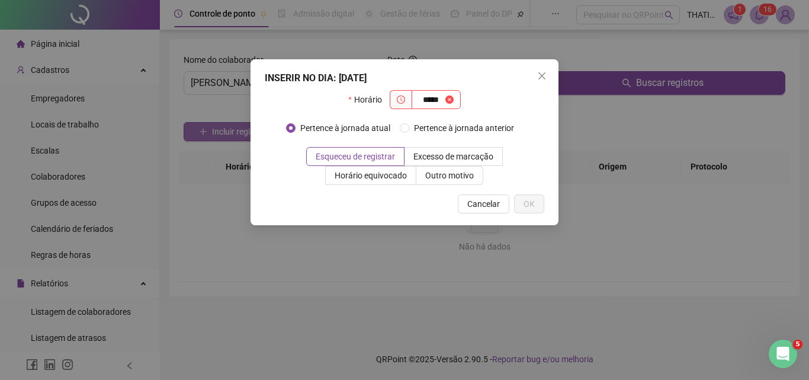
type input "*****"
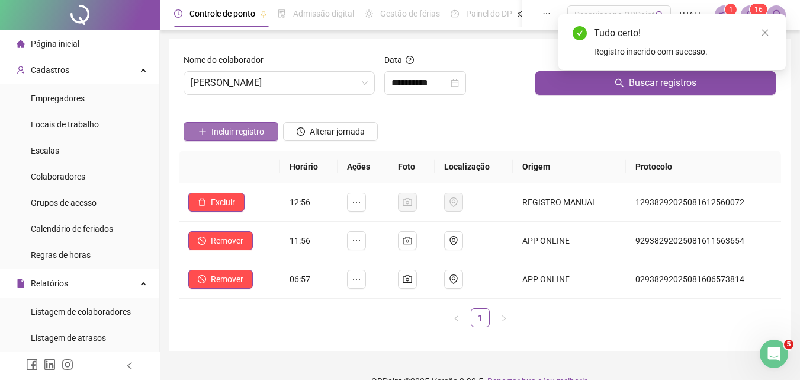
click at [265, 128] on button "Incluir registro" at bounding box center [231, 131] width 95 height 19
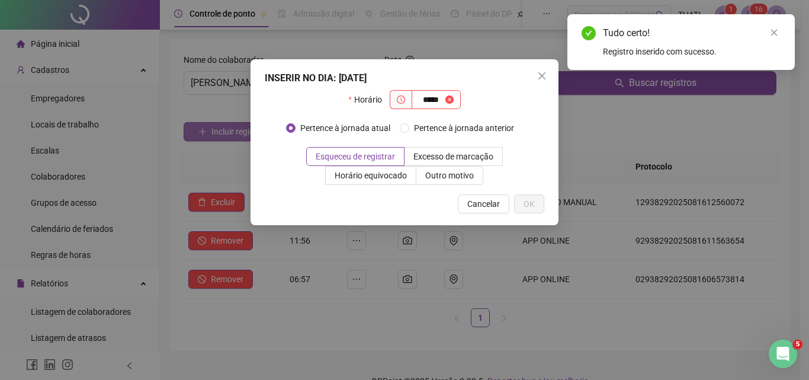
type input "*****"
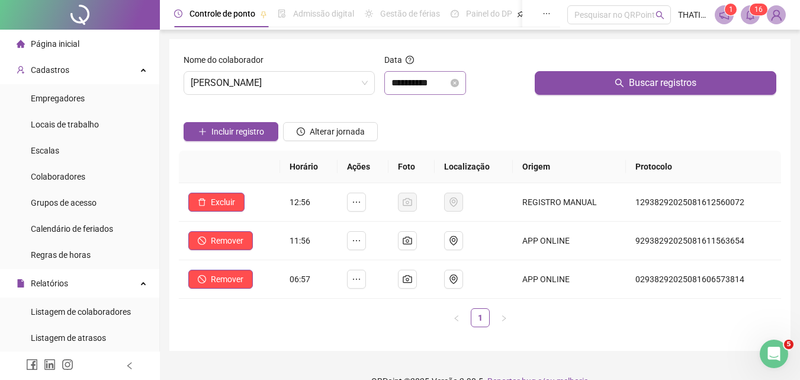
click at [459, 85] on icon "close-circle" at bounding box center [455, 83] width 8 height 8
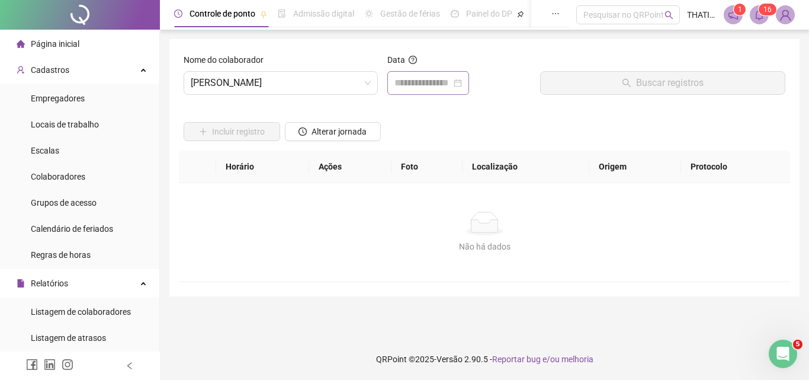
click at [462, 85] on div at bounding box center [429, 83] width 68 height 14
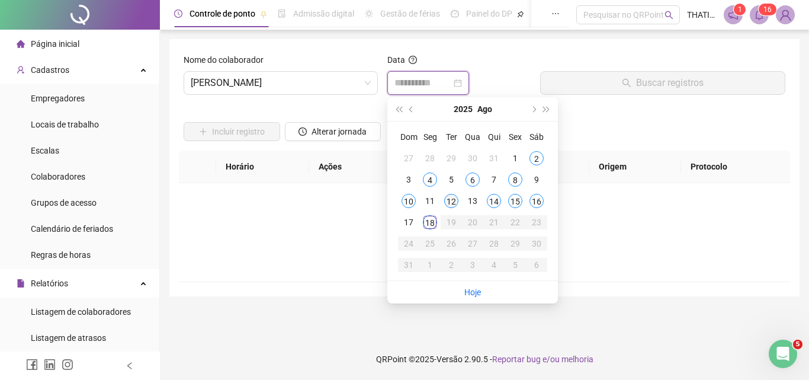
type input "**********"
click at [445, 200] on div "12" at bounding box center [451, 201] width 14 height 14
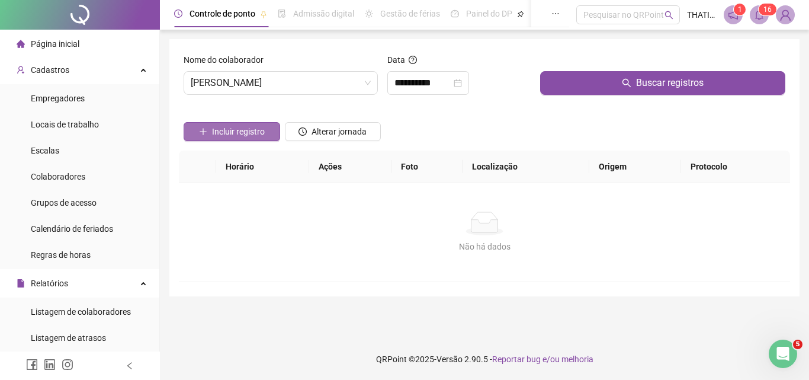
click at [272, 130] on button "Incluir registro" at bounding box center [232, 131] width 97 height 19
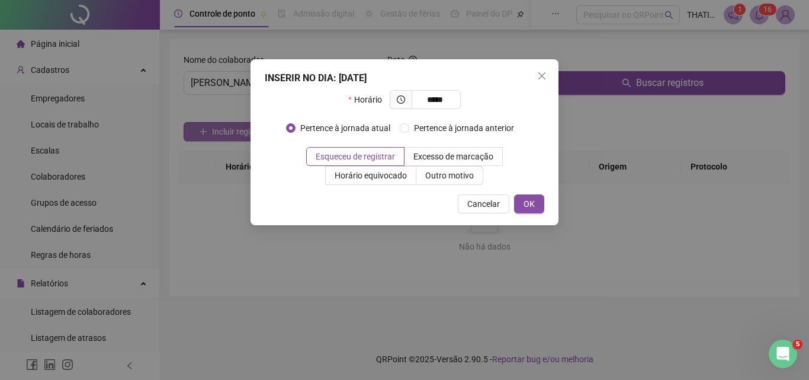
type input "*****"
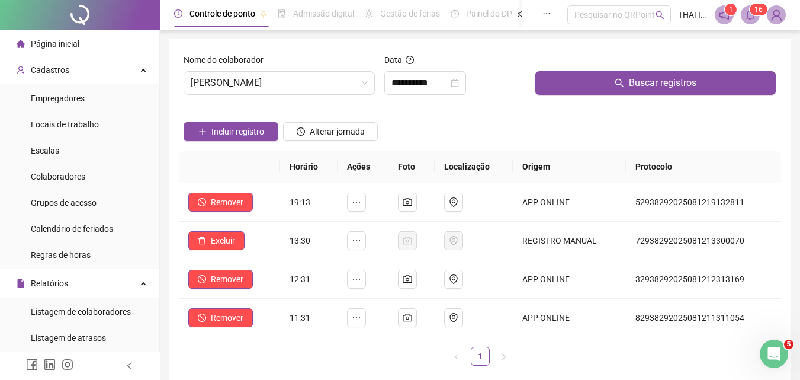
scroll to position [178, 0]
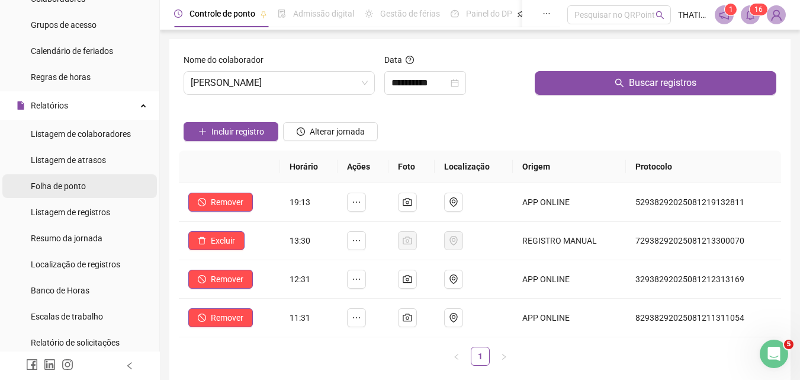
click at [76, 195] on div "Folha de ponto" at bounding box center [58, 186] width 55 height 24
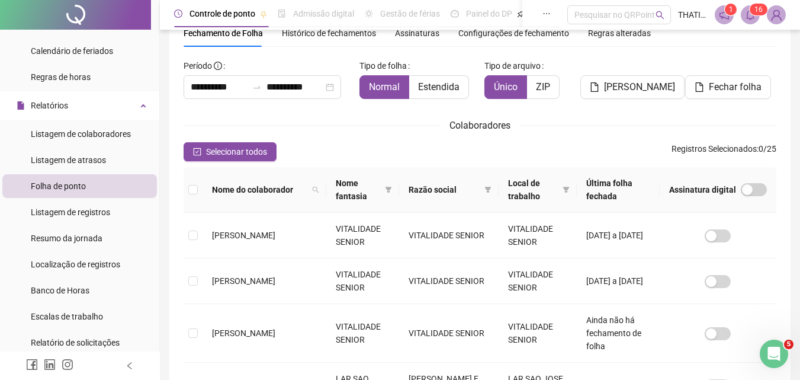
scroll to position [408, 0]
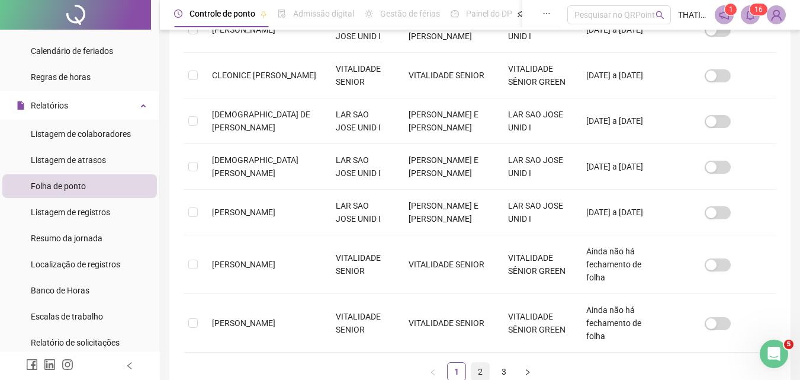
click at [486, 363] on link "2" at bounding box center [481, 372] width 18 height 18
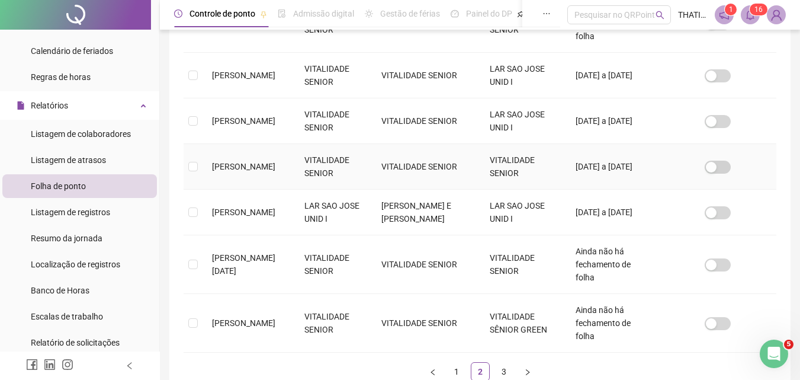
click at [235, 162] on span "[PERSON_NAME]" at bounding box center [243, 166] width 63 height 9
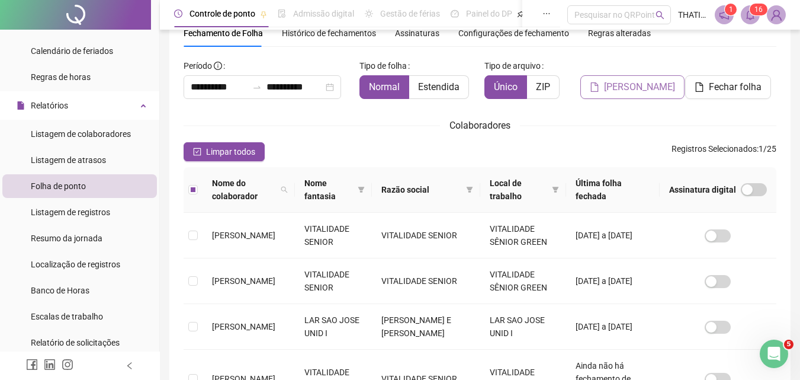
click at [642, 89] on span "[PERSON_NAME]" at bounding box center [639, 87] width 71 height 14
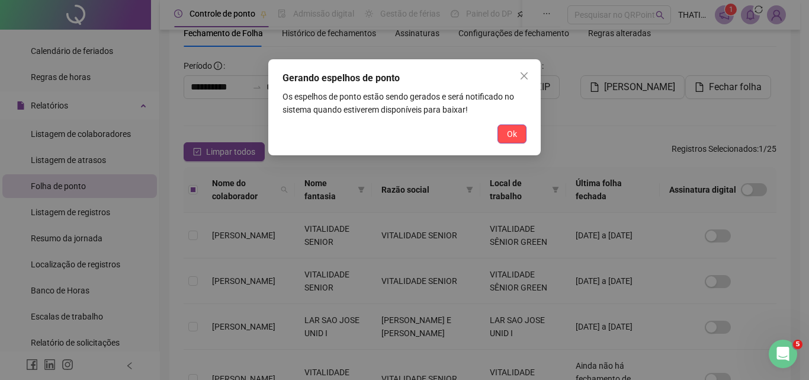
drag, startPoint x: 519, startPoint y: 134, endPoint x: 809, endPoint y: 2, distance: 318.4
click at [525, 132] on button "Ok" at bounding box center [512, 133] width 29 height 19
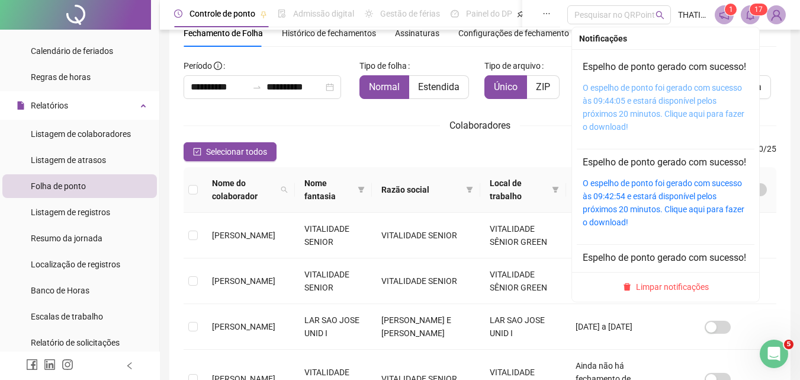
click at [667, 107] on link "O espelho de ponto foi gerado com sucesso às 09:44:05 e estará disponível pelos…" at bounding box center [664, 107] width 162 height 49
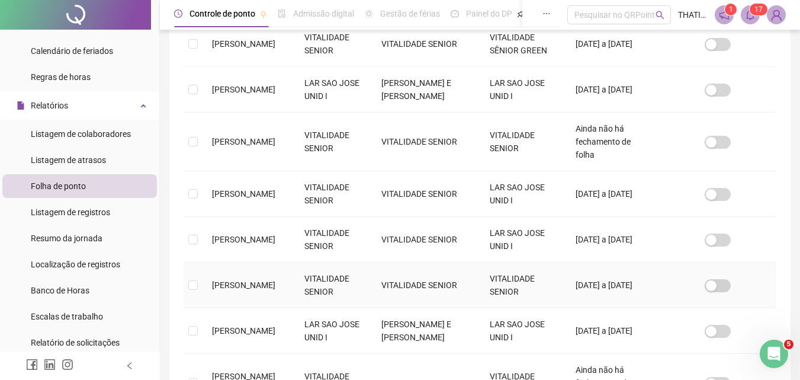
scroll to position [445, 0]
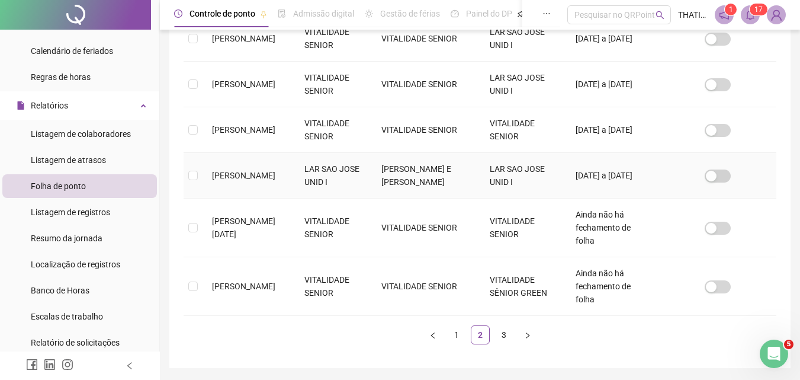
click at [225, 171] on span "[PERSON_NAME]" at bounding box center [243, 175] width 63 height 9
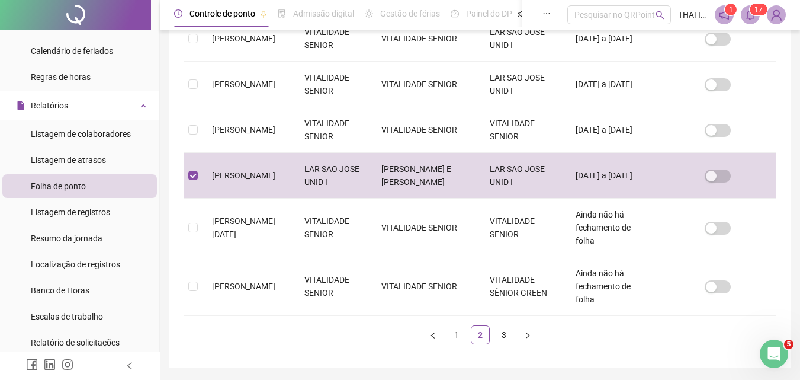
scroll to position [53, 0]
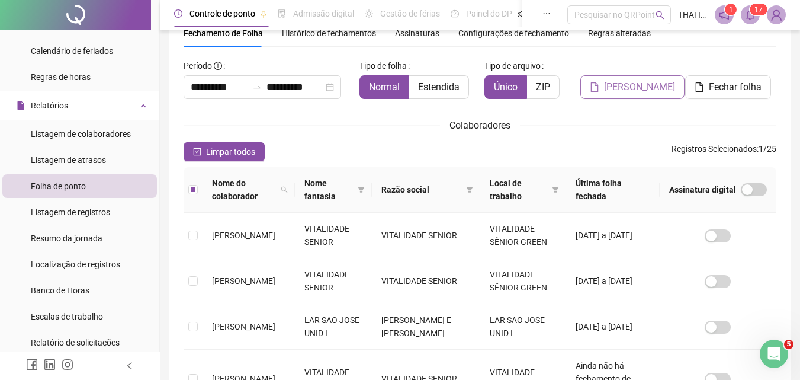
click at [658, 81] on span "[PERSON_NAME]" at bounding box center [639, 87] width 71 height 14
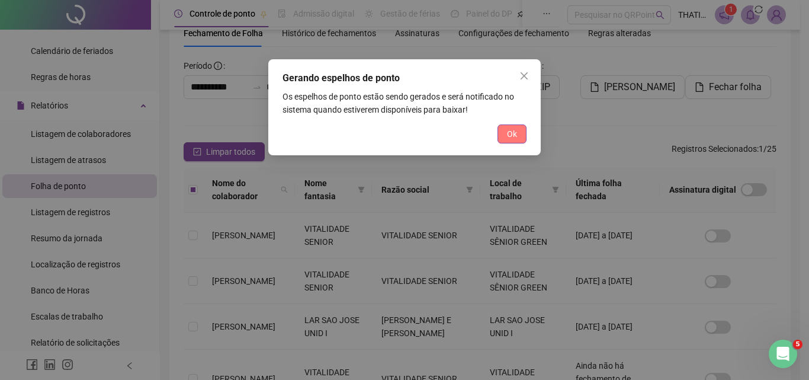
click at [522, 132] on button "Ok" at bounding box center [512, 133] width 29 height 19
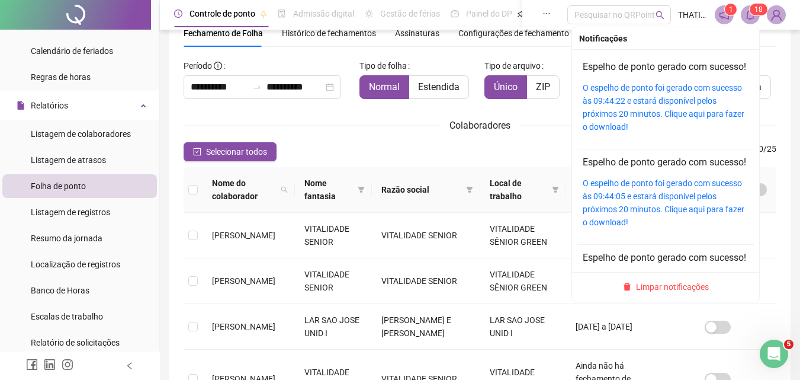
click at [662, 107] on div "O espelho de ponto foi gerado com sucesso às 09:44:22 e estará disponível pelos…" at bounding box center [666, 107] width 166 height 52
click at [661, 108] on div "O espelho de ponto foi gerado com sucesso às 09:44:22 e estará disponível pelos…" at bounding box center [666, 107] width 166 height 52
click at [658, 118] on link "O espelho de ponto foi gerado com sucesso às 09:44:22 e estará disponível pelos…" at bounding box center [664, 107] width 162 height 49
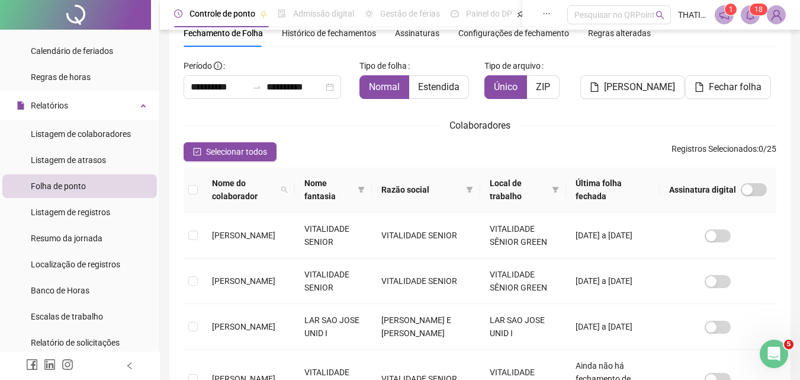
scroll to position [0, 0]
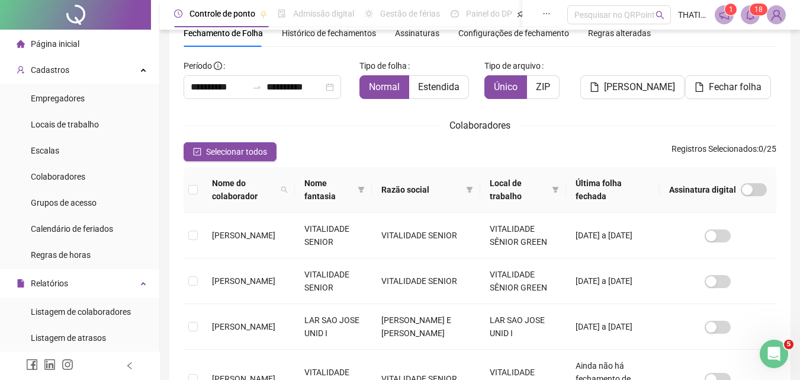
click at [86, 46] on li "Página inicial" at bounding box center [79, 44] width 155 height 24
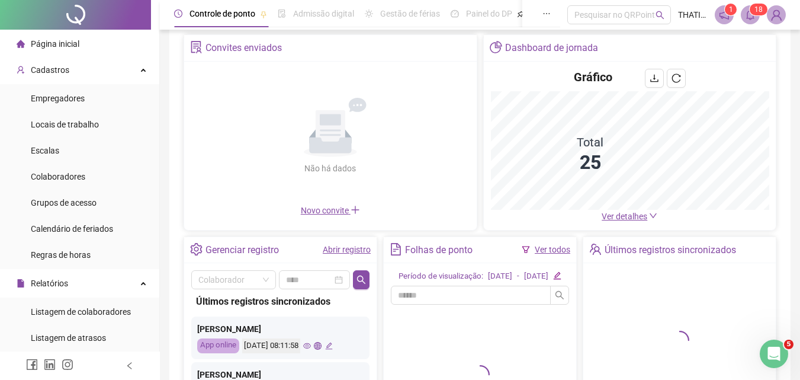
click at [349, 250] on link "Abrir registro" at bounding box center [347, 249] width 48 height 9
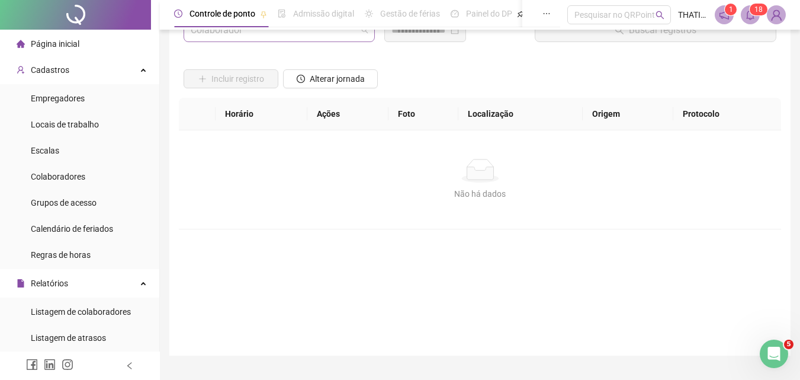
click at [277, 36] on input "search" at bounding box center [274, 30] width 166 height 23
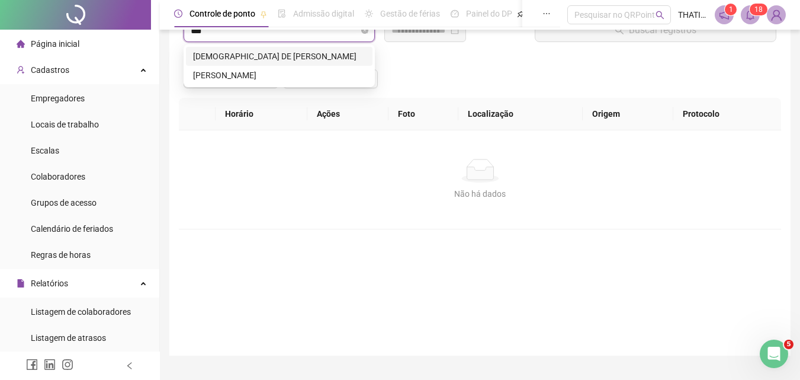
type input "****"
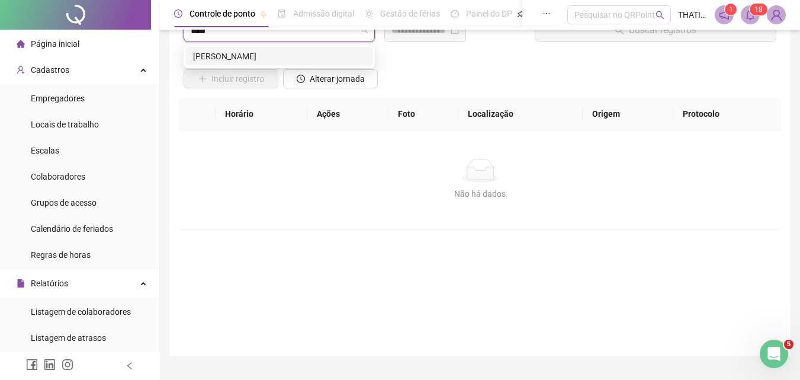
click at [235, 60] on div "[PERSON_NAME]" at bounding box center [279, 56] width 172 height 13
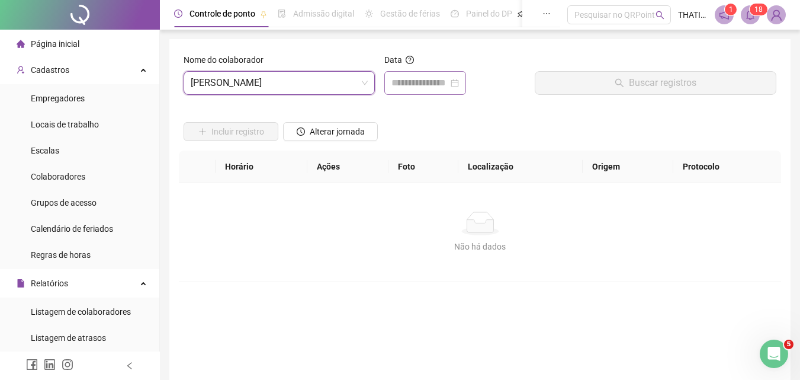
click at [459, 82] on div at bounding box center [426, 83] width 68 height 14
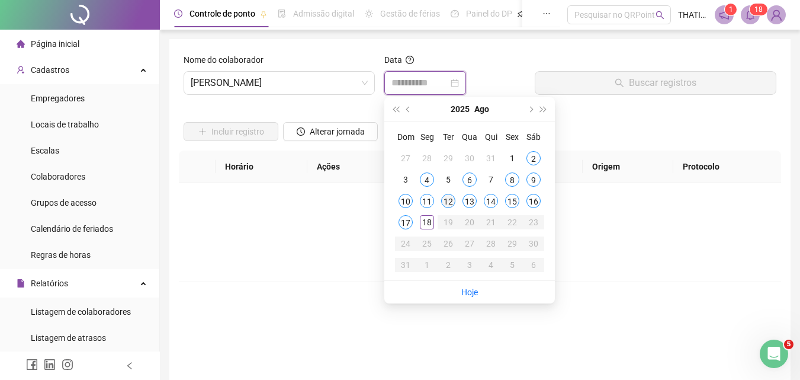
type input "**********"
click at [446, 202] on div "12" at bounding box center [448, 201] width 14 height 14
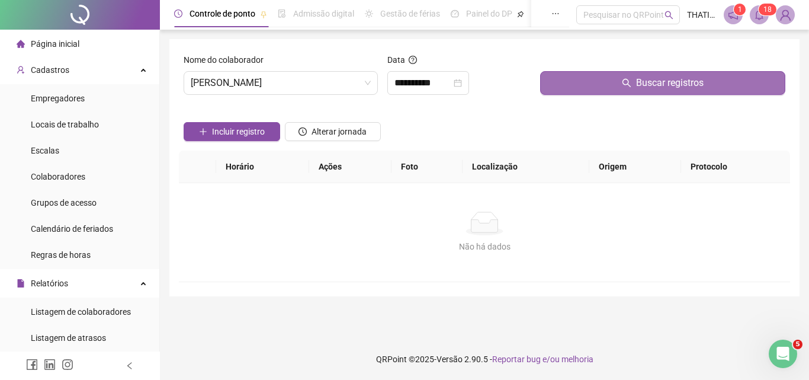
drag, startPoint x: 633, startPoint y: 82, endPoint x: 625, endPoint y: 88, distance: 10.2
click at [631, 85] on button "Buscar registros" at bounding box center [662, 83] width 245 height 24
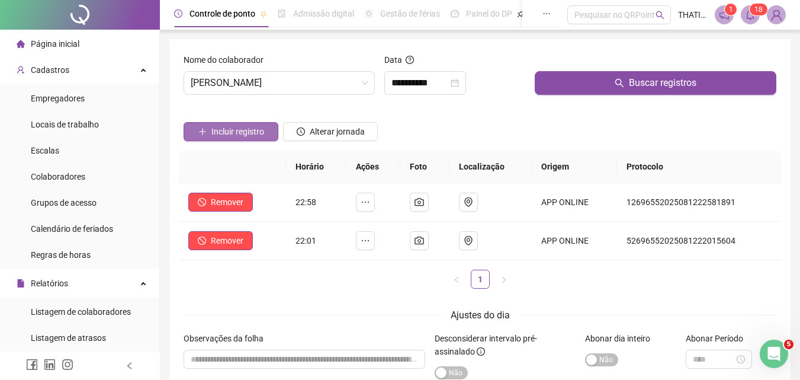
drag, startPoint x: 248, startPoint y: 125, endPoint x: 254, endPoint y: 126, distance: 6.6
click at [250, 125] on span "Incluir registro" at bounding box center [237, 131] width 53 height 13
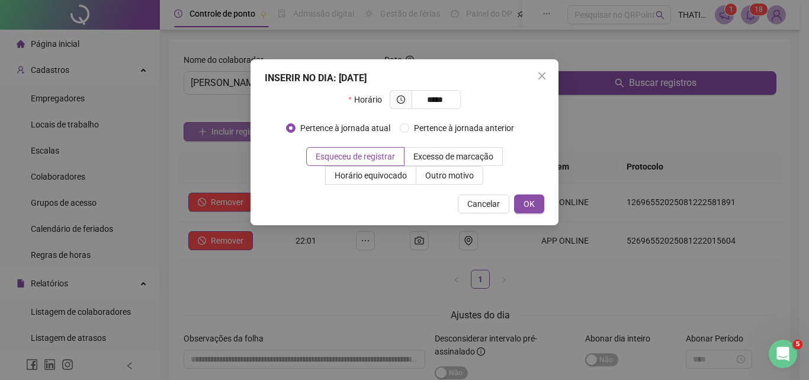
type input "*****"
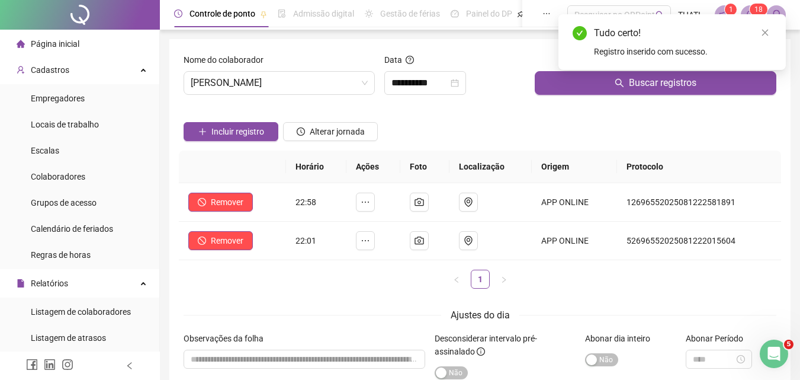
scroll to position [178, 0]
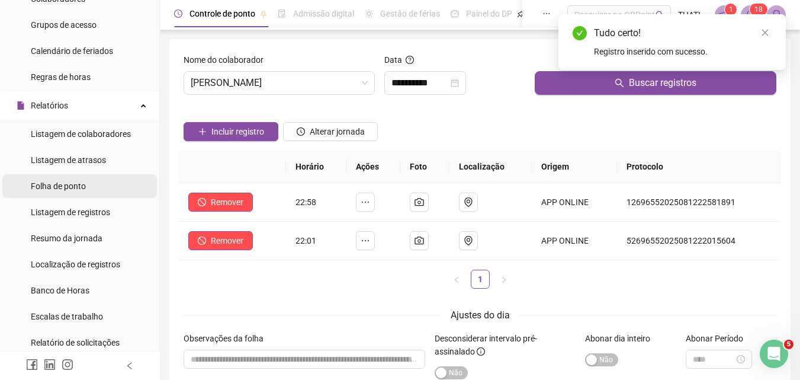
click at [73, 190] on span "Folha de ponto" at bounding box center [58, 185] width 55 height 9
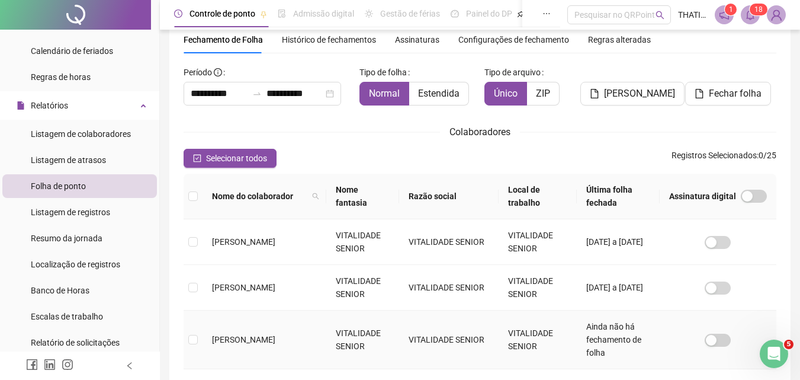
scroll to position [432, 0]
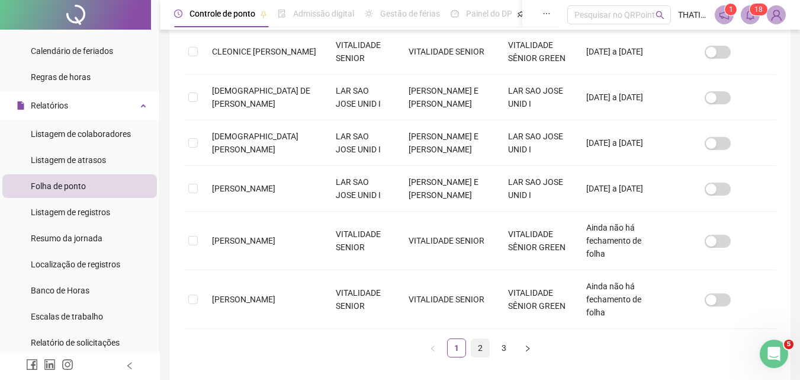
click at [486, 339] on link "2" at bounding box center [481, 348] width 18 height 18
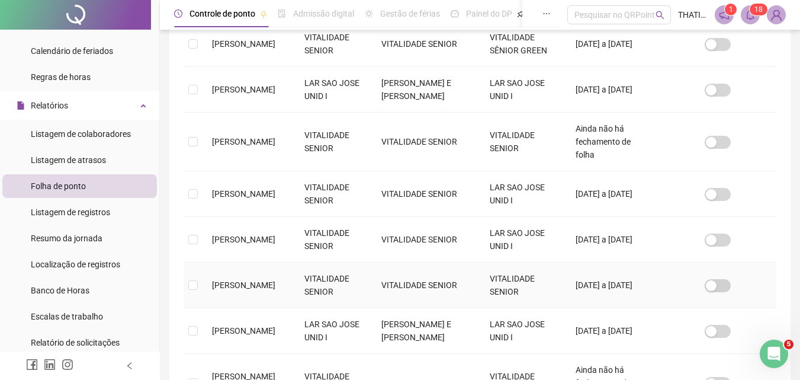
scroll to position [445, 0]
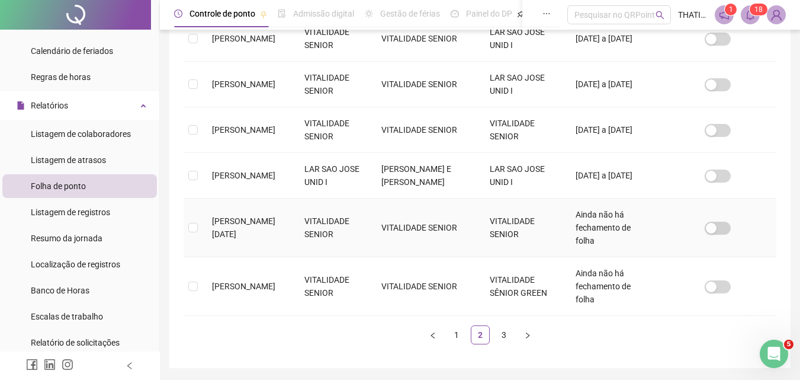
click at [199, 216] on tr "[PERSON_NAME][DATE] VITALIDADE SENIOR VITALIDADE SENIOR VITALIDADE SENIOR Ainda…" at bounding box center [480, 227] width 593 height 59
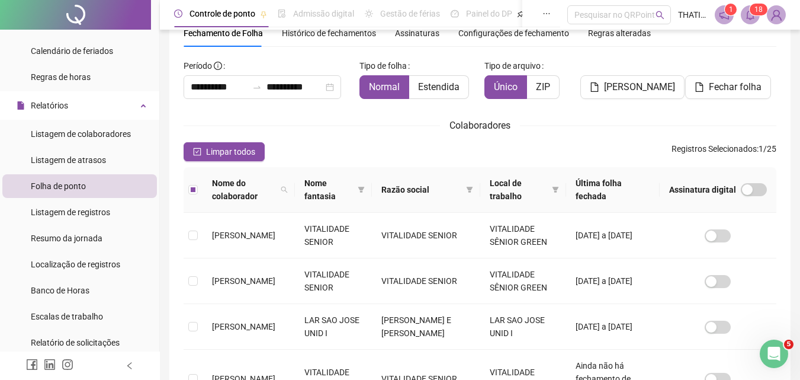
click at [620, 100] on div "[PERSON_NAME]" at bounding box center [631, 82] width 101 height 52
drag, startPoint x: 627, startPoint y: 86, endPoint x: 621, endPoint y: 88, distance: 6.8
click at [621, 88] on span "[PERSON_NAME]" at bounding box center [639, 87] width 71 height 14
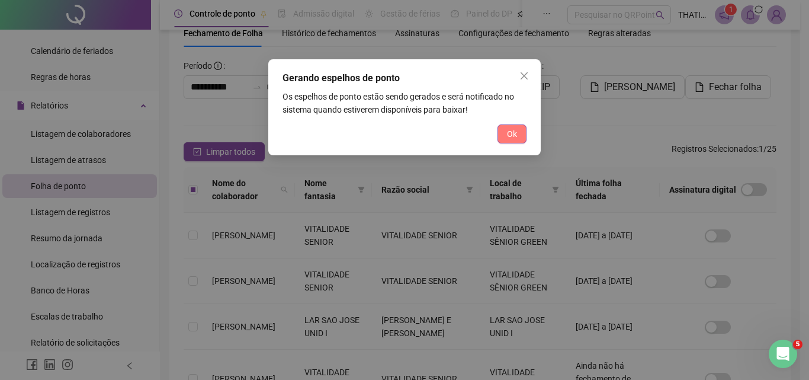
click at [500, 137] on button "Ok" at bounding box center [512, 133] width 29 height 19
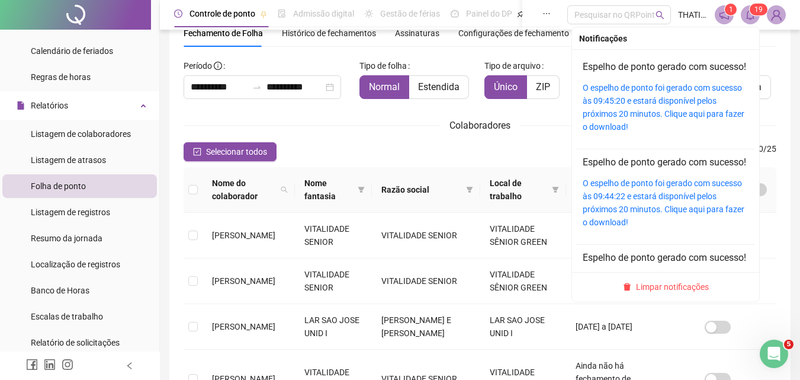
drag, startPoint x: 752, startPoint y: 13, endPoint x: 701, endPoint y: 53, distance: 64.1
click at [751, 15] on span "1 9" at bounding box center [750, 14] width 19 height 19
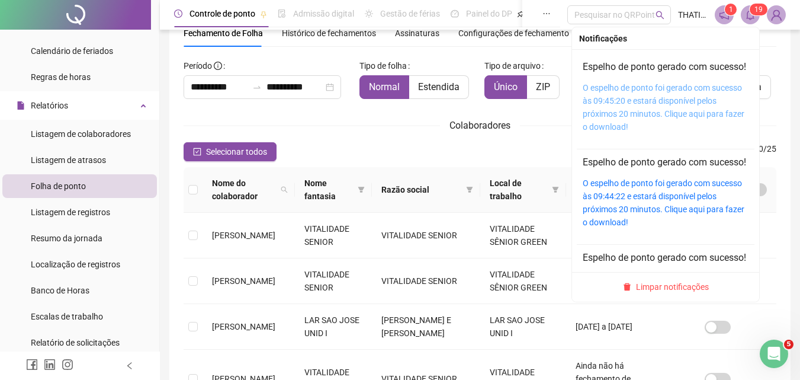
click at [640, 111] on link "O espelho de ponto foi gerado com sucesso às 09:45:20 e estará disponível pelos…" at bounding box center [664, 107] width 162 height 49
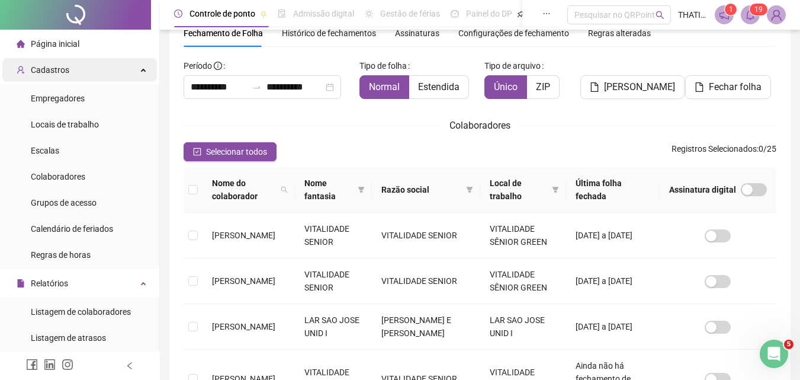
scroll to position [0, 0]
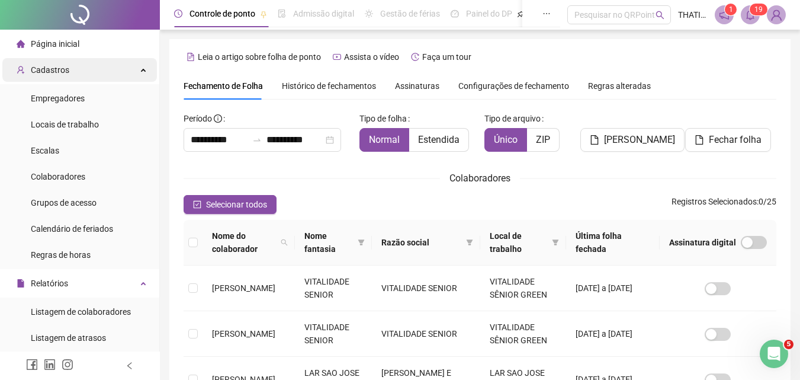
drag, startPoint x: 63, startPoint y: 41, endPoint x: 106, endPoint y: 69, distance: 51.3
click at [63, 40] on span "Página inicial" at bounding box center [55, 43] width 49 height 9
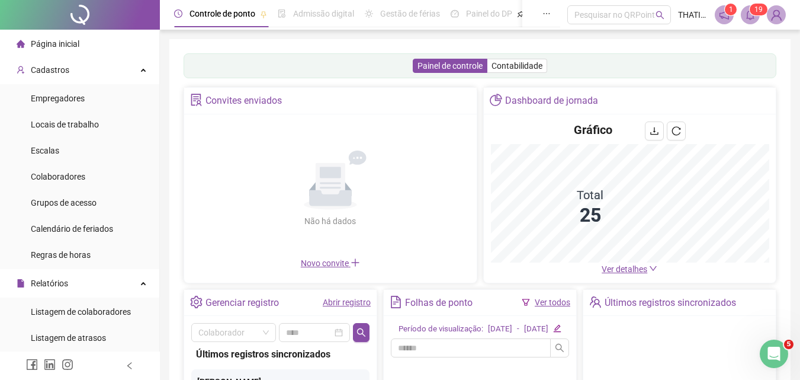
click at [347, 298] on link "Abrir registro" at bounding box center [347, 301] width 48 height 9
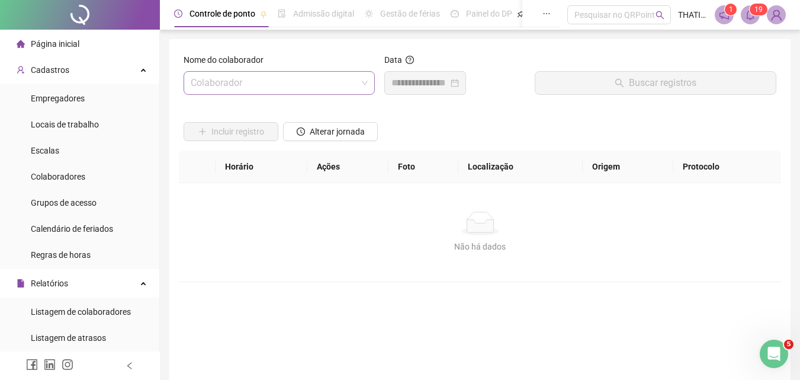
click at [290, 89] on input "search" at bounding box center [274, 83] width 166 height 23
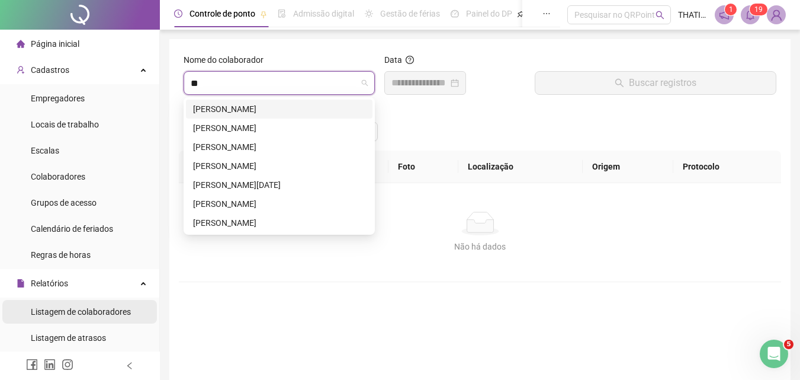
type input "***"
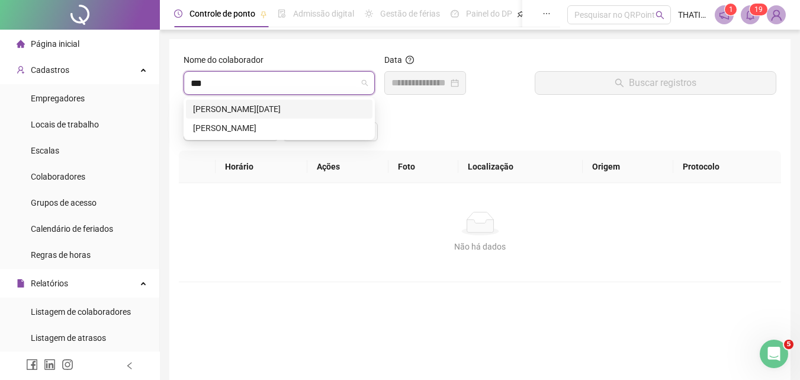
click at [211, 107] on div "[PERSON_NAME][DATE]" at bounding box center [279, 108] width 172 height 13
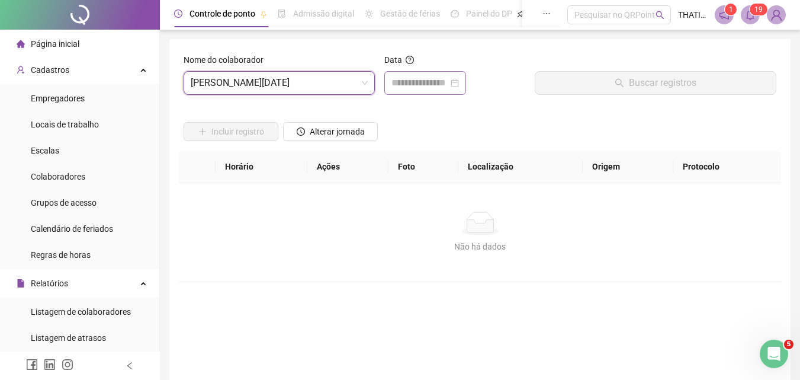
click at [459, 87] on div at bounding box center [426, 83] width 68 height 14
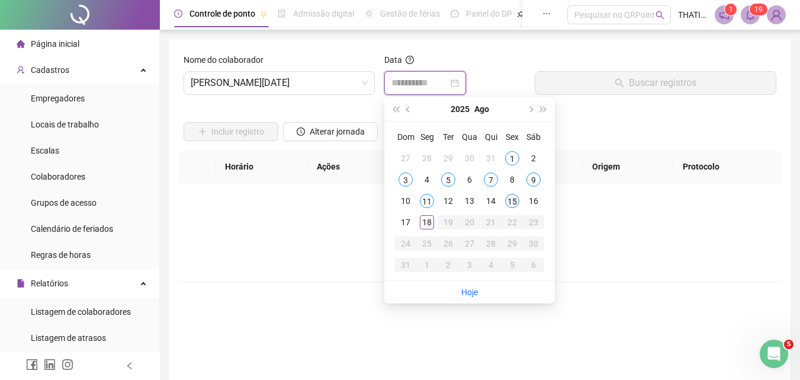
type input "**********"
click at [508, 200] on div "15" at bounding box center [512, 201] width 14 height 14
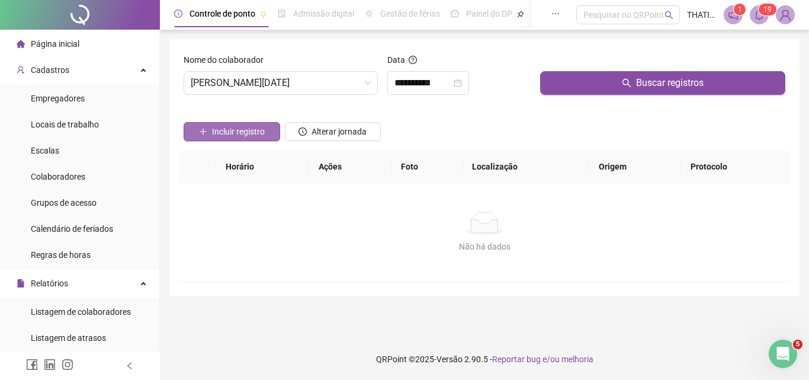
click at [232, 135] on span "Incluir registro" at bounding box center [238, 131] width 53 height 13
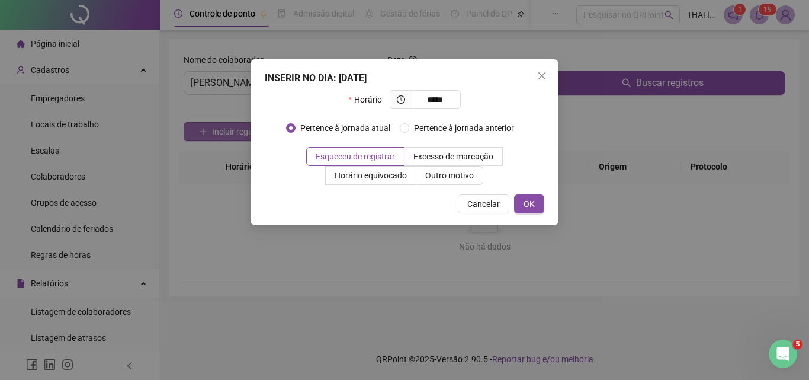
type input "*****"
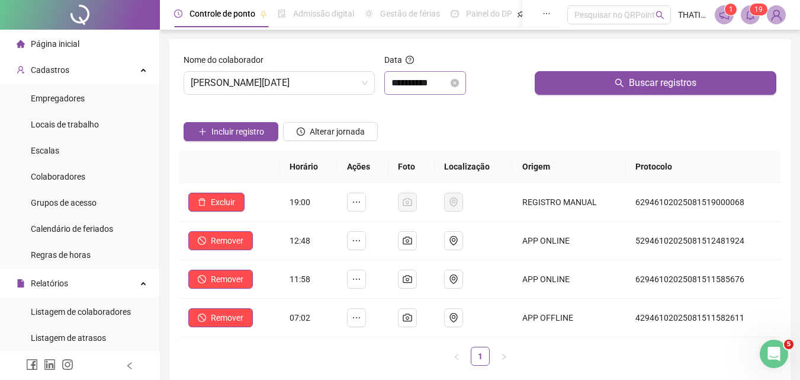
click at [459, 86] on div "**********" at bounding box center [426, 83] width 68 height 14
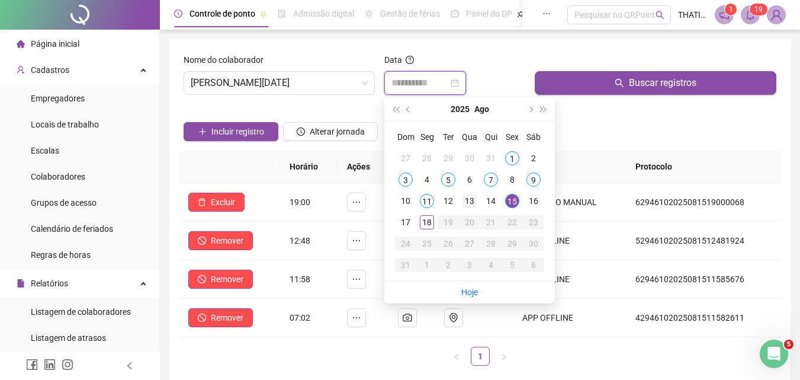
type input "**********"
click at [465, 200] on div "13" at bounding box center [470, 201] width 14 height 14
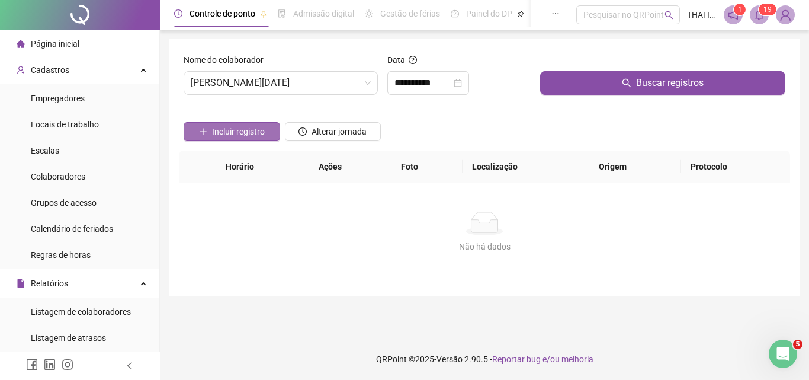
click at [257, 134] on span "Incluir registro" at bounding box center [238, 131] width 53 height 13
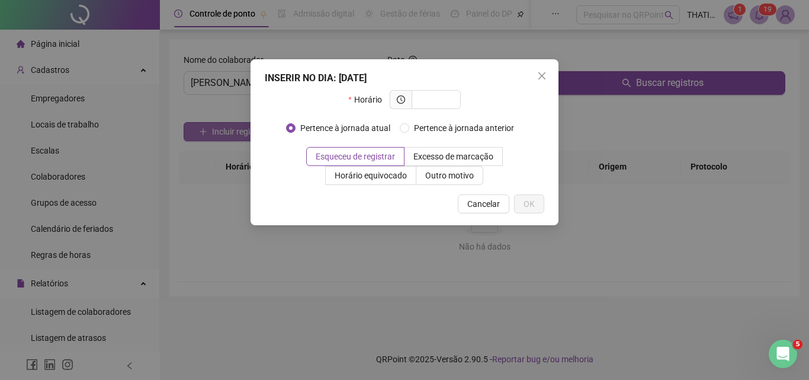
type input "*"
type input "*****"
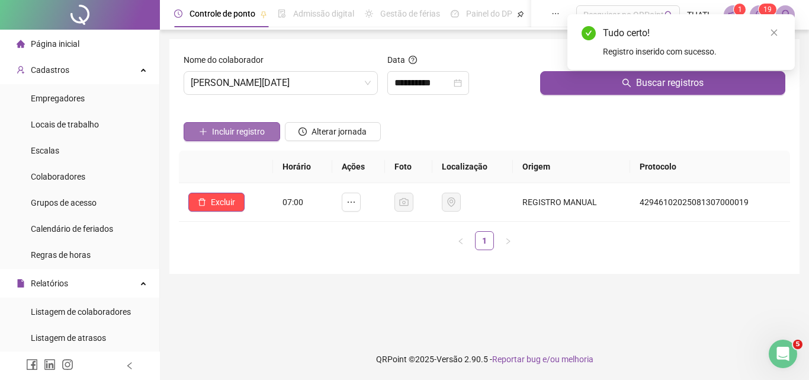
click at [260, 134] on span "Incluir registro" at bounding box center [238, 131] width 53 height 13
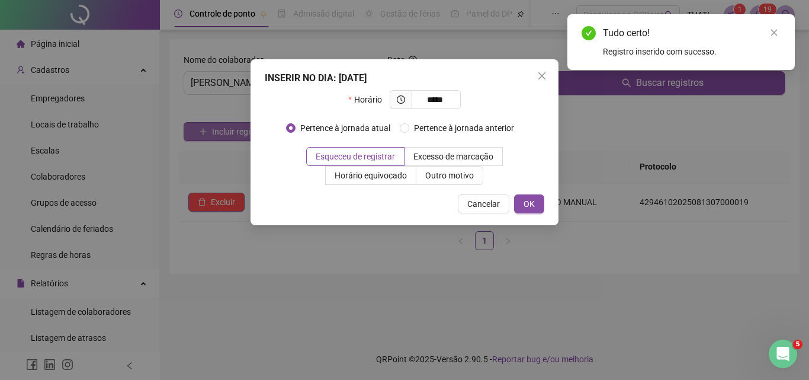
type input "*****"
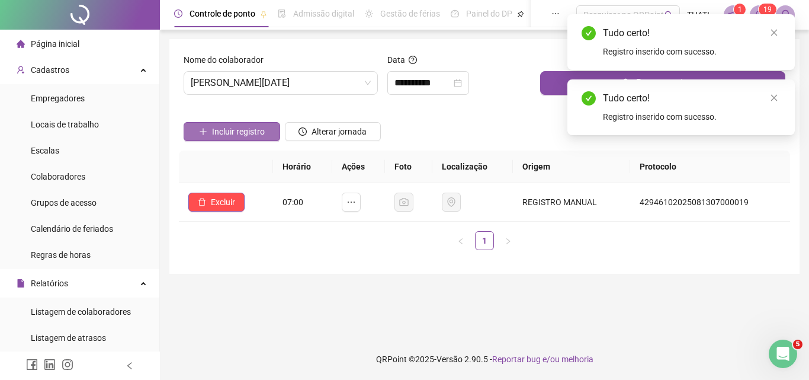
click at [260, 135] on span "Incluir registro" at bounding box center [238, 131] width 53 height 13
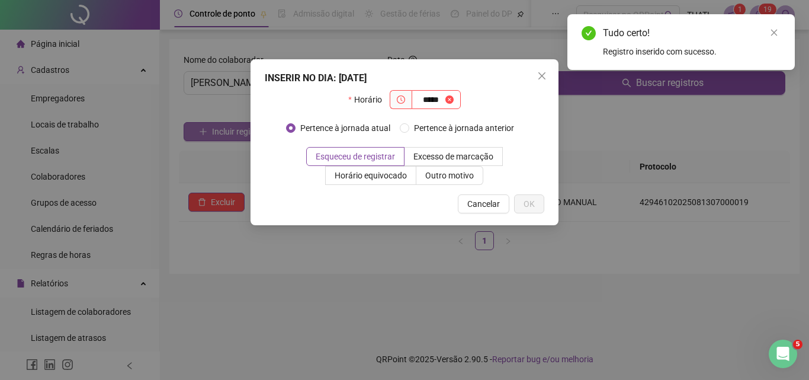
type input "*****"
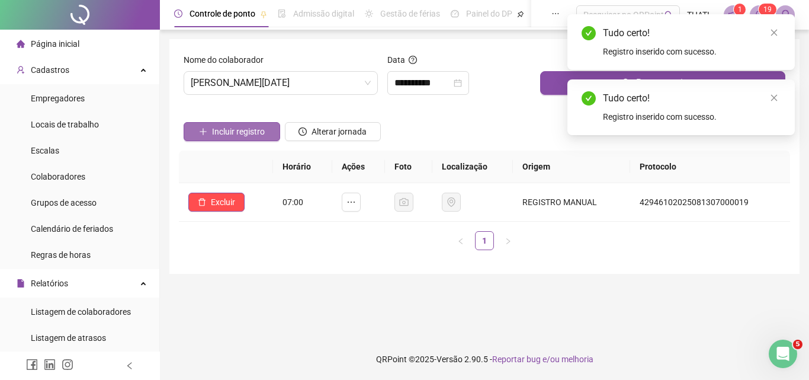
click at [260, 135] on span "Incluir registro" at bounding box center [238, 131] width 53 height 13
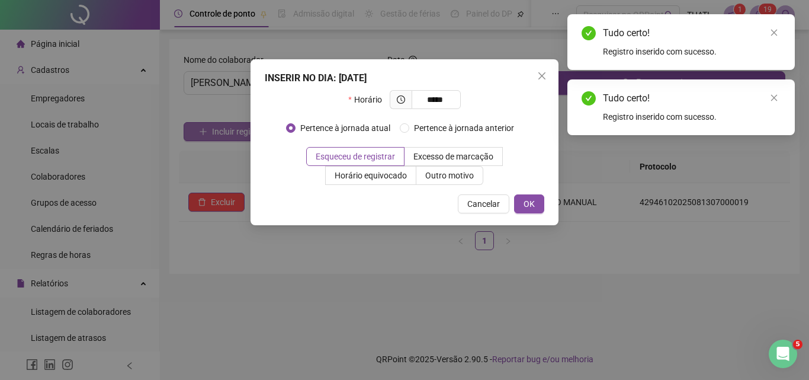
type input "*****"
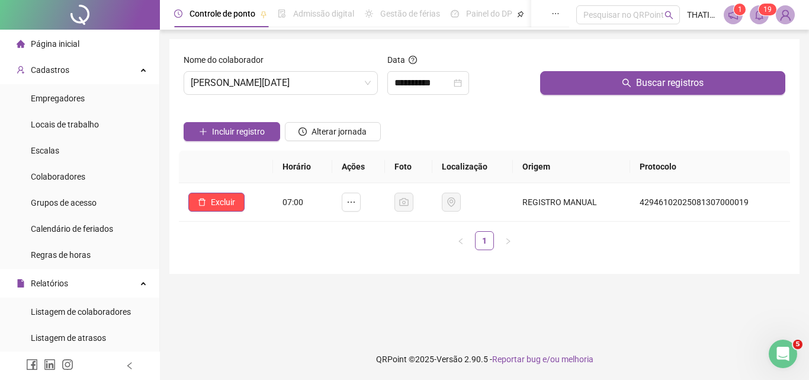
click at [69, 44] on span "Página inicial" at bounding box center [55, 43] width 49 height 9
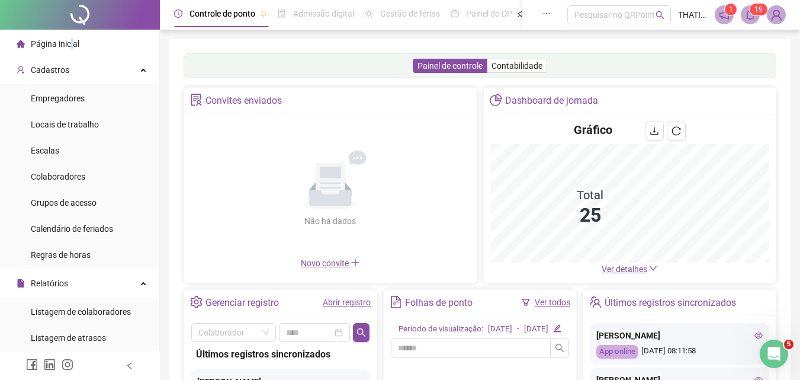
click at [332, 299] on link "Abrir registro" at bounding box center [347, 301] width 48 height 9
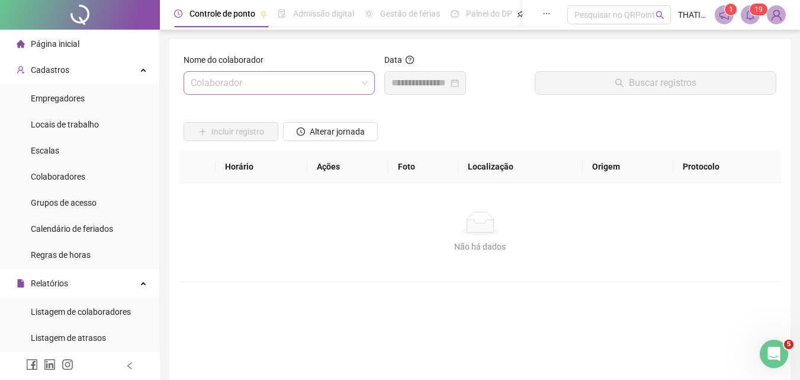
click at [274, 84] on input "search" at bounding box center [274, 83] width 166 height 23
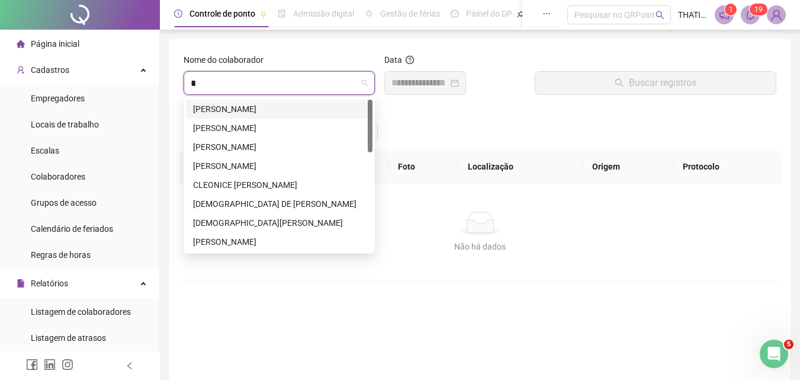
type input "**"
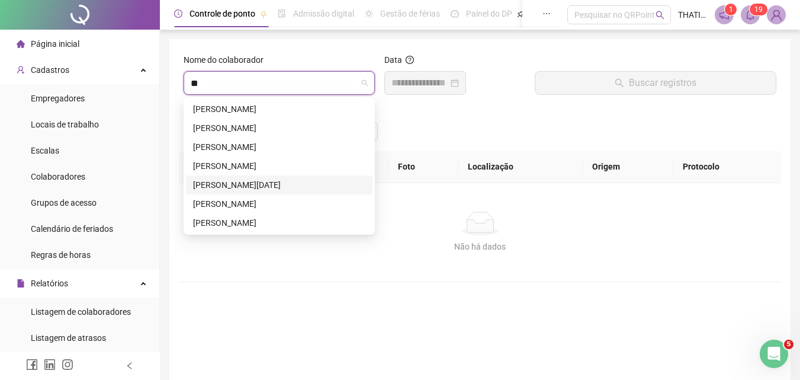
click at [201, 187] on div "[PERSON_NAME][DATE]" at bounding box center [279, 184] width 172 height 13
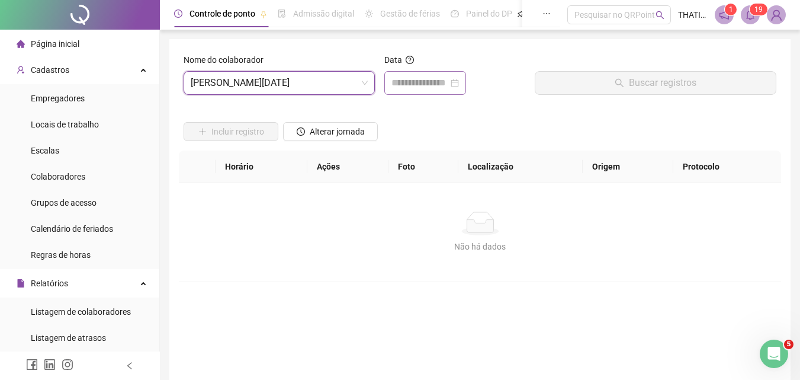
click at [459, 83] on div at bounding box center [426, 83] width 68 height 14
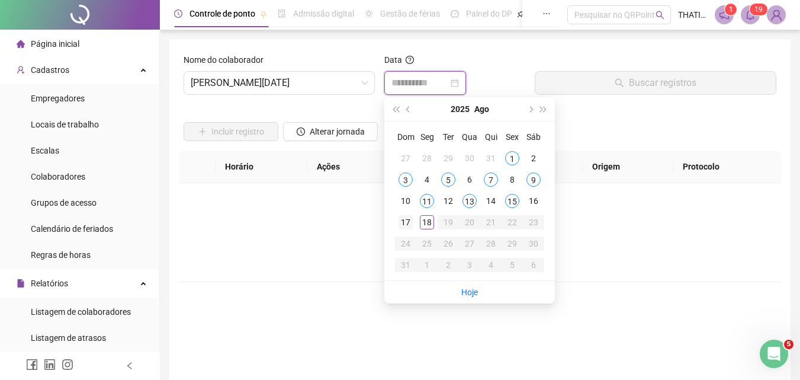
type input "**********"
click at [410, 222] on div "17" at bounding box center [406, 222] width 14 height 14
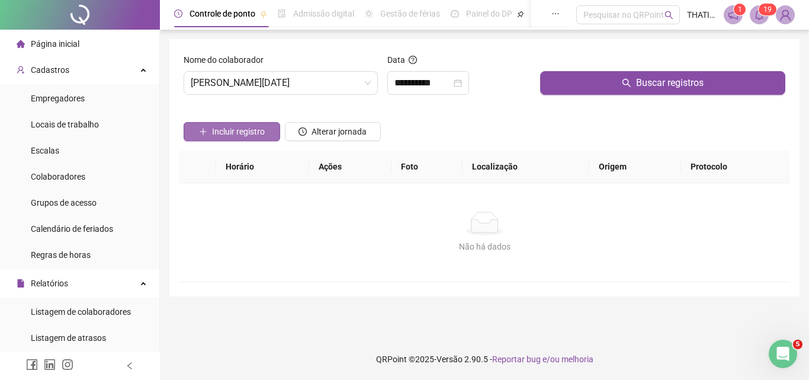
click at [211, 128] on button "Incluir registro" at bounding box center [232, 131] width 97 height 19
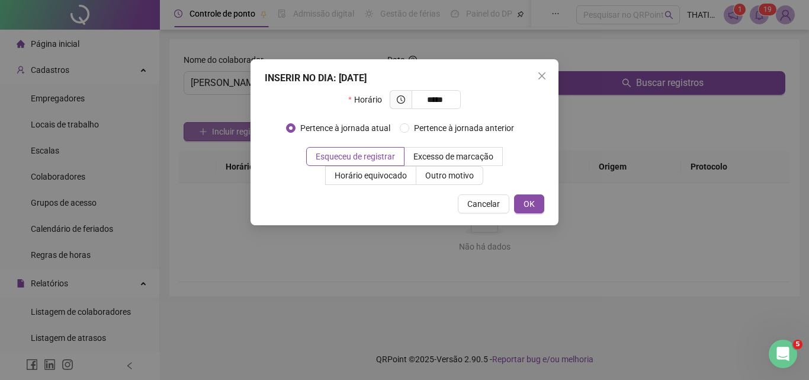
type input "*****"
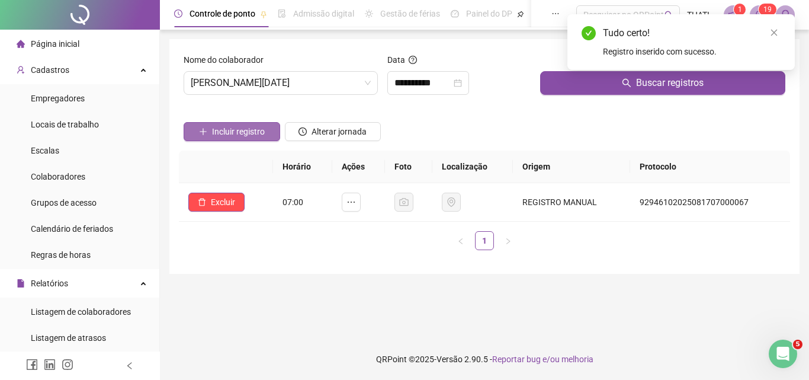
click at [216, 130] on span "Incluir registro" at bounding box center [238, 131] width 53 height 13
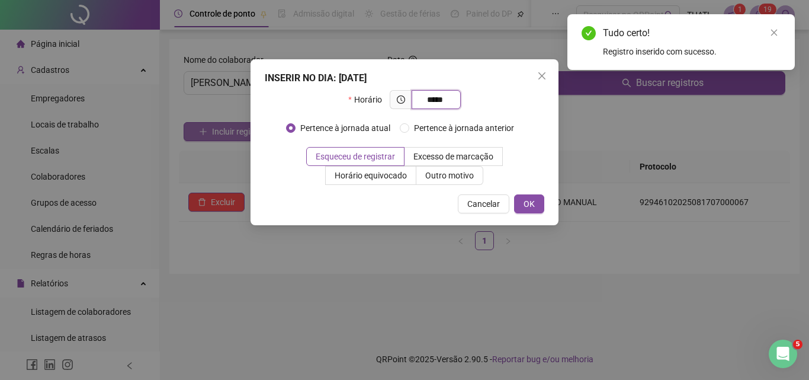
type input "*****"
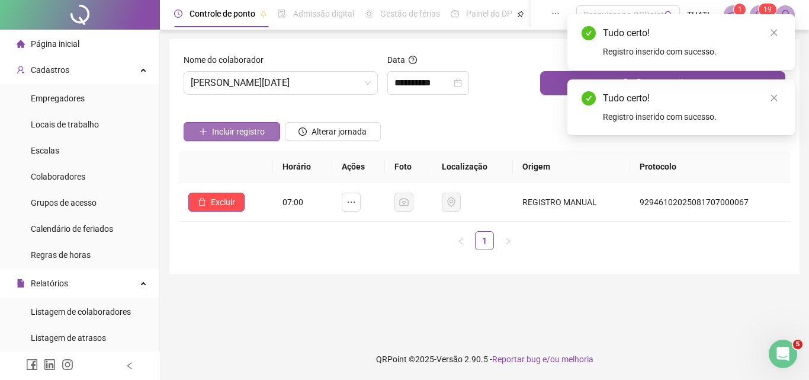
click at [216, 130] on span "Incluir registro" at bounding box center [238, 131] width 53 height 13
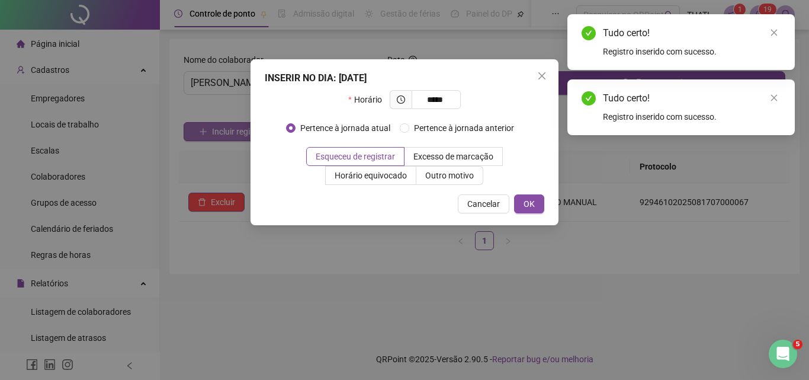
type input "*****"
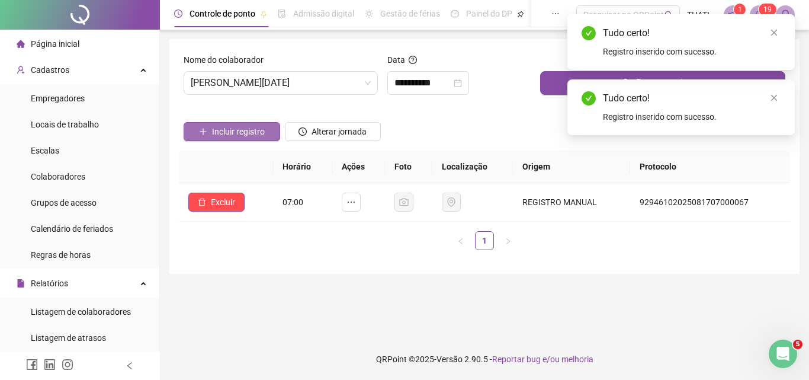
click at [216, 130] on span "Incluir registro" at bounding box center [238, 131] width 53 height 13
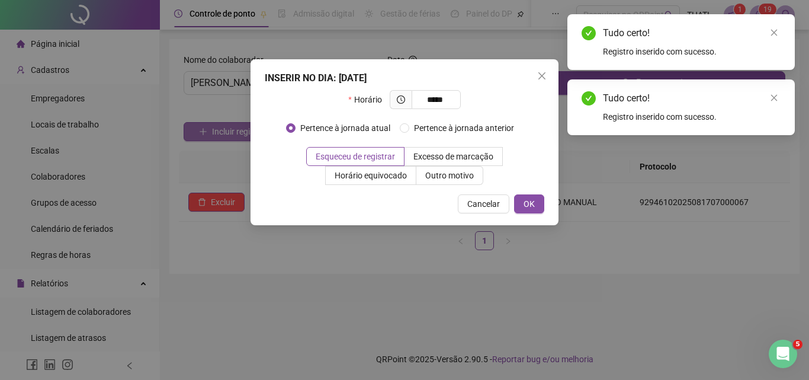
type input "*****"
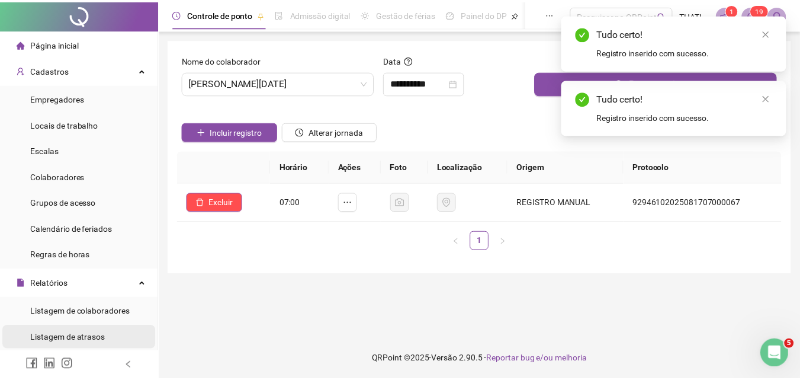
scroll to position [118, 0]
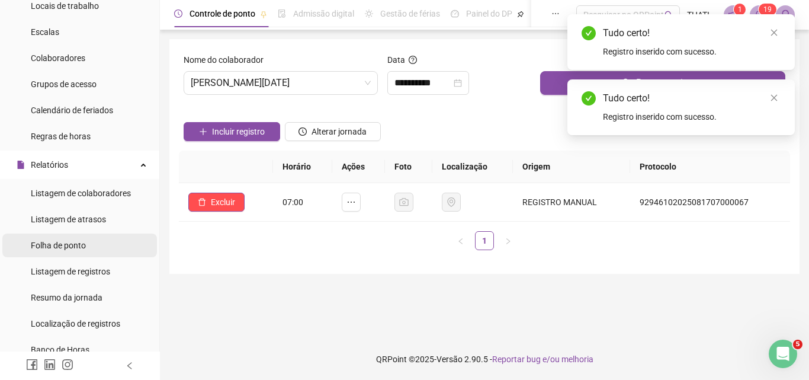
click at [70, 243] on span "Folha de ponto" at bounding box center [58, 244] width 55 height 9
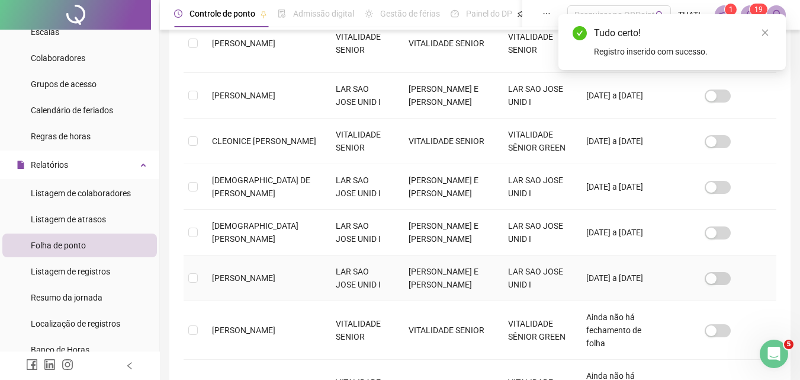
scroll to position [432, 0]
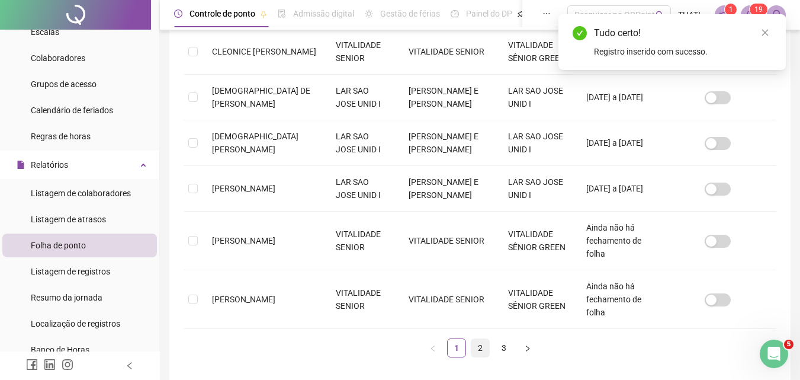
click at [485, 294] on div "Nome do colaborador Nome fantasia Razão social Local de trabalho Última folha f…" at bounding box center [480, 72] width 593 height 569
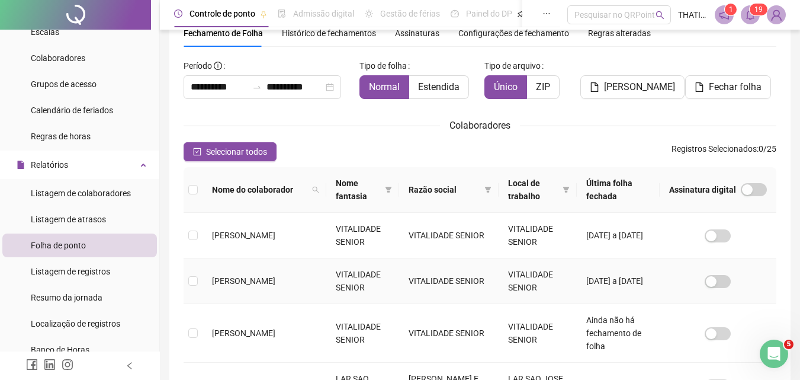
scroll to position [408, 0]
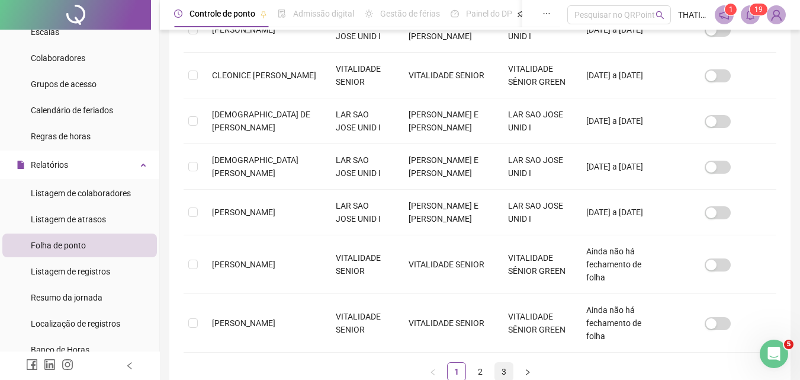
click at [502, 363] on link "3" at bounding box center [504, 372] width 18 height 18
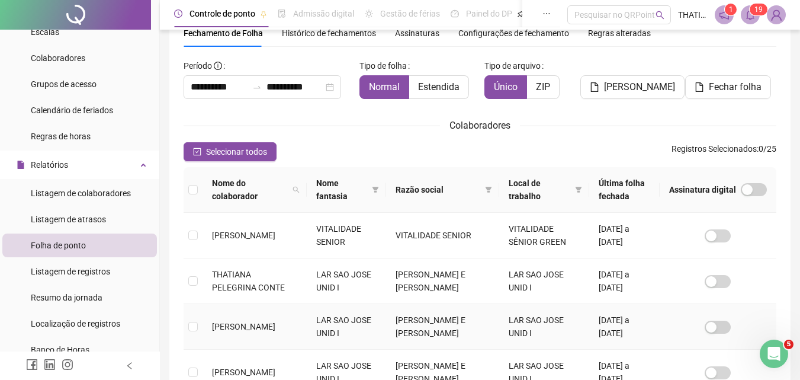
scroll to position [217, 0]
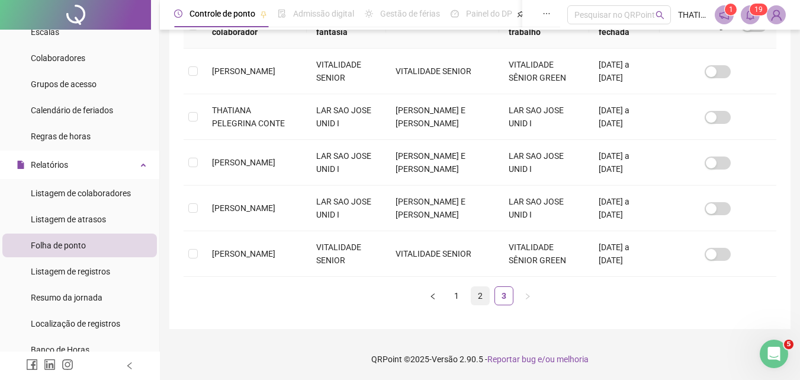
click at [476, 293] on link "2" at bounding box center [481, 296] width 18 height 18
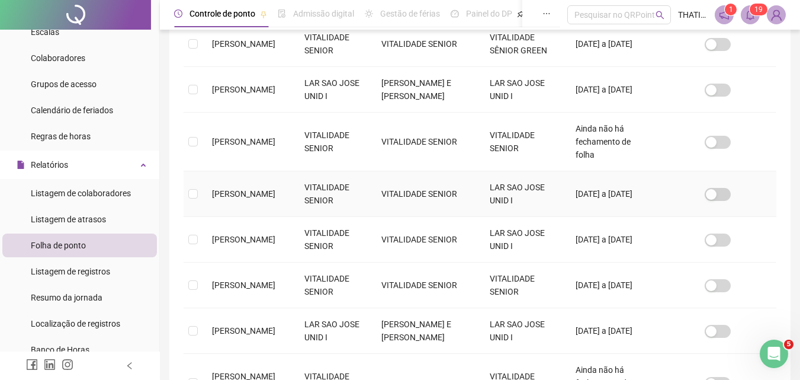
scroll to position [408, 0]
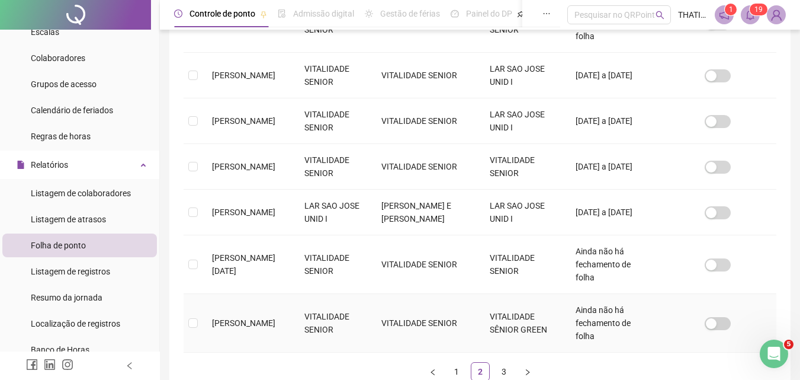
click at [291, 295] on td "[PERSON_NAME]" at bounding box center [249, 323] width 92 height 59
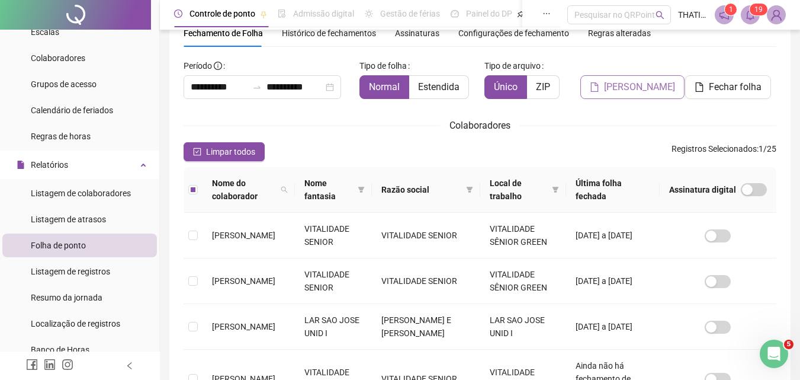
click at [622, 89] on span "[PERSON_NAME]" at bounding box center [639, 87] width 71 height 14
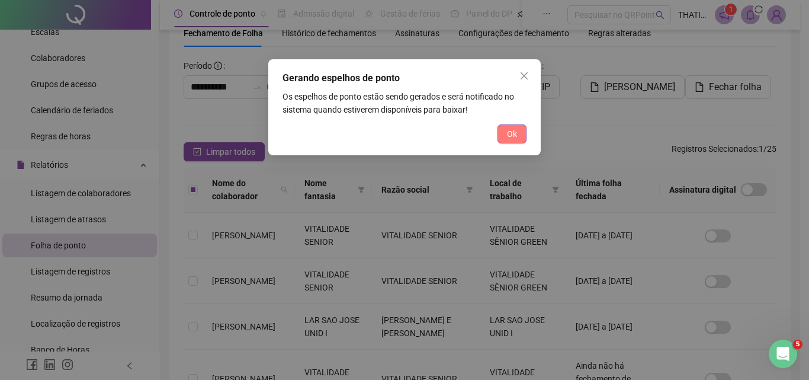
click at [521, 124] on button "Ok" at bounding box center [512, 133] width 29 height 19
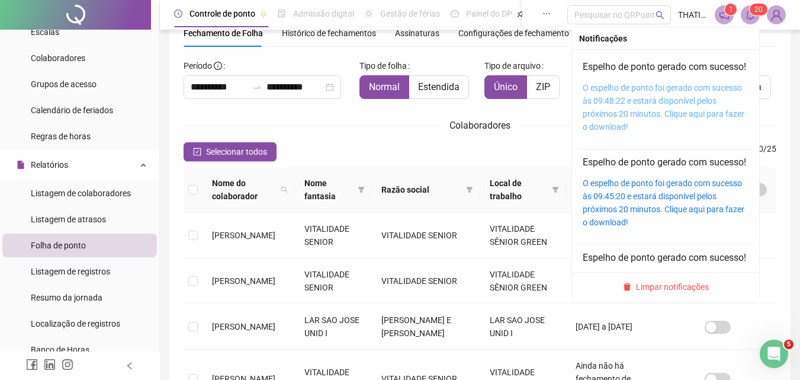
click at [631, 102] on link "O espelho de ponto foi gerado com sucesso às 09:48:22 e estará disponível pelos…" at bounding box center [664, 107] width 162 height 49
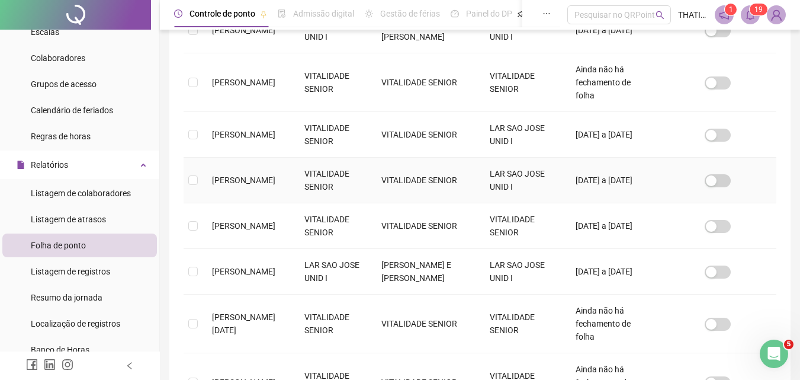
scroll to position [445, 0]
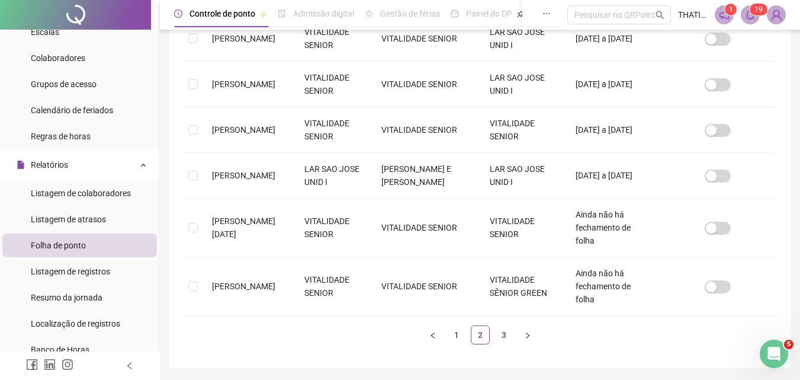
click at [504, 286] on div "Nome do colaborador Nome fantasia Razão social Local de trabalho Última folha f…" at bounding box center [480, 59] width 593 height 569
click at [507, 326] on link "3" at bounding box center [504, 335] width 18 height 18
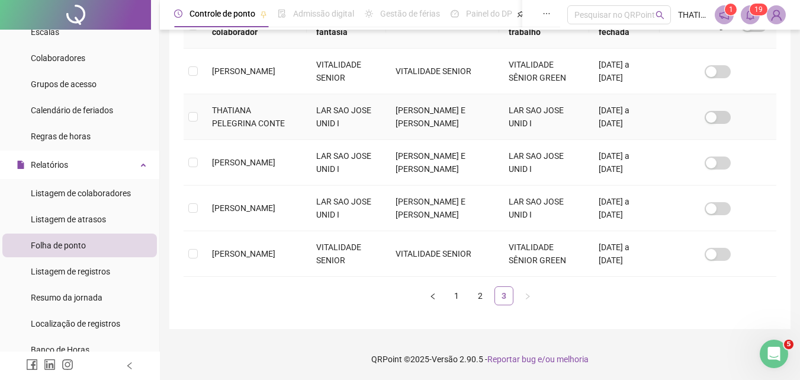
scroll to position [53, 0]
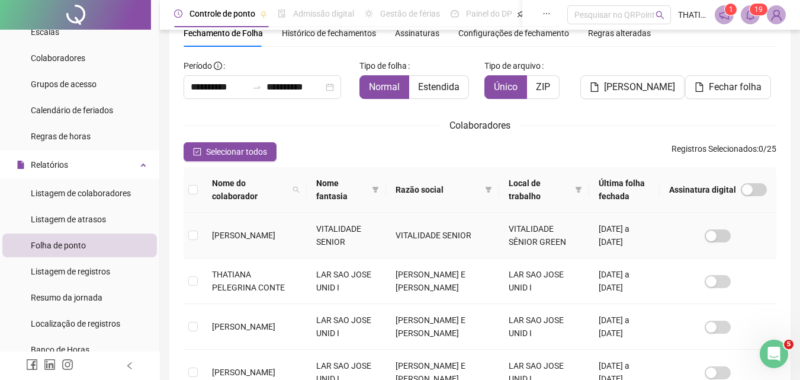
click at [254, 230] on span "[PERSON_NAME]" at bounding box center [243, 234] width 63 height 9
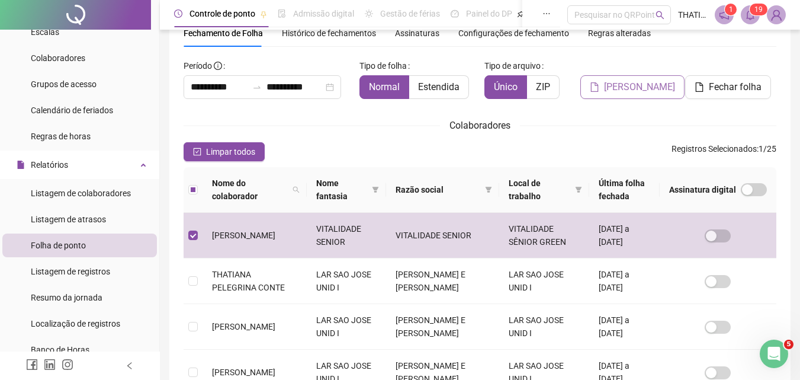
click at [634, 86] on span "[PERSON_NAME]" at bounding box center [639, 87] width 71 height 14
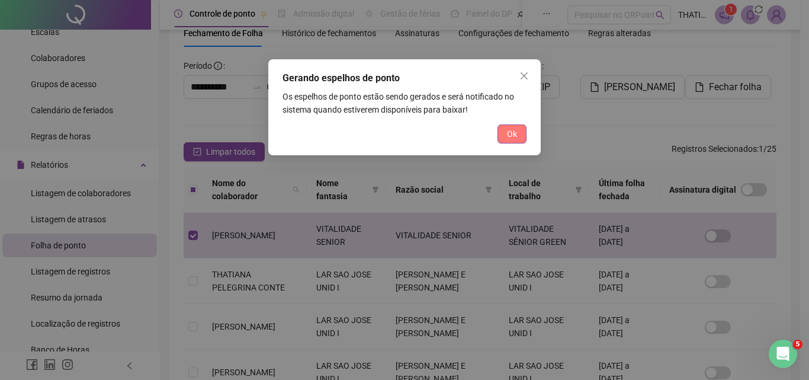
click at [508, 135] on span "Ok" at bounding box center [512, 133] width 10 height 13
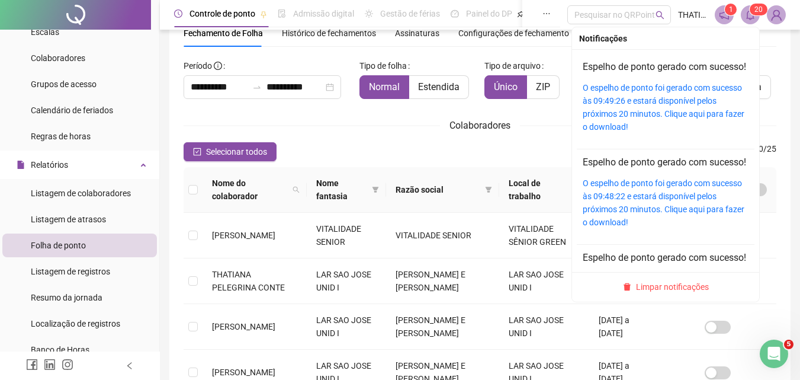
click at [747, 17] on icon "bell" at bounding box center [750, 14] width 11 height 11
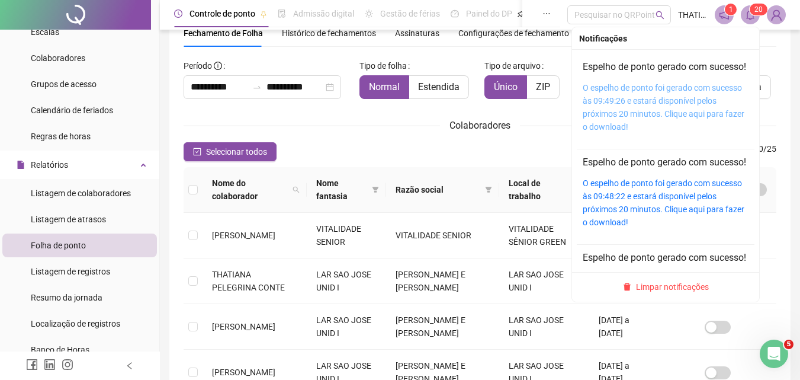
click at [595, 123] on link "O espelho de ponto foi gerado com sucesso às 09:49:26 e estará disponível pelos…" at bounding box center [664, 107] width 162 height 49
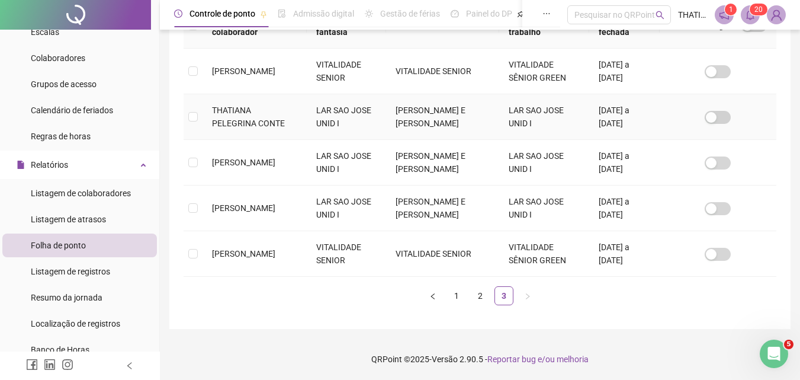
scroll to position [158, 0]
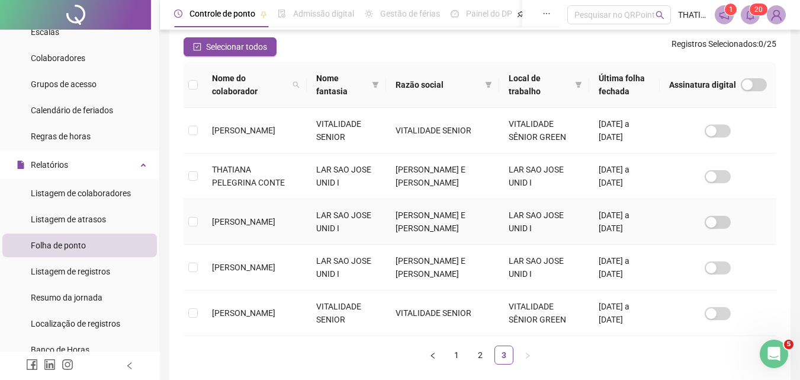
click at [272, 225] on span "[PERSON_NAME]" at bounding box center [243, 221] width 63 height 9
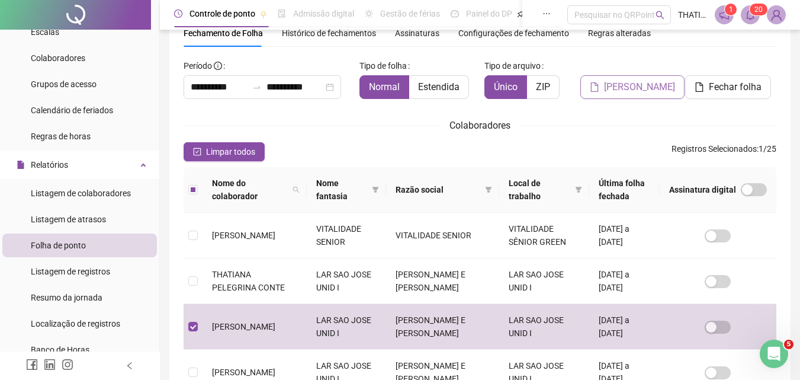
click at [654, 82] on span "[PERSON_NAME]" at bounding box center [639, 87] width 71 height 14
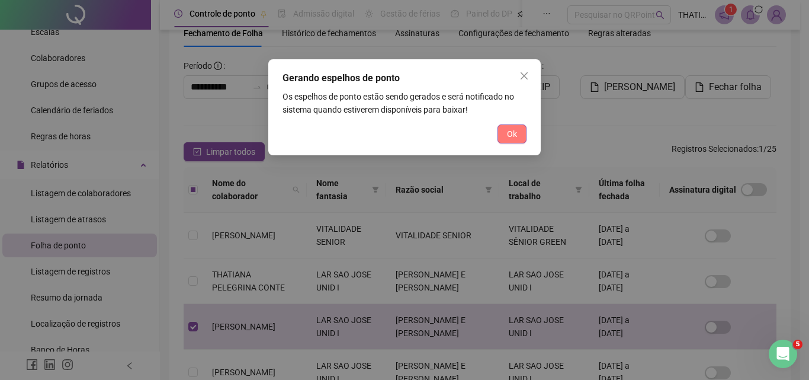
click at [516, 126] on button "Ok" at bounding box center [512, 133] width 29 height 19
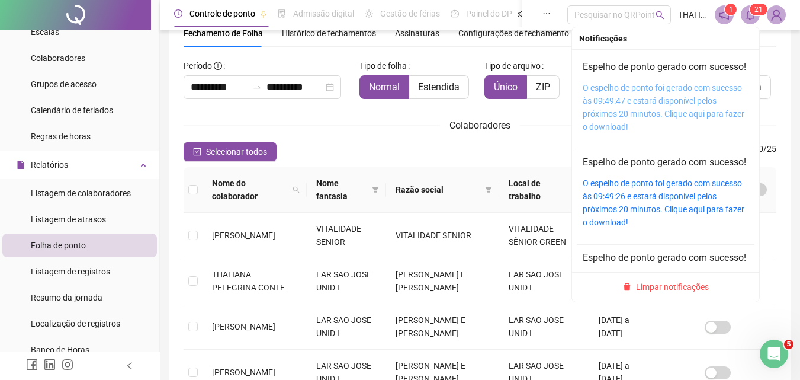
click at [630, 118] on link "O espelho de ponto foi gerado com sucesso às 09:49:47 e estará disponível pelos…" at bounding box center [664, 107] width 162 height 49
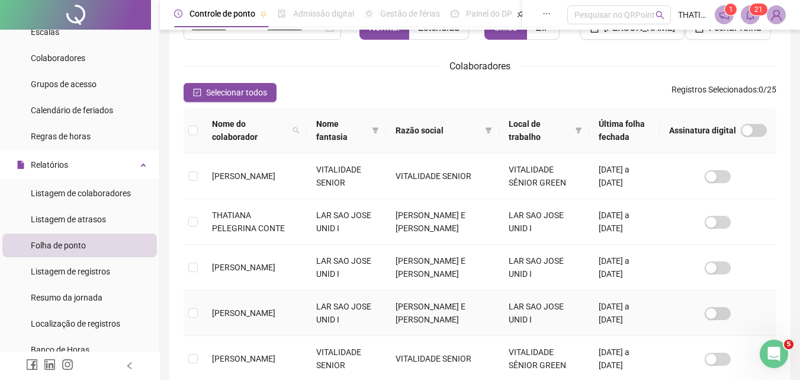
click at [249, 308] on span "[PERSON_NAME]" at bounding box center [243, 312] width 63 height 9
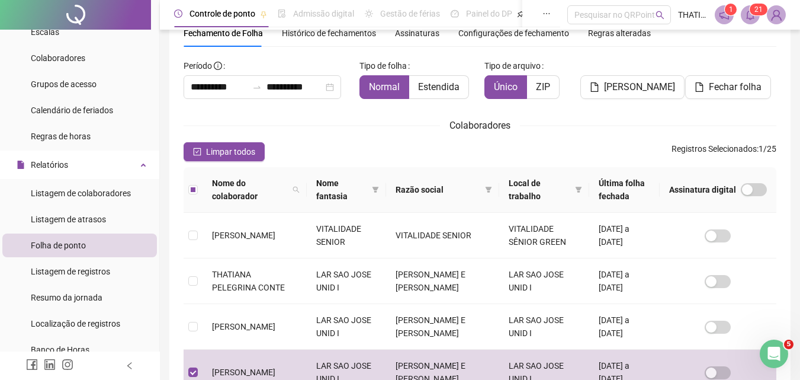
drag, startPoint x: 636, startPoint y: 87, endPoint x: 681, endPoint y: 60, distance: 52.3
click at [638, 84] on span "[PERSON_NAME]" at bounding box center [639, 87] width 71 height 14
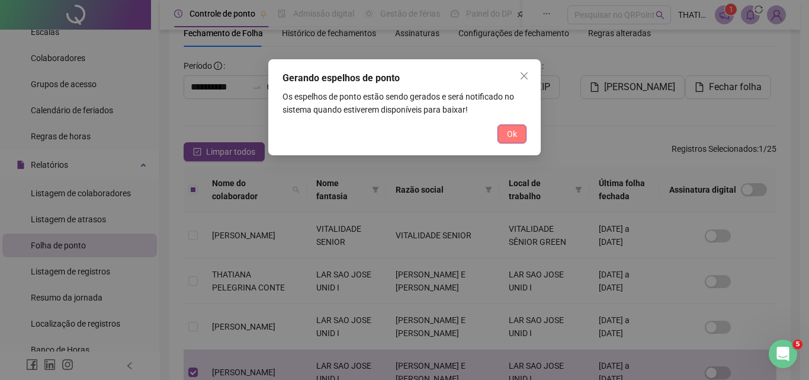
click at [512, 136] on span "Ok" at bounding box center [512, 133] width 10 height 13
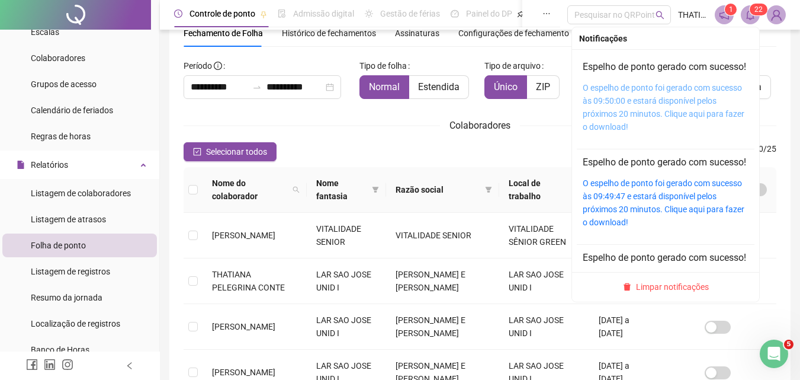
click at [634, 110] on link "O espelho de ponto foi gerado com sucesso às 09:50:00 e estará disponível pelos…" at bounding box center [664, 107] width 162 height 49
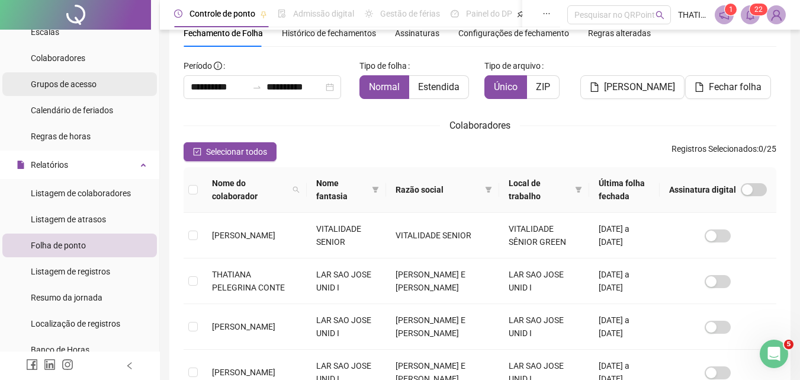
scroll to position [0, 0]
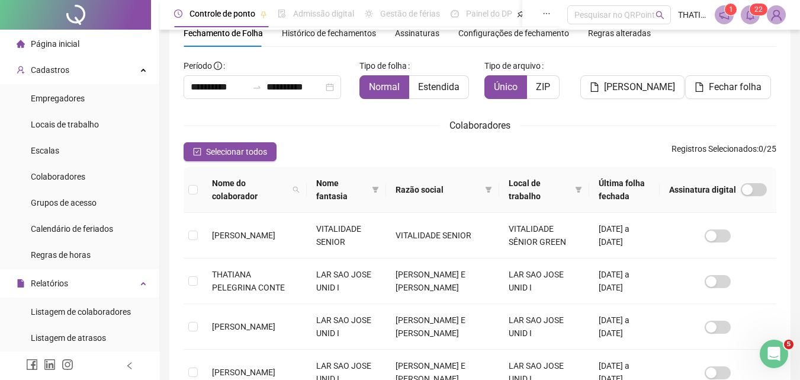
click at [54, 48] on span "Página inicial" at bounding box center [55, 43] width 49 height 9
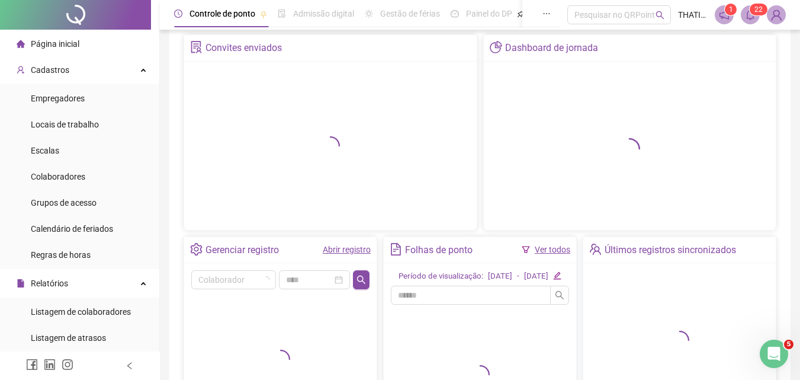
click at [343, 252] on link "Abrir registro" at bounding box center [347, 249] width 48 height 9
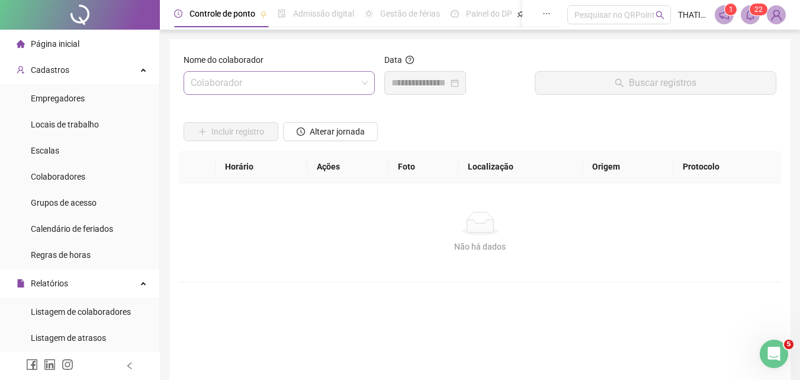
click at [346, 82] on input "search" at bounding box center [274, 83] width 166 height 23
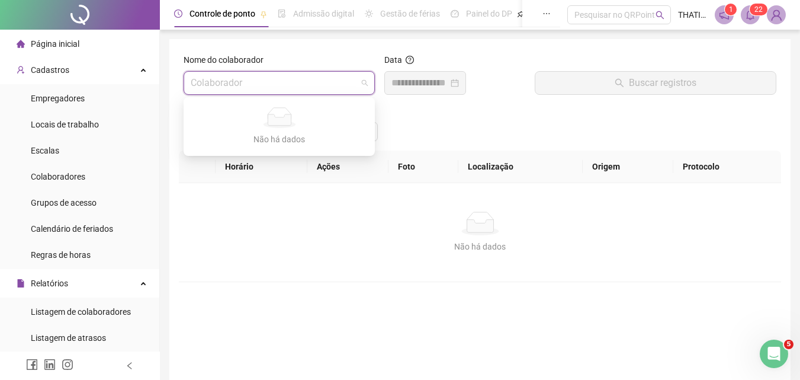
click at [358, 85] on span at bounding box center [279, 83] width 177 height 23
click at [344, 83] on input "search" at bounding box center [274, 83] width 166 height 23
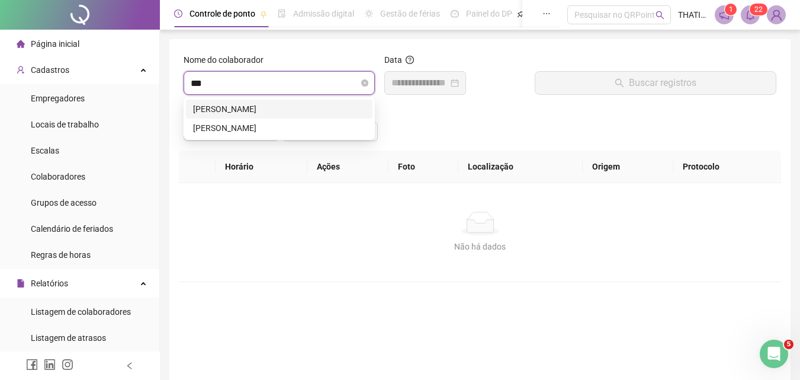
type input "****"
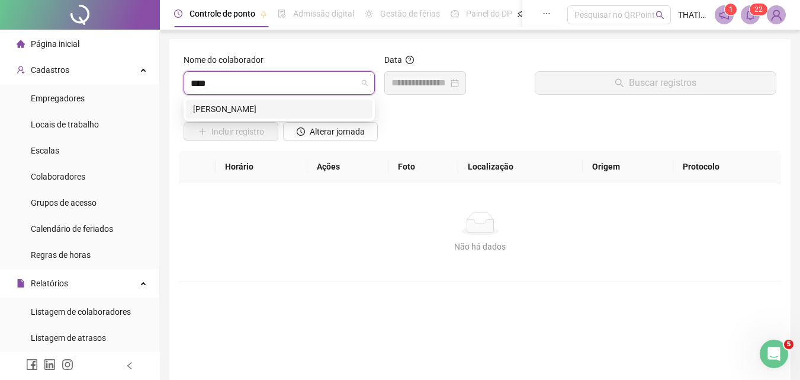
click at [302, 111] on div "[PERSON_NAME]" at bounding box center [279, 108] width 172 height 13
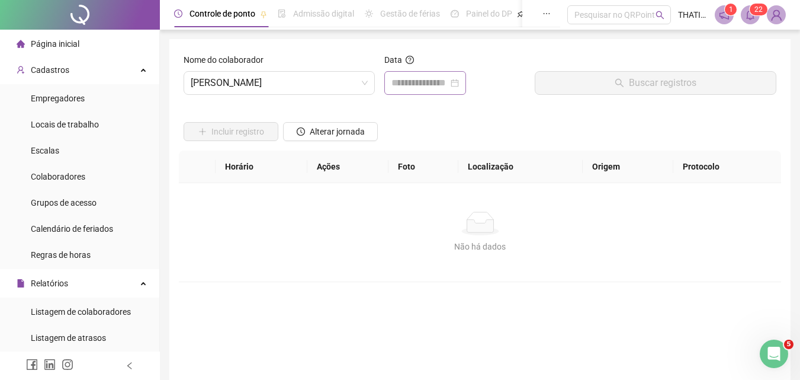
click at [479, 82] on div at bounding box center [454, 83] width 141 height 24
click at [459, 81] on div at bounding box center [426, 83] width 68 height 14
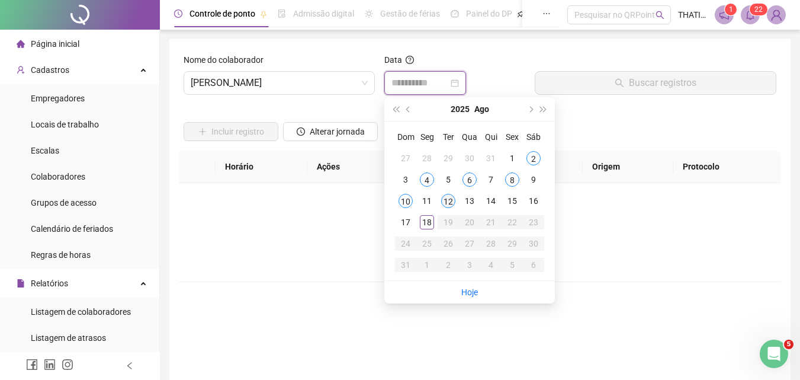
type input "**********"
click at [458, 200] on td "12" at bounding box center [448, 200] width 21 height 21
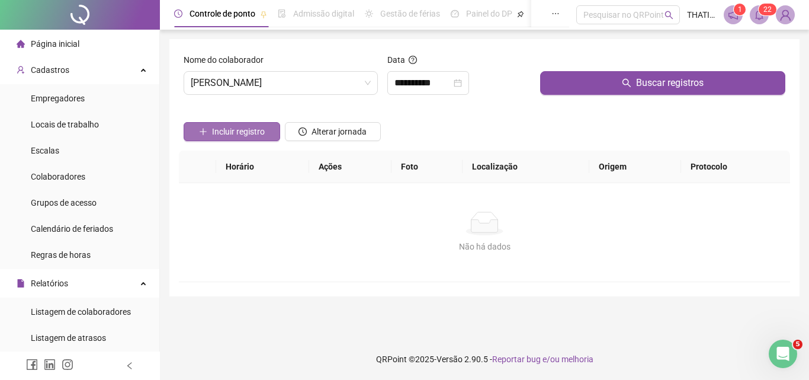
click at [268, 126] on button "Incluir registro" at bounding box center [232, 131] width 97 height 19
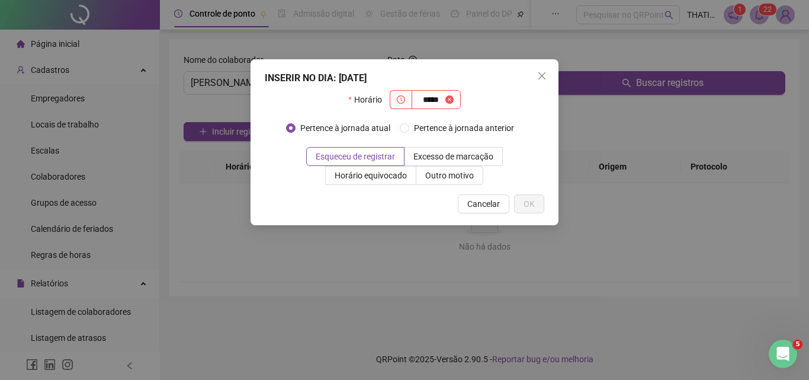
type input "*****"
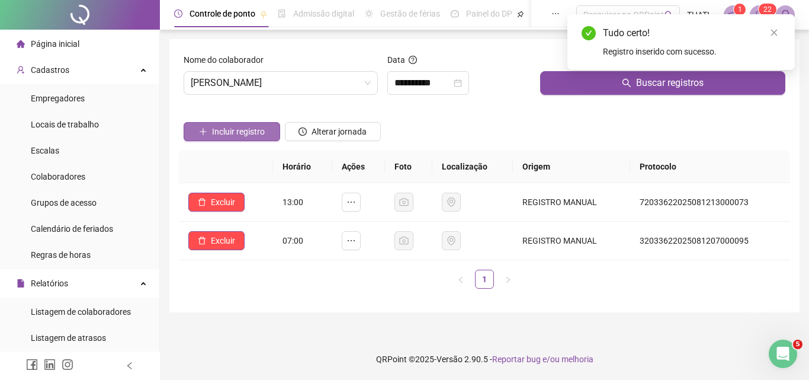
click at [270, 131] on button "Incluir registro" at bounding box center [232, 131] width 97 height 19
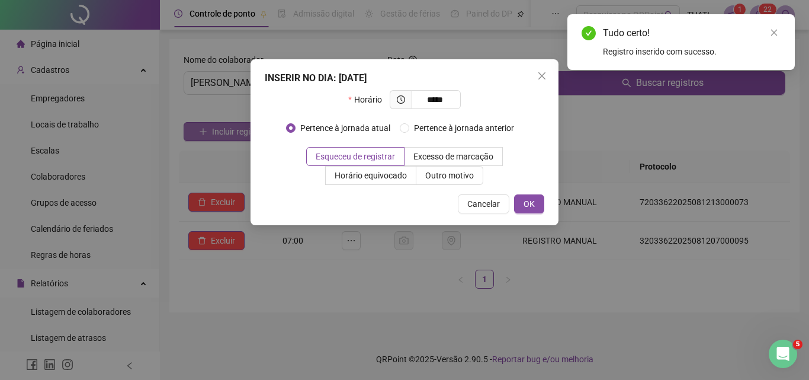
type input "*****"
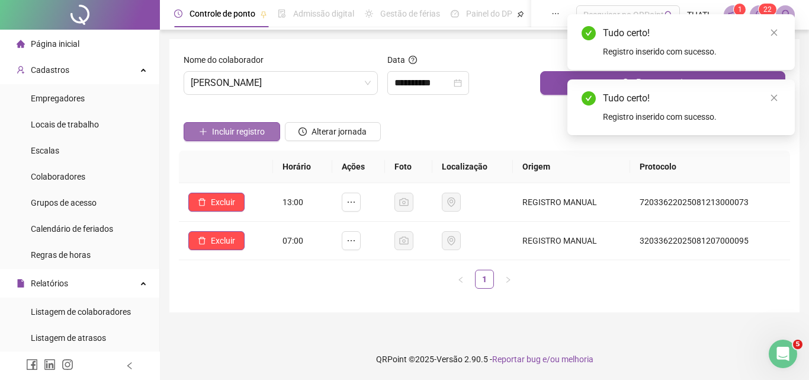
click at [270, 137] on button "Incluir registro" at bounding box center [232, 131] width 97 height 19
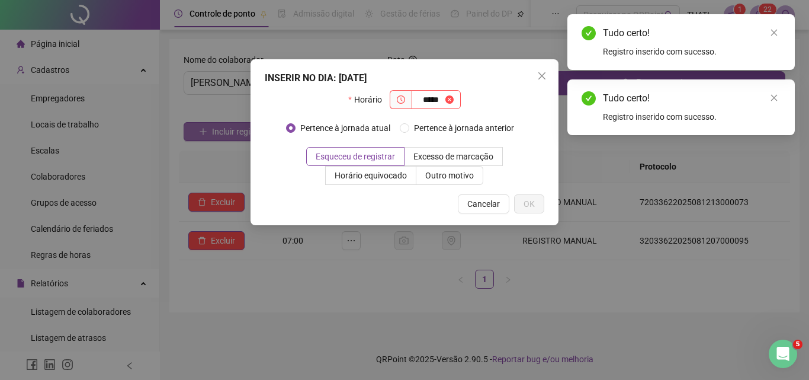
type input "*****"
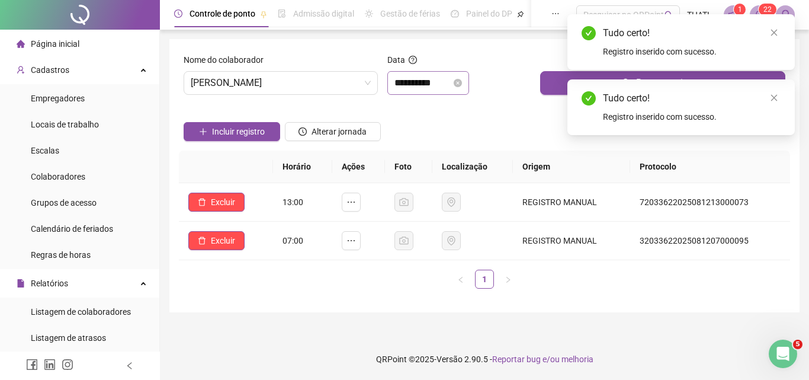
click at [469, 79] on div "**********" at bounding box center [428, 83] width 82 height 24
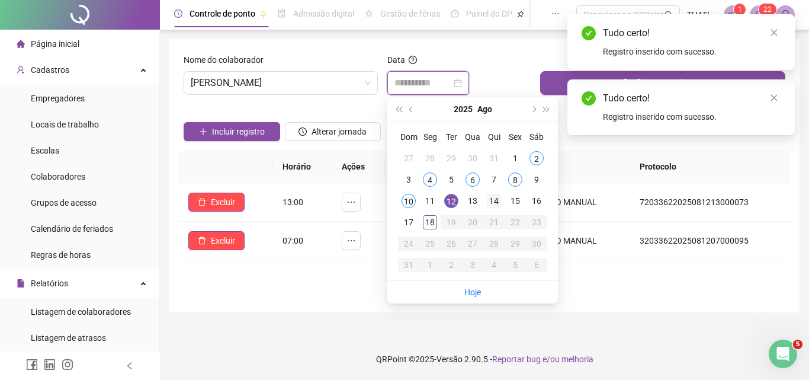
type input "**********"
click at [490, 204] on div "14" at bounding box center [494, 201] width 14 height 14
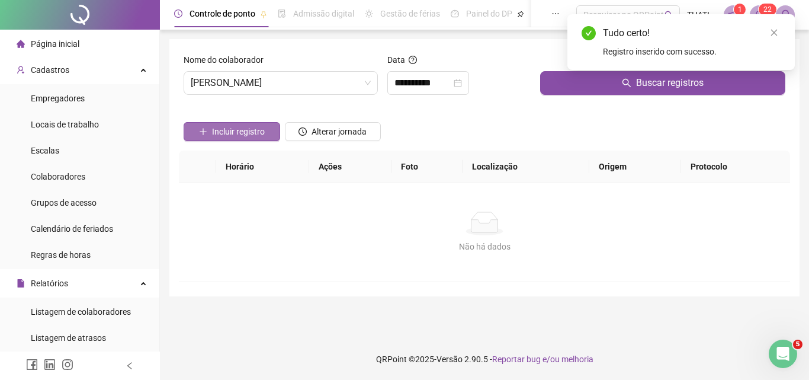
click at [264, 140] on button "Incluir registro" at bounding box center [232, 131] width 97 height 19
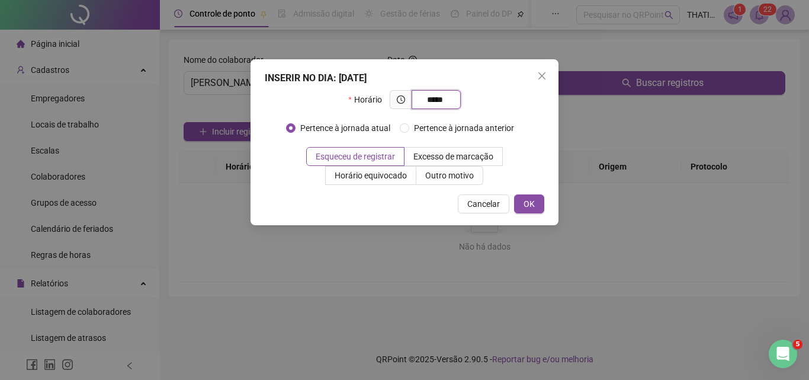
type input "*****"
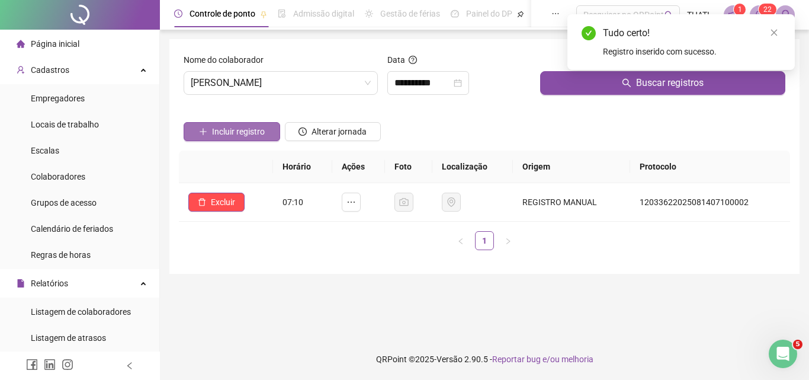
click at [242, 131] on span "Incluir registro" at bounding box center [238, 131] width 53 height 13
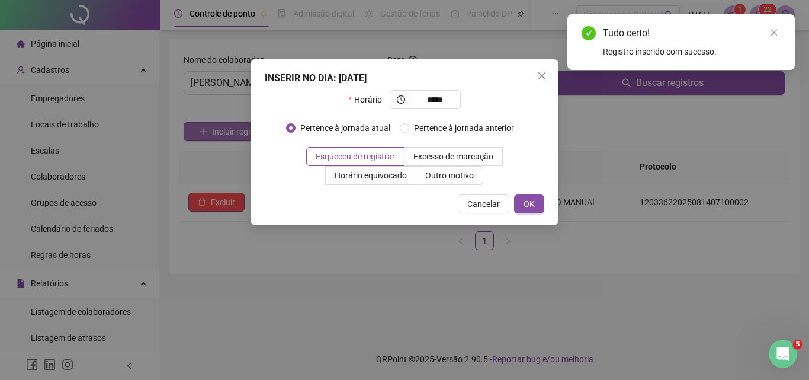
type input "*****"
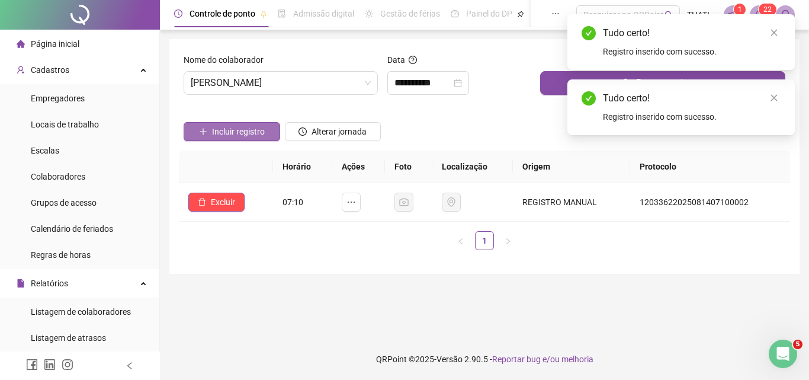
click at [241, 134] on span "Incluir registro" at bounding box center [238, 131] width 53 height 13
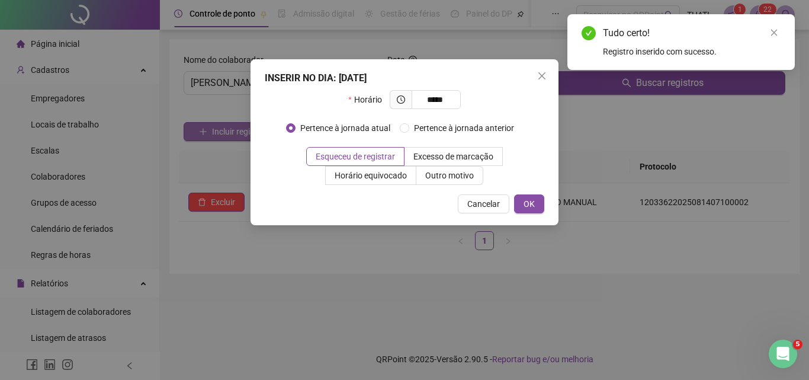
type input "*****"
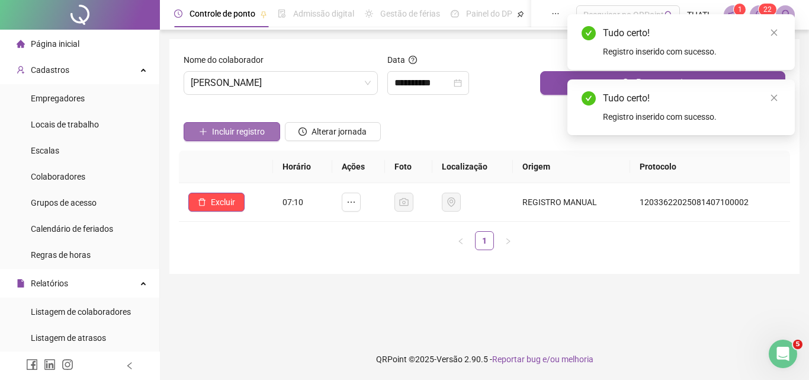
click at [230, 134] on span "Incluir registro" at bounding box center [238, 131] width 53 height 13
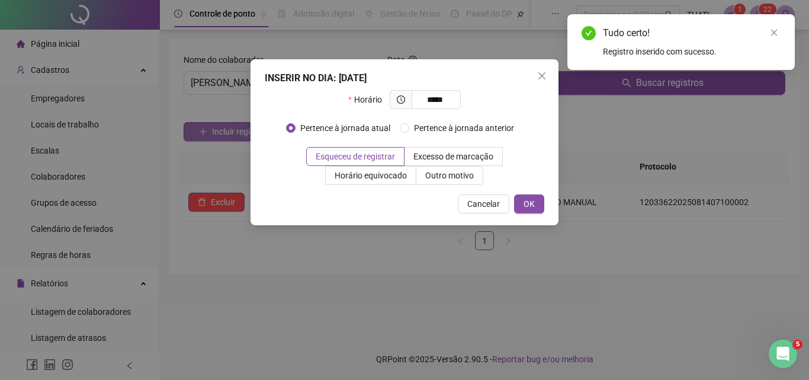
type input "*****"
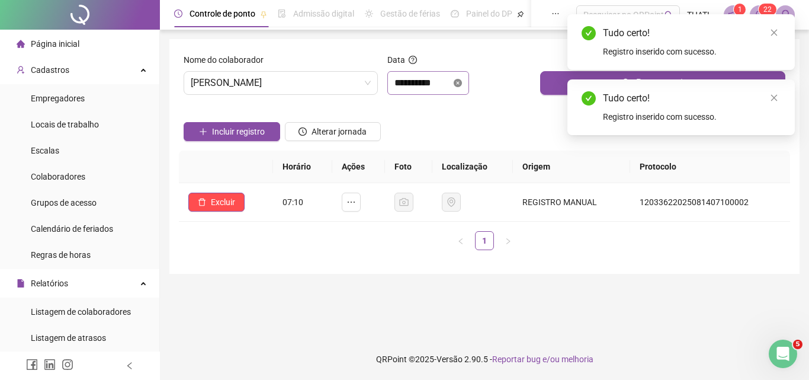
click at [462, 80] on icon "close-circle" at bounding box center [458, 83] width 8 height 8
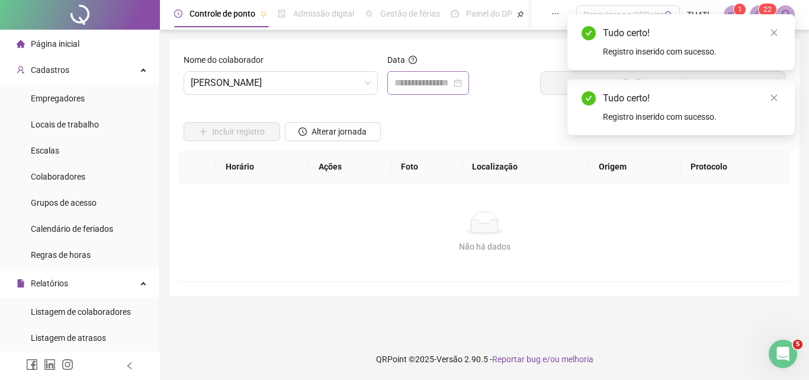
click at [462, 81] on div at bounding box center [429, 83] width 68 height 14
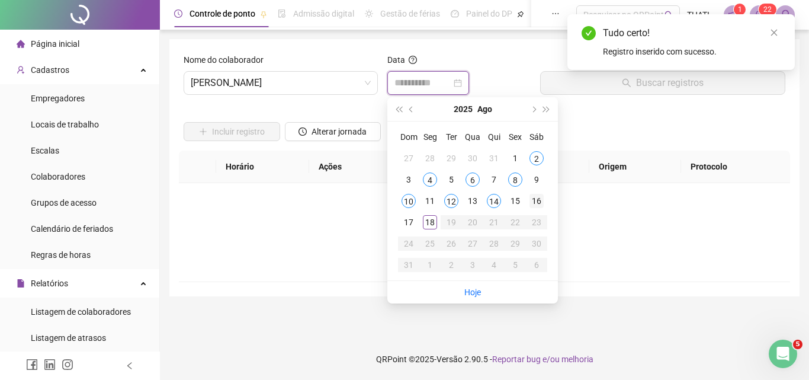
type input "**********"
click at [532, 198] on div "16" at bounding box center [537, 201] width 14 height 14
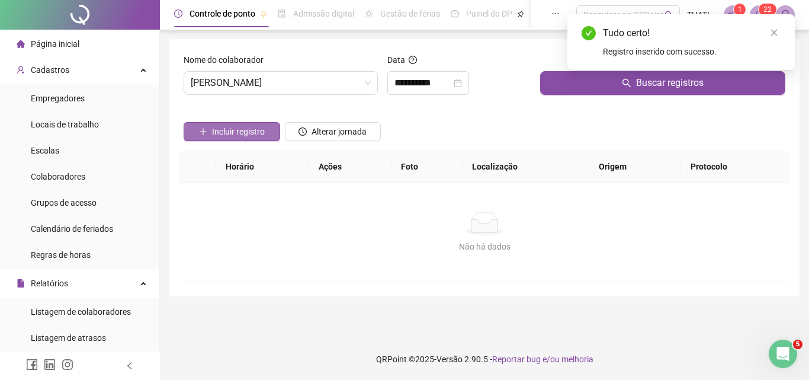
click at [262, 124] on button "Incluir registro" at bounding box center [232, 131] width 97 height 19
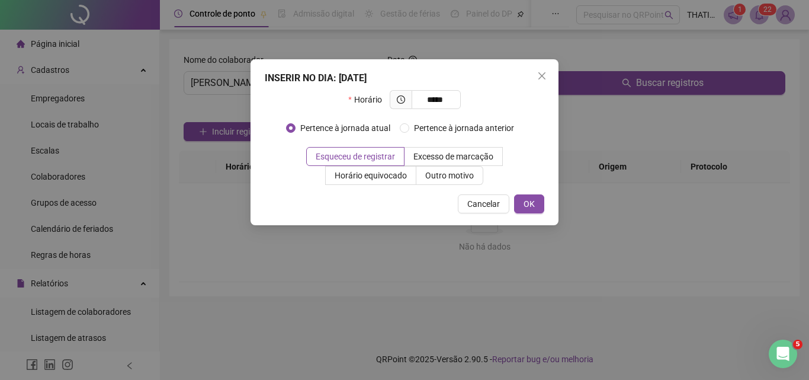
type input "*****"
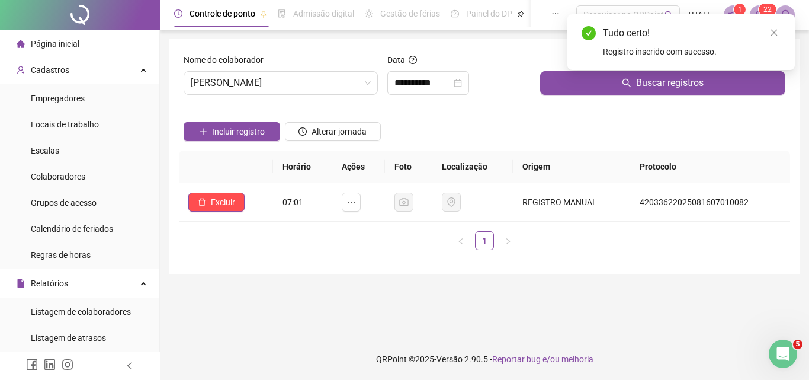
click at [234, 139] on button "Incluir registro" at bounding box center [232, 131] width 97 height 19
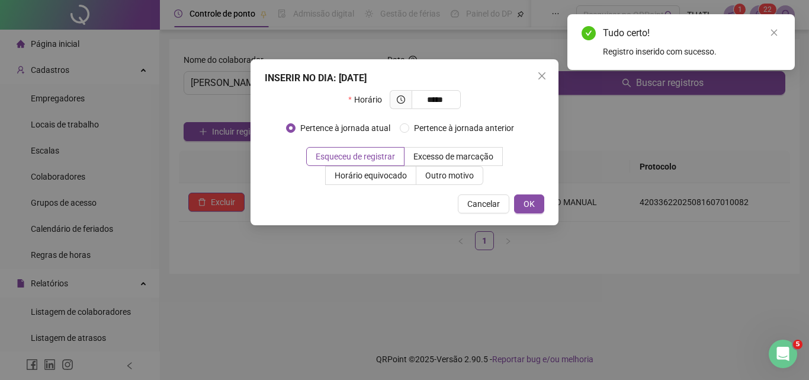
type input "*****"
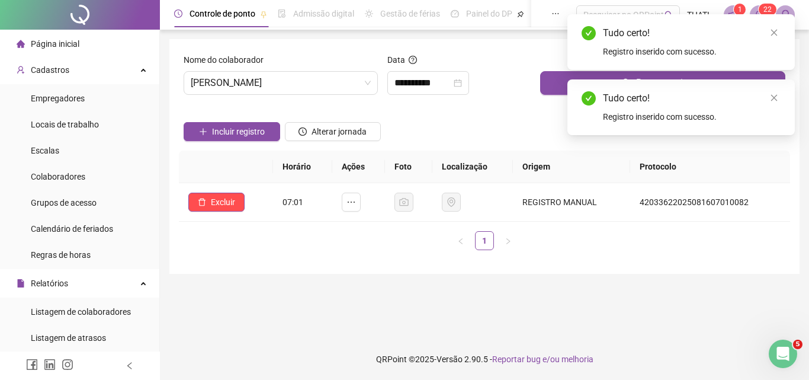
click at [234, 139] on button "Incluir registro" at bounding box center [232, 131] width 97 height 19
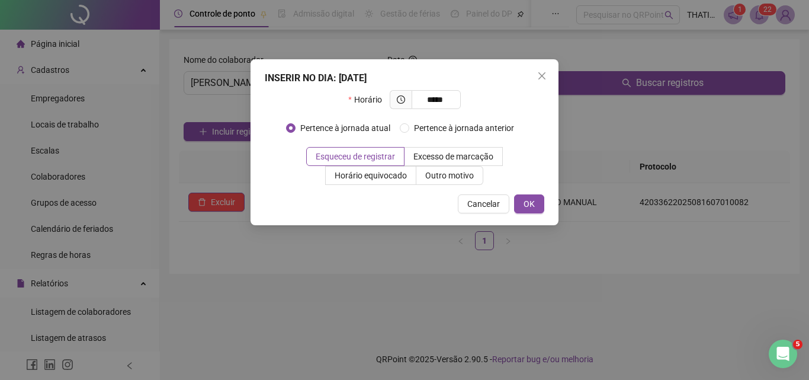
type input "*****"
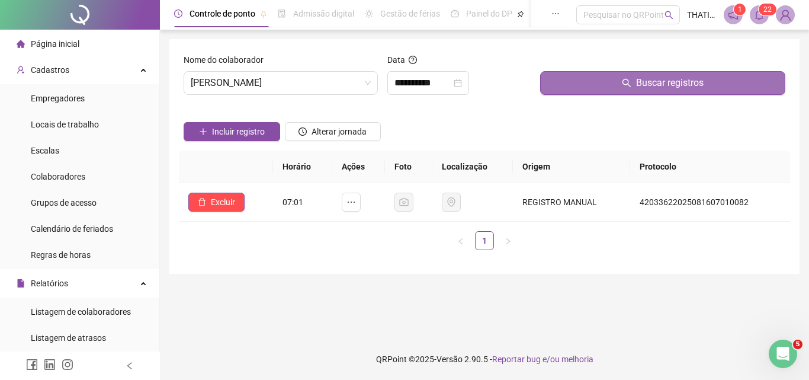
click at [592, 81] on button "Buscar registros" at bounding box center [662, 83] width 245 height 24
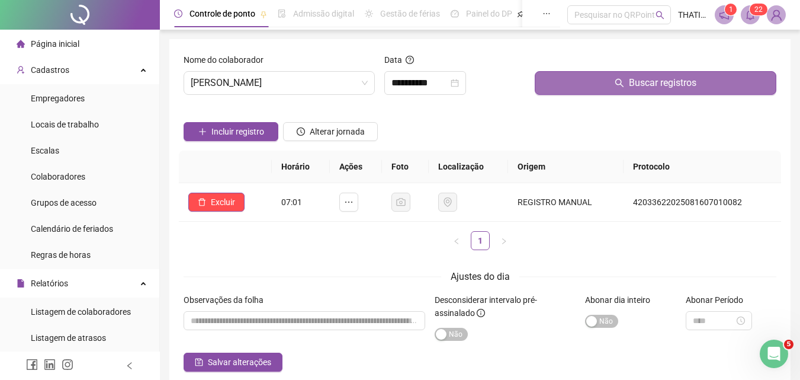
drag, startPoint x: 681, startPoint y: 84, endPoint x: 703, endPoint y: 76, distance: 23.4
click at [700, 76] on button "Buscar registros" at bounding box center [656, 83] width 242 height 24
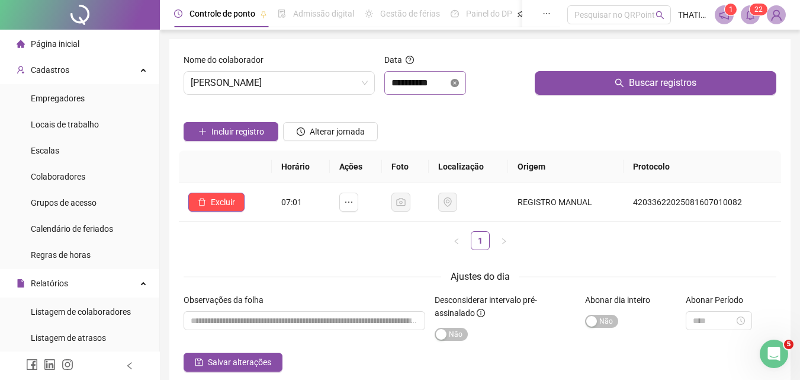
click at [459, 85] on icon "close-circle" at bounding box center [455, 83] width 8 height 8
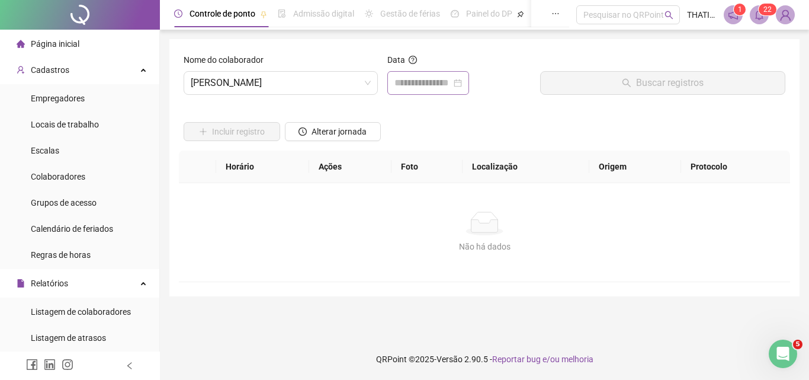
click at [462, 85] on div at bounding box center [429, 83] width 68 height 14
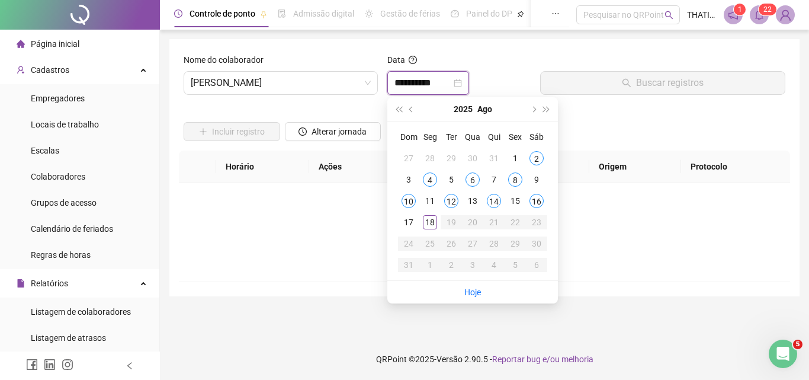
type input "**********"
click at [435, 227] on div "18" at bounding box center [430, 222] width 14 height 14
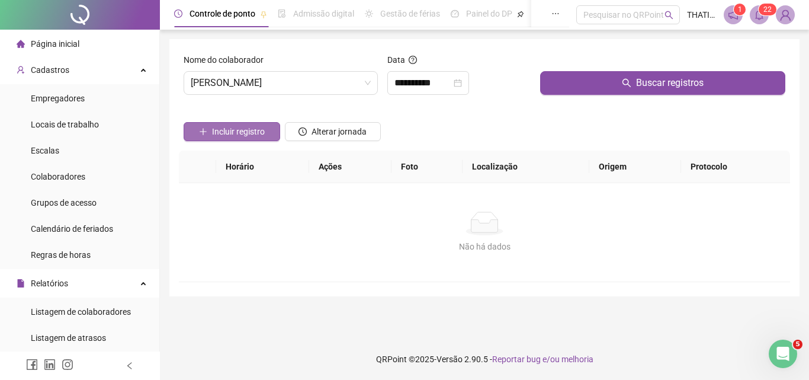
click at [252, 133] on span "Incluir registro" at bounding box center [238, 131] width 53 height 13
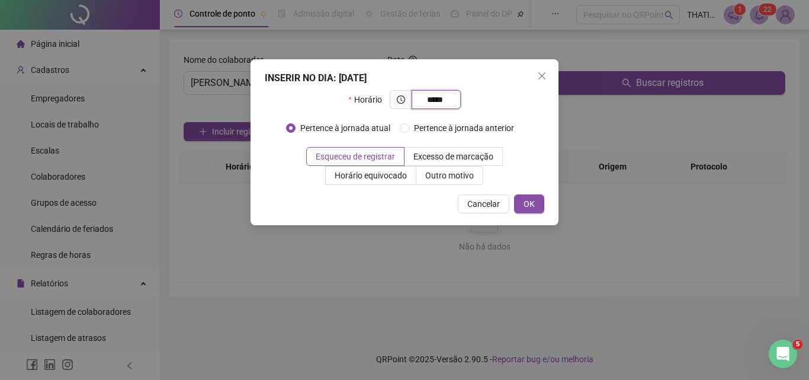
type input "*****"
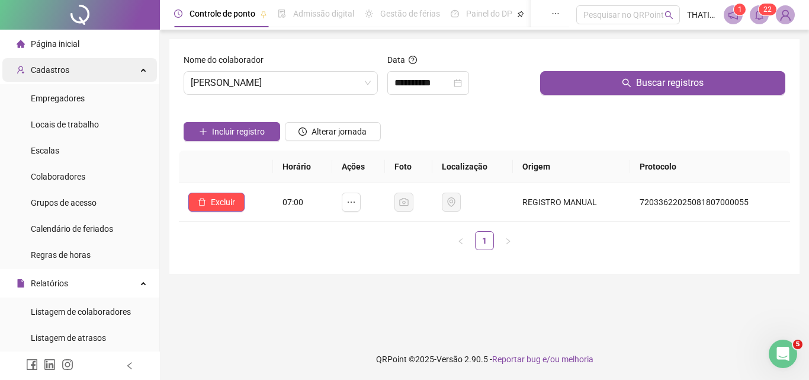
click at [69, 66] on div "Cadastros" at bounding box center [79, 70] width 155 height 24
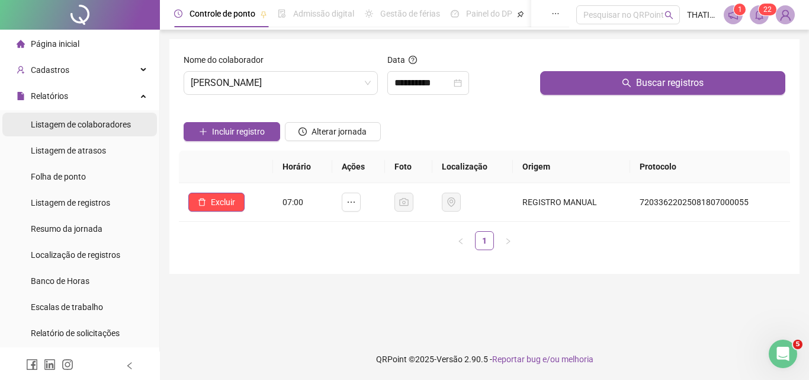
click at [94, 132] on div "Listagem de colaboradores" at bounding box center [81, 125] width 100 height 24
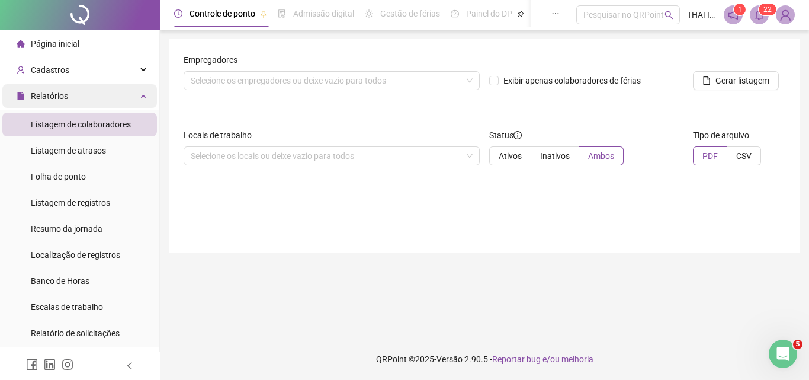
click at [82, 91] on div "Relatórios" at bounding box center [79, 96] width 155 height 24
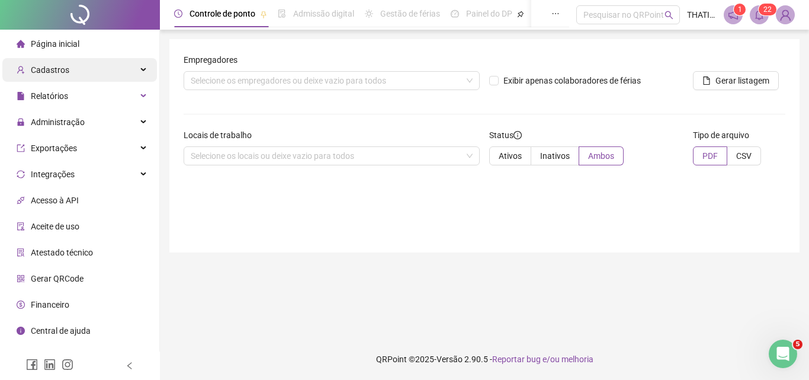
click at [79, 73] on div "Cadastros" at bounding box center [79, 70] width 155 height 24
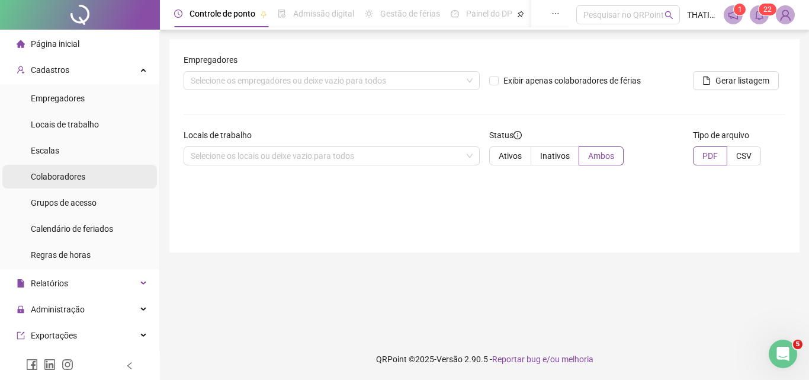
click at [60, 172] on span "Colaboradores" at bounding box center [58, 176] width 54 height 9
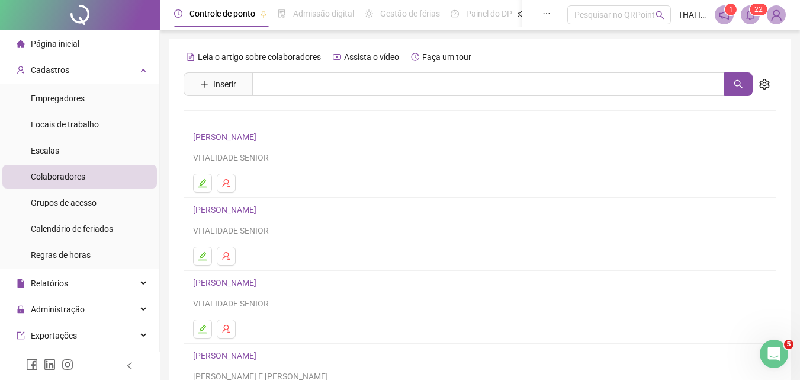
scroll to position [193, 0]
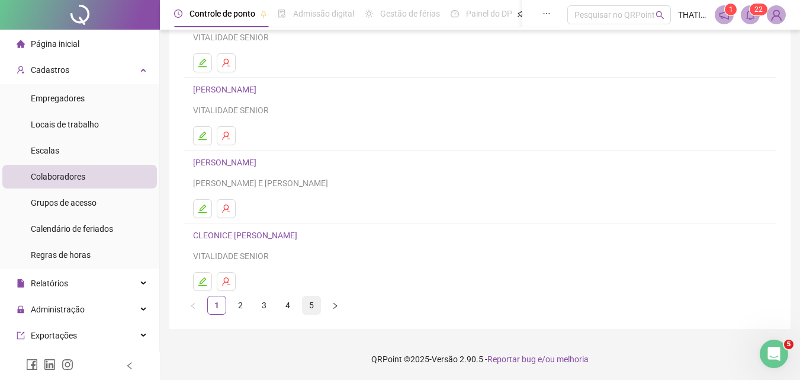
click at [303, 304] on link "5" at bounding box center [312, 305] width 18 height 18
click at [233, 165] on link "[PERSON_NAME]" at bounding box center [226, 162] width 67 height 9
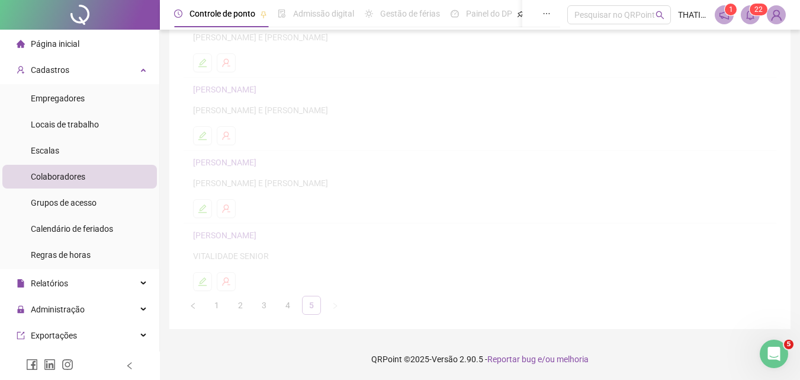
scroll to position [199, 0]
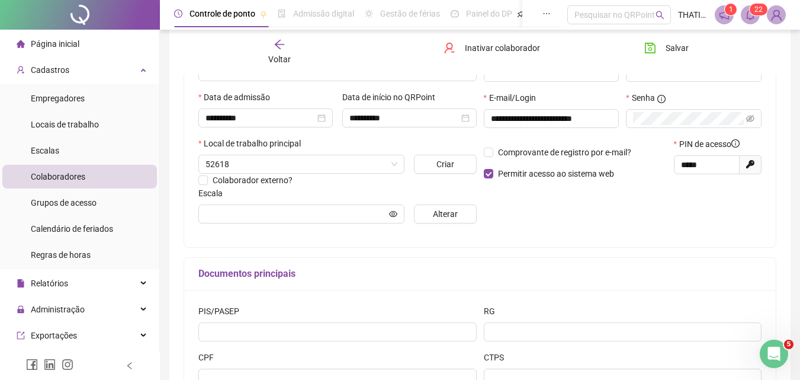
type input "**********"
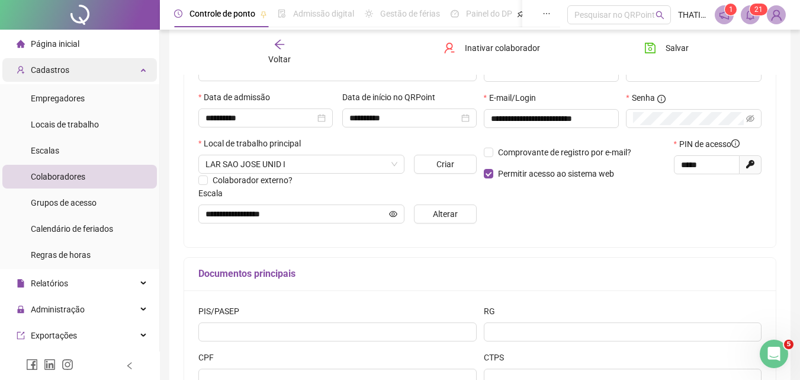
click at [56, 73] on span "Cadastros" at bounding box center [50, 69] width 39 height 9
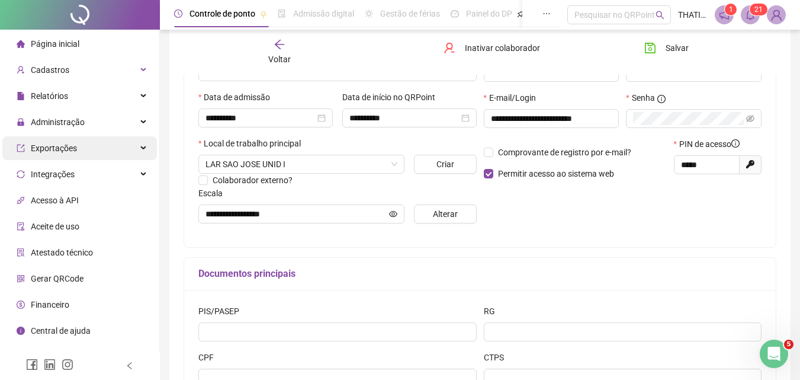
drag, startPoint x: 47, startPoint y: 99, endPoint x: 59, endPoint y: 154, distance: 56.3
click at [45, 101] on span "Relatórios" at bounding box center [49, 95] width 37 height 9
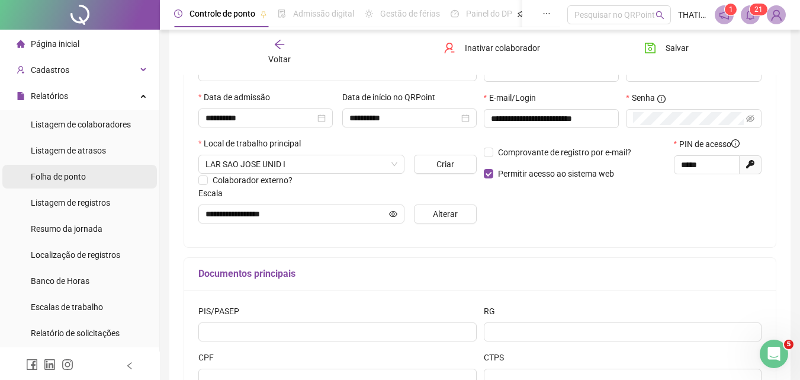
click at [55, 174] on span "Folha de ponto" at bounding box center [58, 176] width 55 height 9
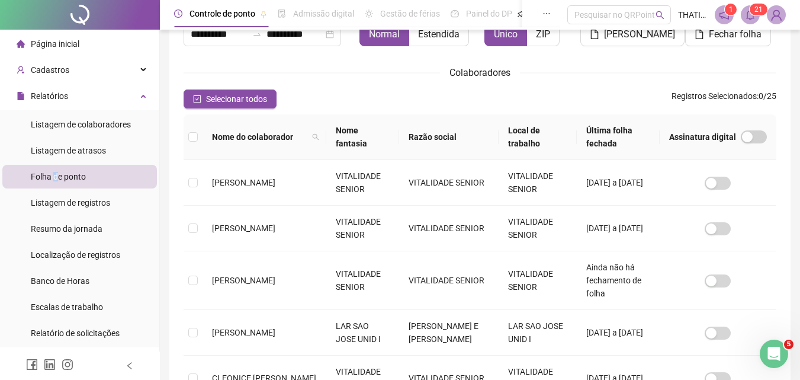
scroll to position [59, 0]
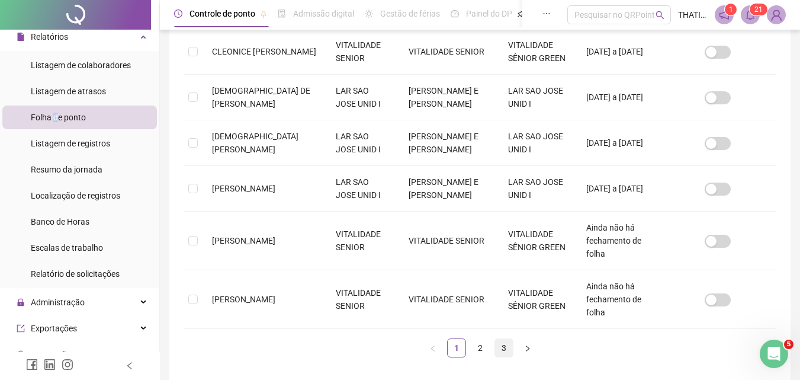
click at [505, 339] on link "3" at bounding box center [504, 348] width 18 height 18
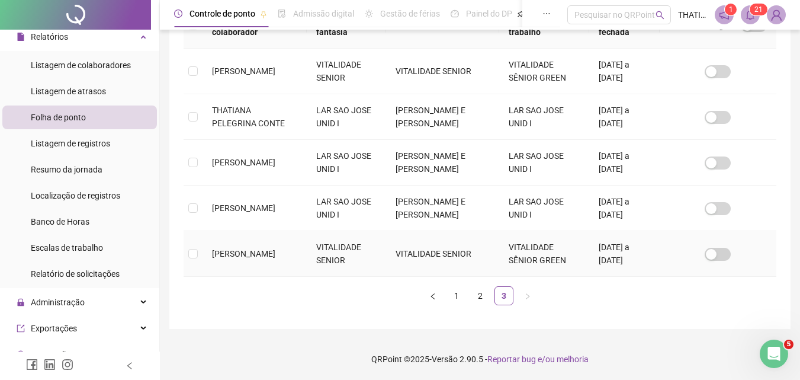
click at [281, 239] on td "[PERSON_NAME]" at bounding box center [255, 254] width 104 height 46
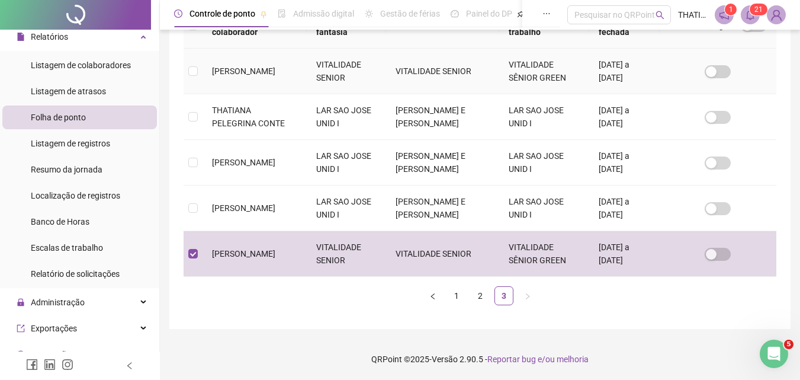
scroll to position [53, 0]
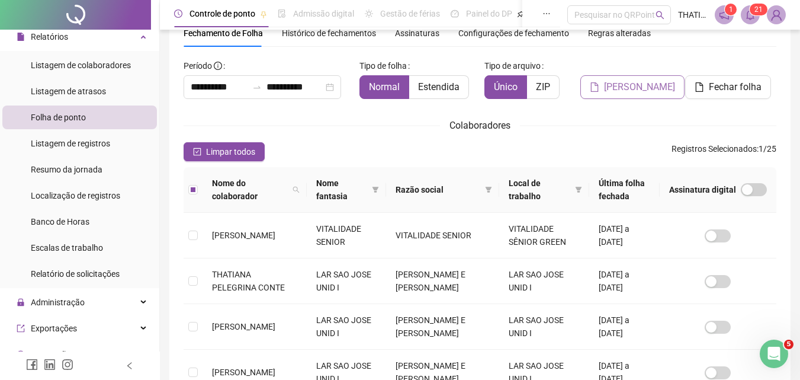
click at [636, 84] on span "[PERSON_NAME]" at bounding box center [639, 87] width 71 height 14
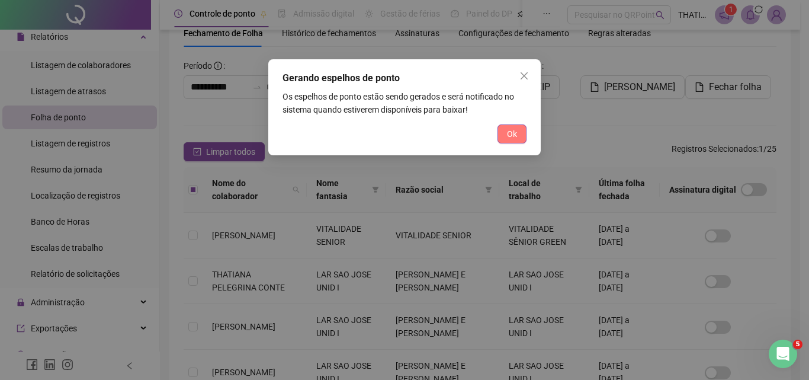
click at [522, 129] on button "Ok" at bounding box center [512, 133] width 29 height 19
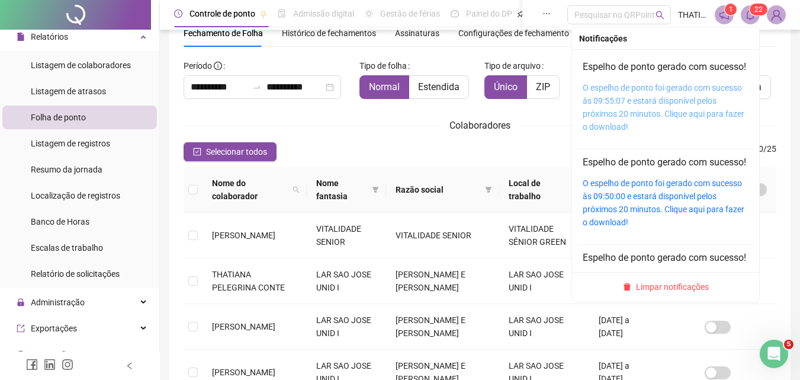
click at [639, 97] on link "O espelho de ponto foi gerado com sucesso às 09:55:07 e estará disponível pelos…" at bounding box center [664, 107] width 162 height 49
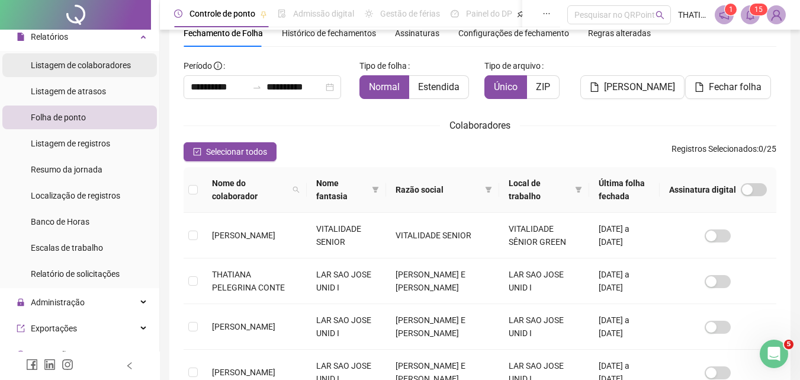
scroll to position [0, 0]
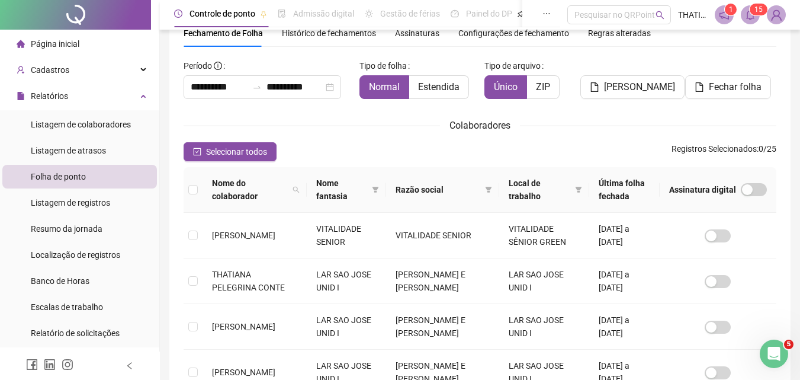
click at [59, 47] on span "Página inicial" at bounding box center [55, 43] width 49 height 9
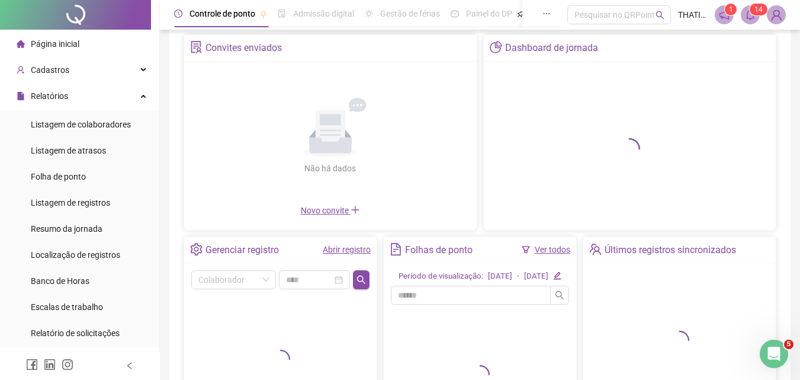
click at [338, 252] on link "Abrir registro" at bounding box center [347, 249] width 48 height 9
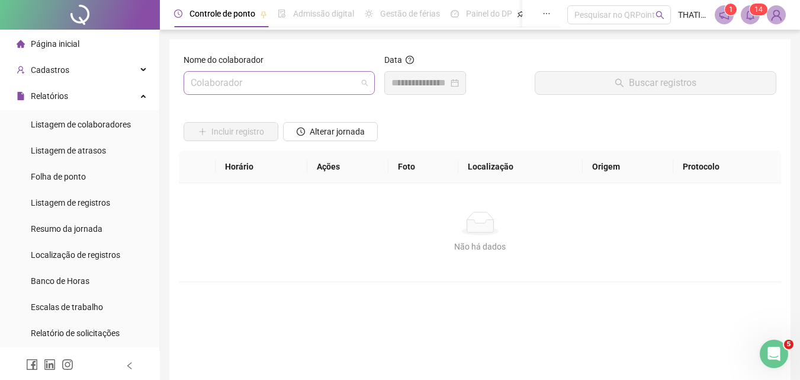
click at [363, 85] on span at bounding box center [279, 83] width 177 height 23
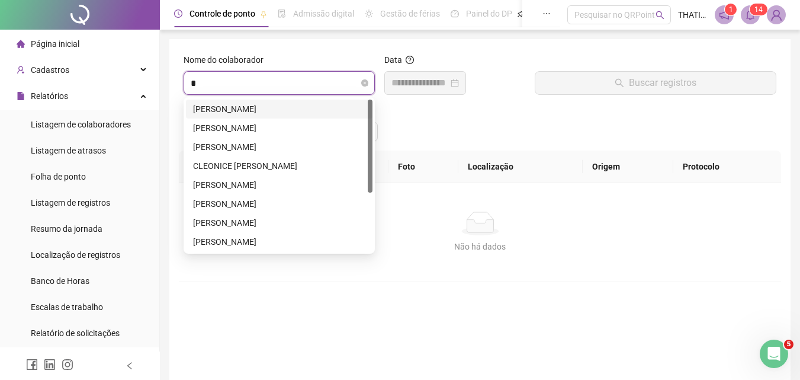
type input "**"
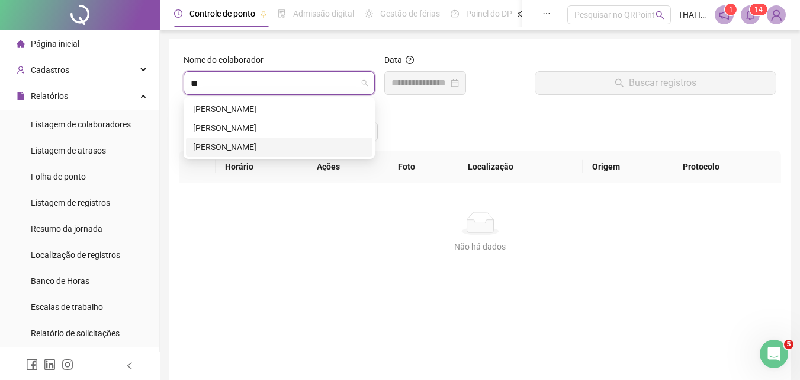
click at [297, 139] on div "[PERSON_NAME]" at bounding box center [279, 146] width 187 height 19
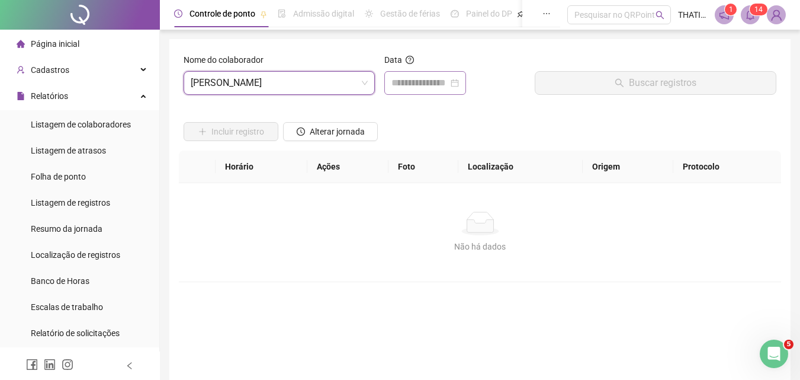
click at [466, 82] on div at bounding box center [425, 83] width 82 height 24
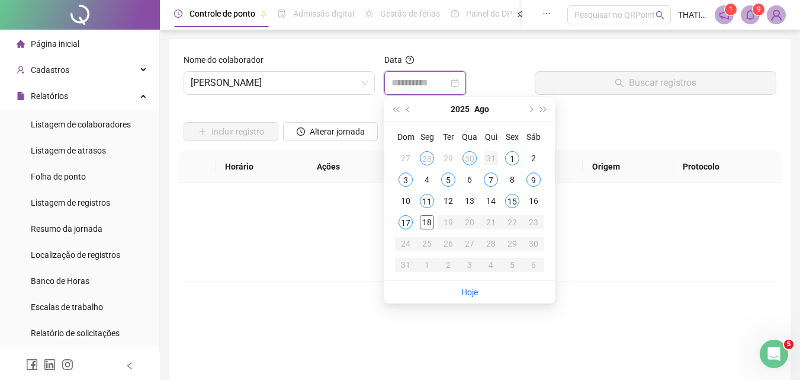
type input "**********"
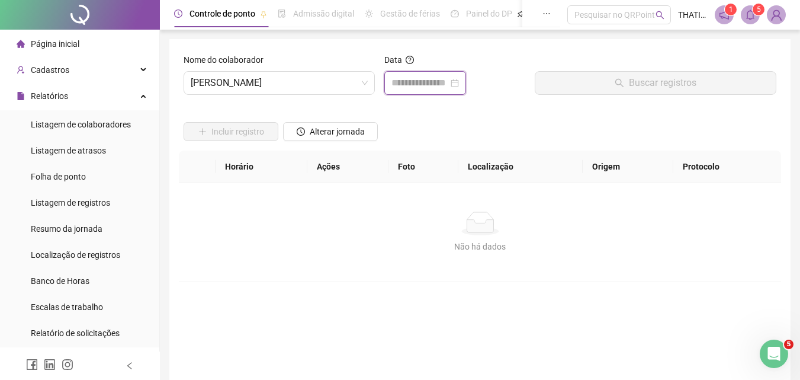
drag, startPoint x: 472, startPoint y: 85, endPoint x: 478, endPoint y: 91, distance: 8.8
click at [466, 85] on div at bounding box center [425, 83] width 82 height 24
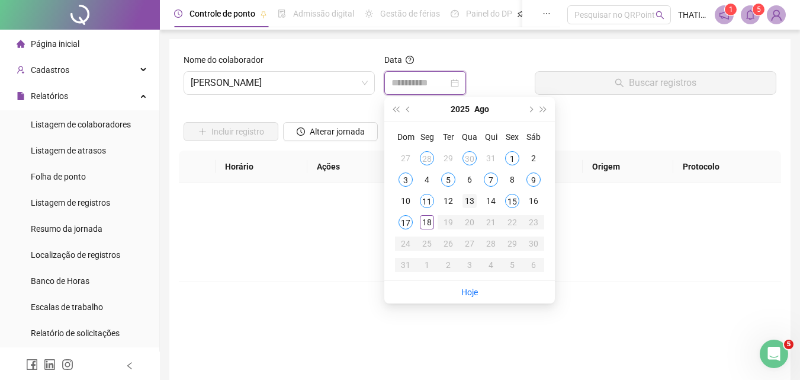
type input "**********"
click at [469, 194] on div "13" at bounding box center [470, 201] width 14 height 14
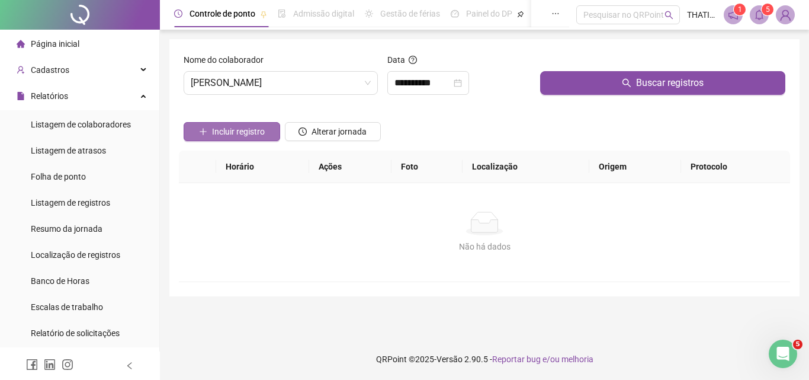
click at [242, 135] on span "Incluir registro" at bounding box center [238, 131] width 53 height 13
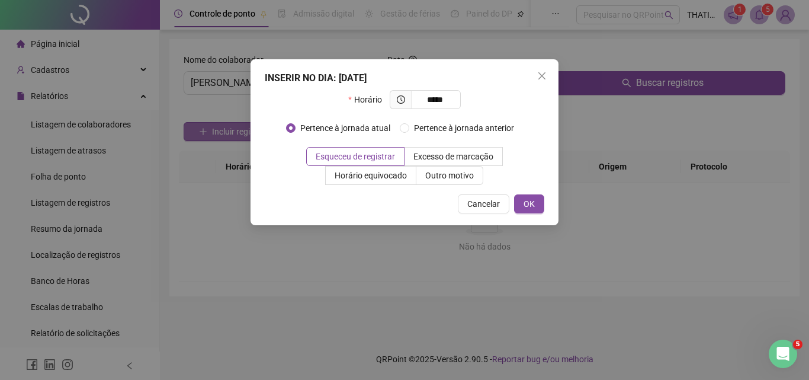
type input "*****"
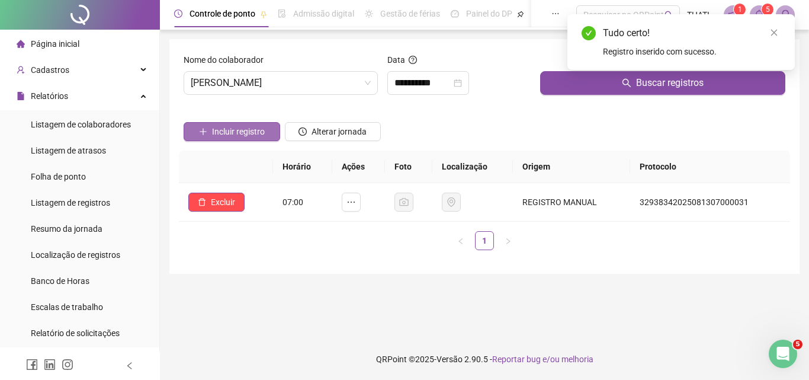
click at [249, 134] on span "Incluir registro" at bounding box center [238, 131] width 53 height 13
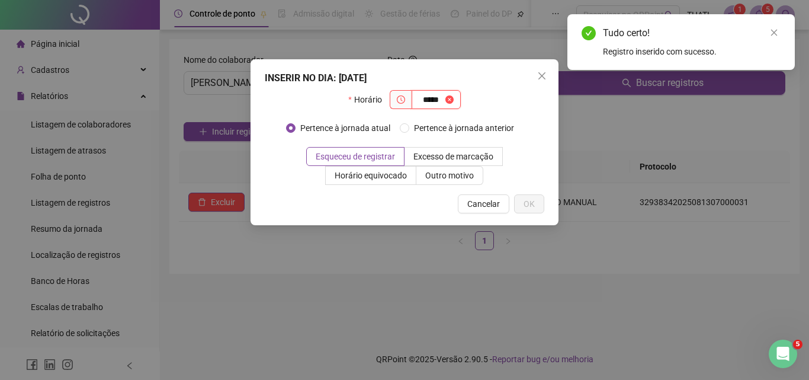
type input "*****"
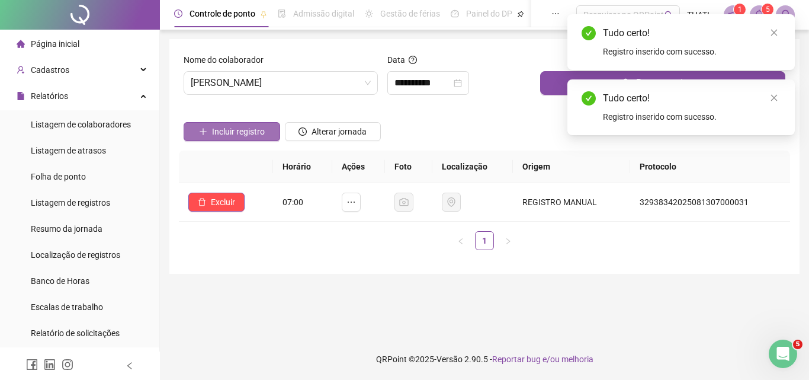
click at [258, 138] on button "Incluir registro" at bounding box center [232, 131] width 97 height 19
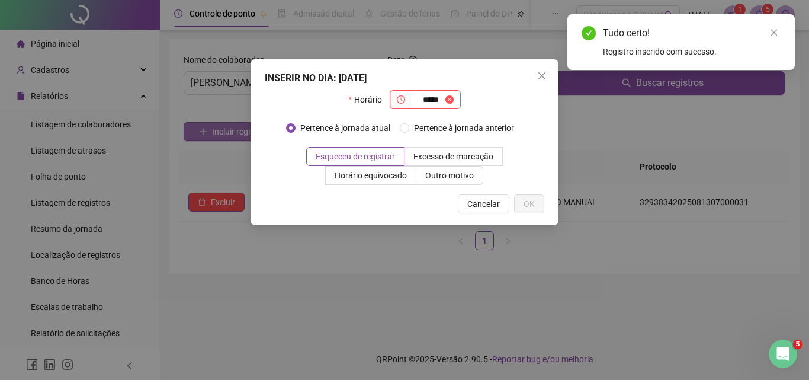
type input "*****"
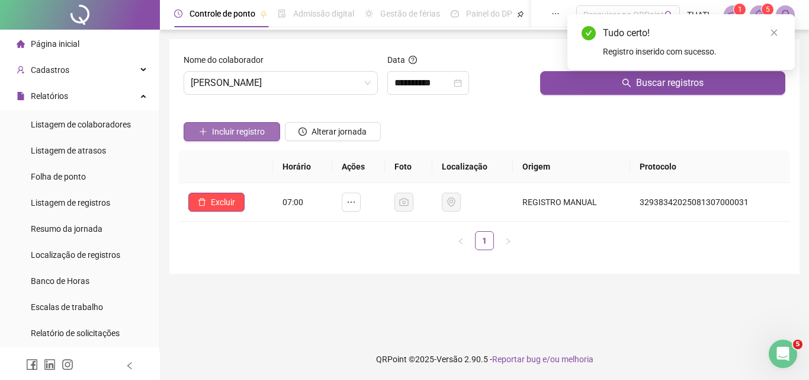
click at [278, 127] on button "Incluir registro" at bounding box center [232, 131] width 97 height 19
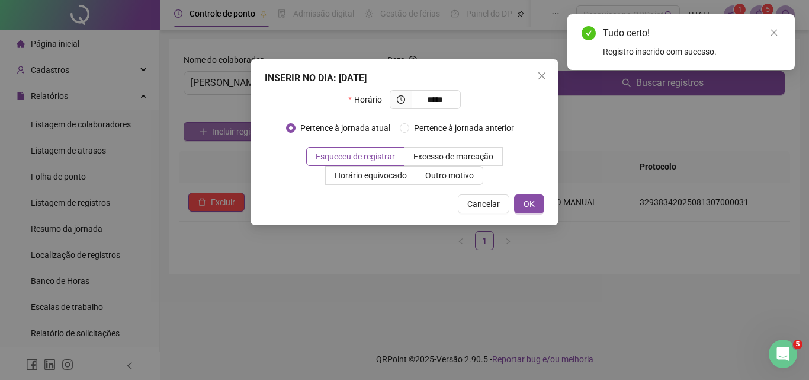
type input "*****"
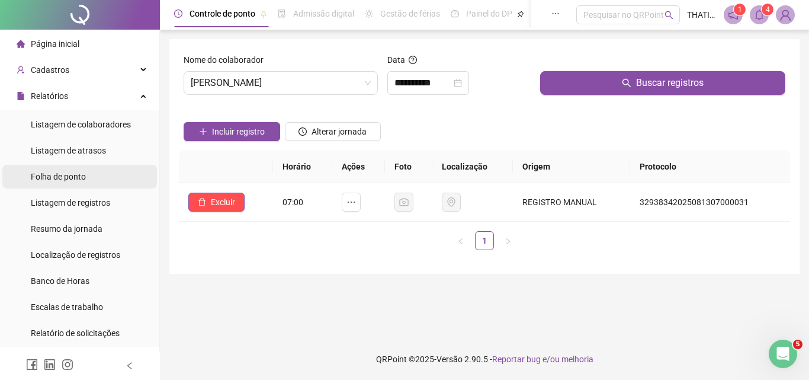
click at [81, 172] on span "Folha de ponto" at bounding box center [58, 176] width 55 height 9
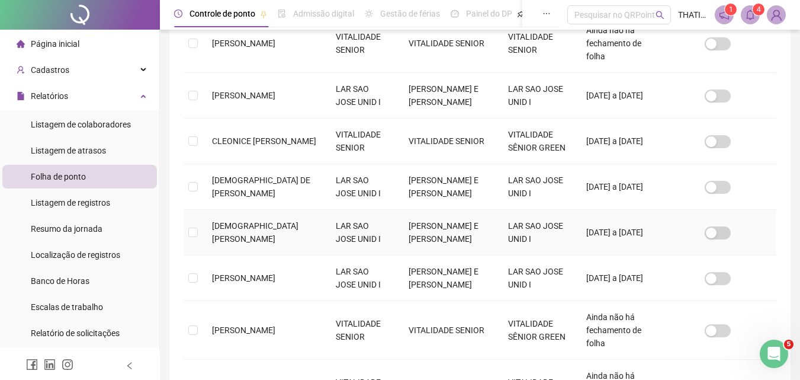
scroll to position [432, 0]
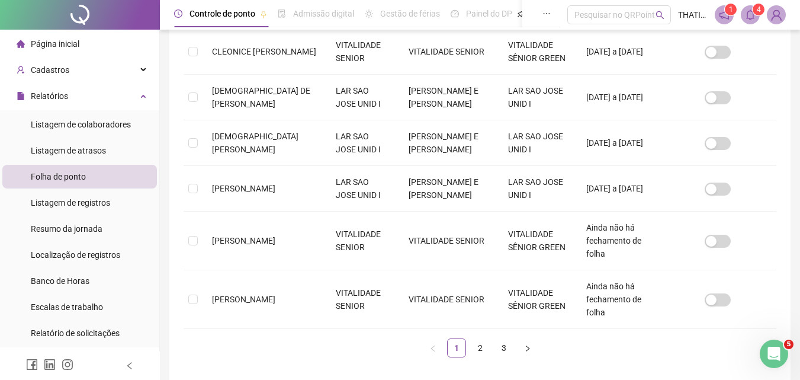
click at [491, 293] on div "Nome do colaborador Nome fantasia Razão social Local de trabalho Última folha f…" at bounding box center [480, 72] width 593 height 569
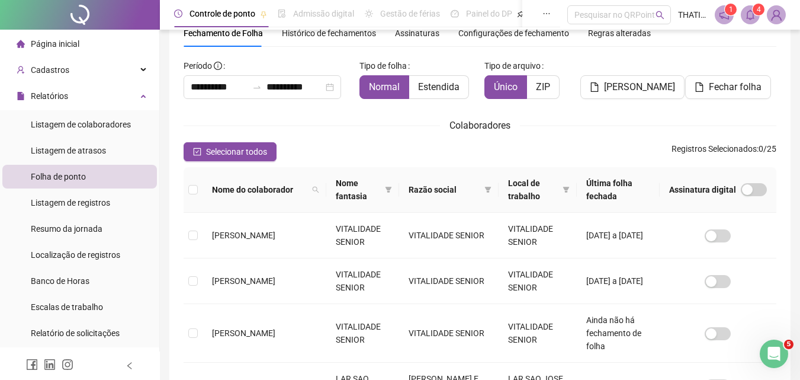
scroll to position [445, 0]
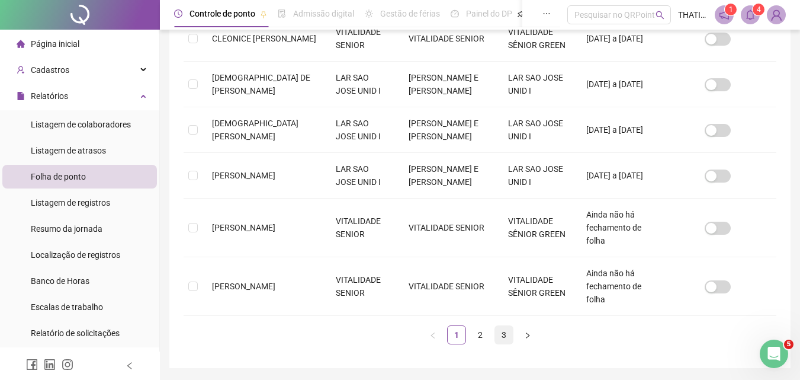
click at [509, 326] on link "3" at bounding box center [504, 335] width 18 height 18
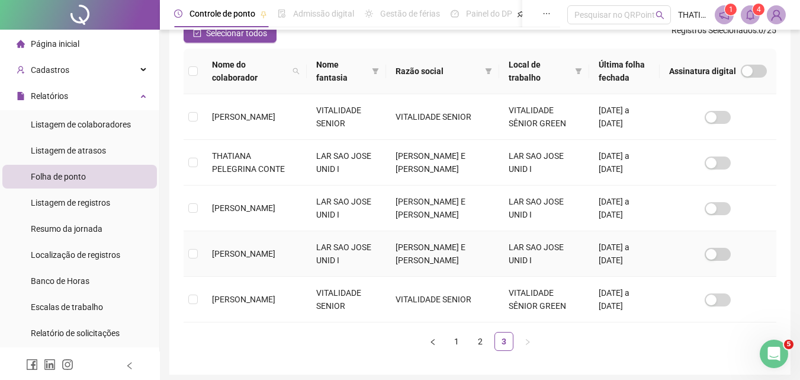
scroll to position [217, 0]
